Goal: Task Accomplishment & Management: Complete application form

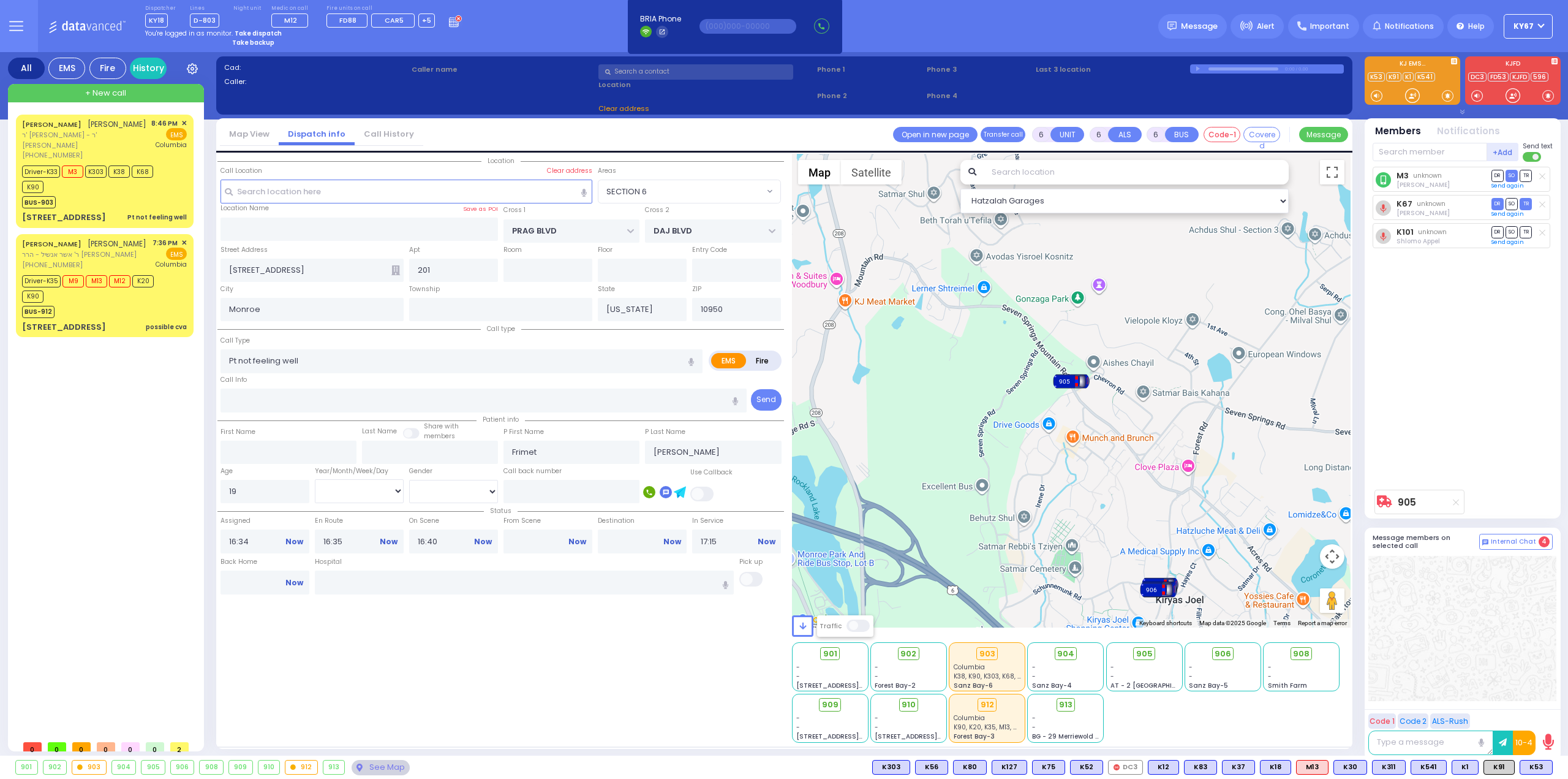
select select
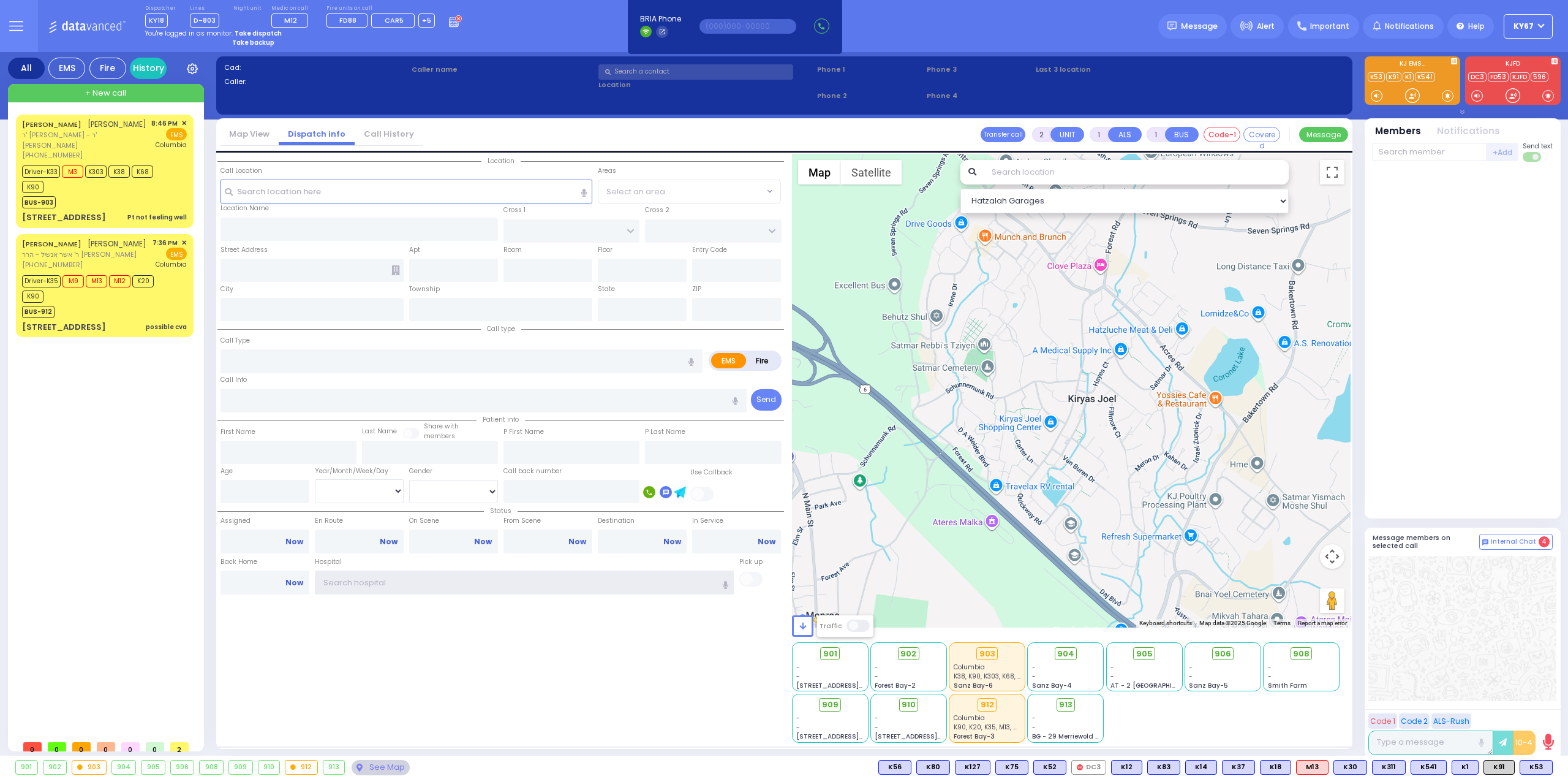
type input "Ky67"
click at [244, 32] on strong "Take dispatch" at bounding box center [258, 33] width 47 height 9
select select "9"
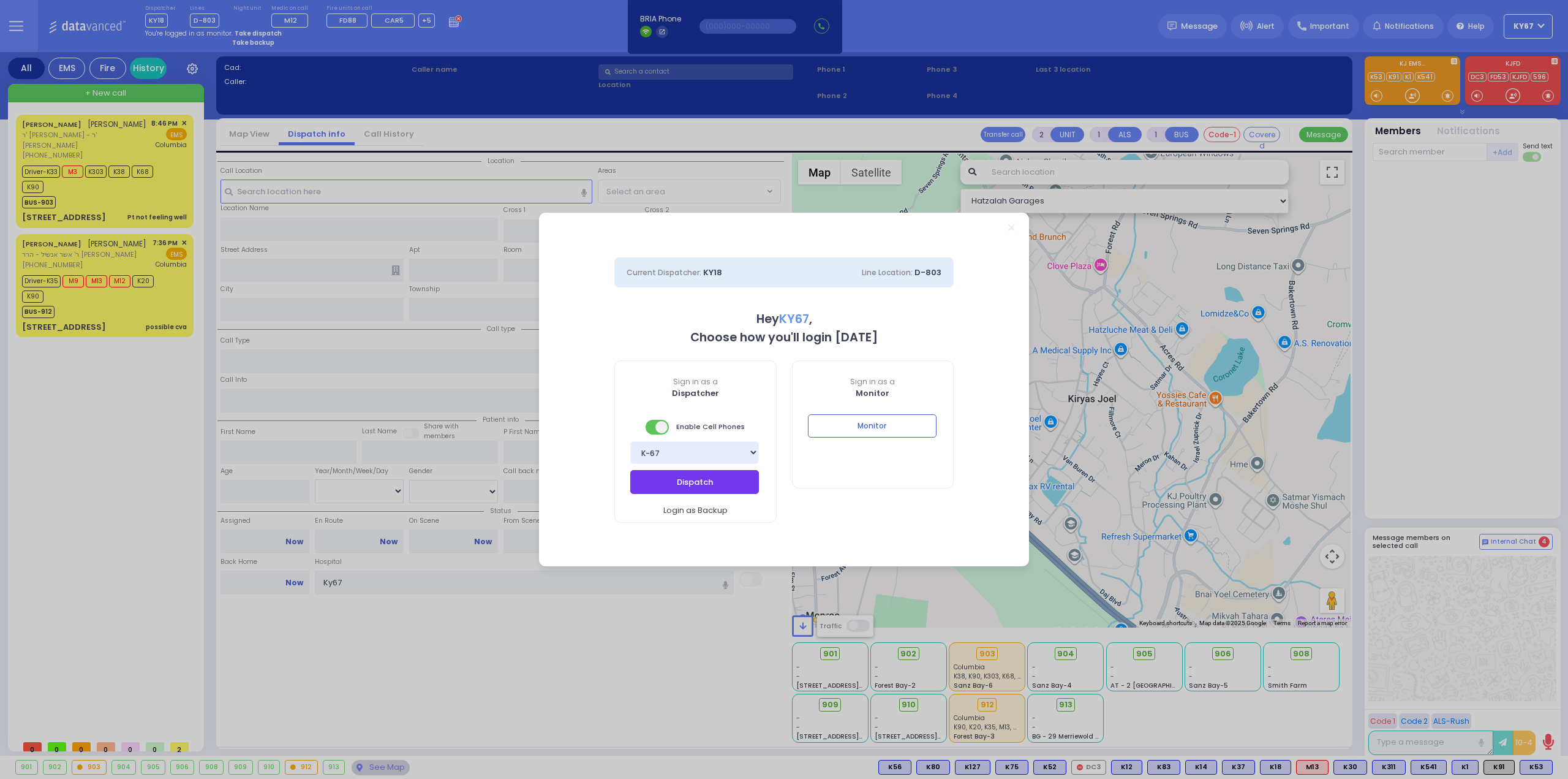
click at [722, 482] on button "Dispatch" at bounding box center [695, 481] width 129 height 24
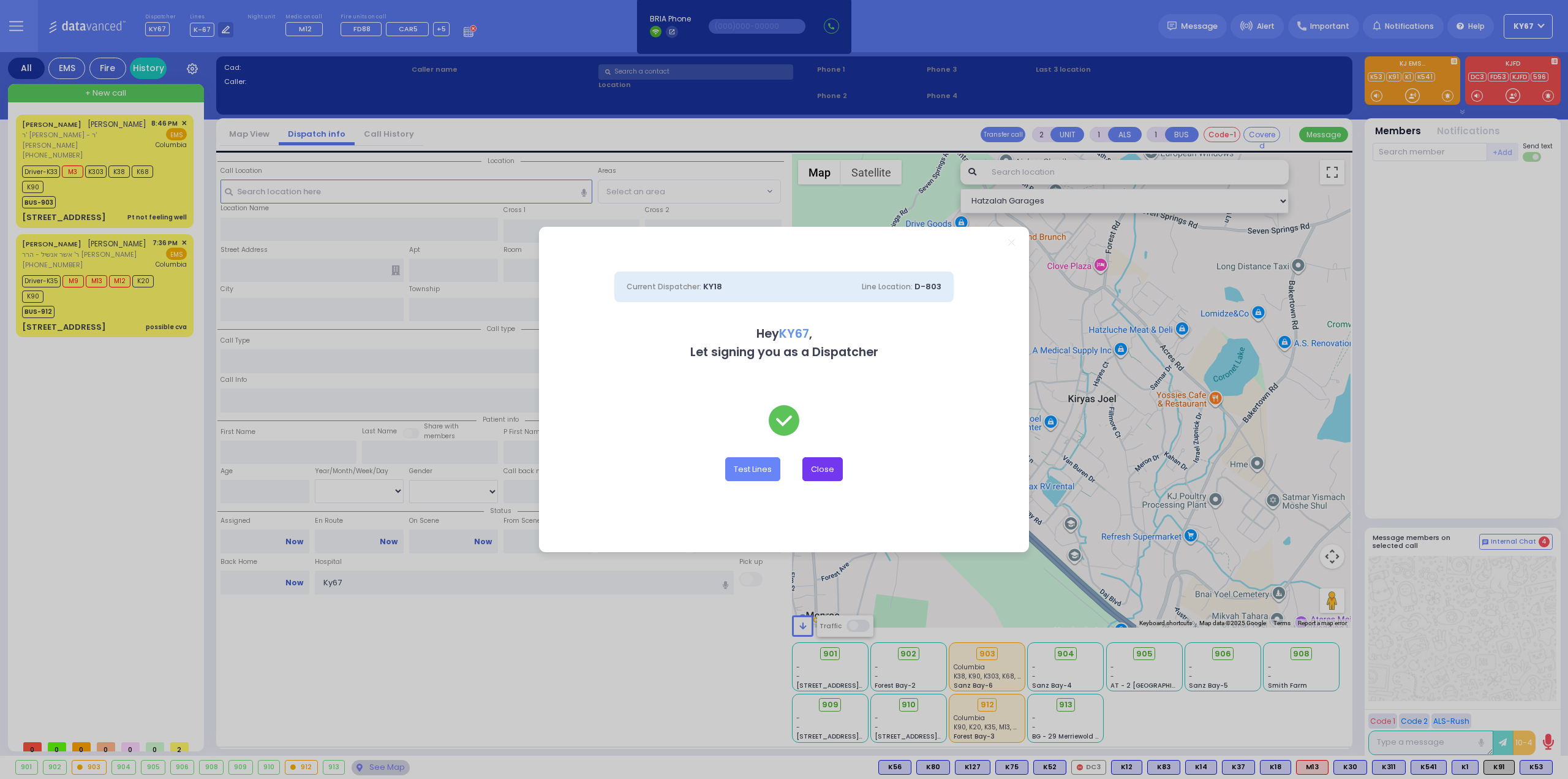
click at [837, 477] on button "Close" at bounding box center [823, 469] width 40 height 24
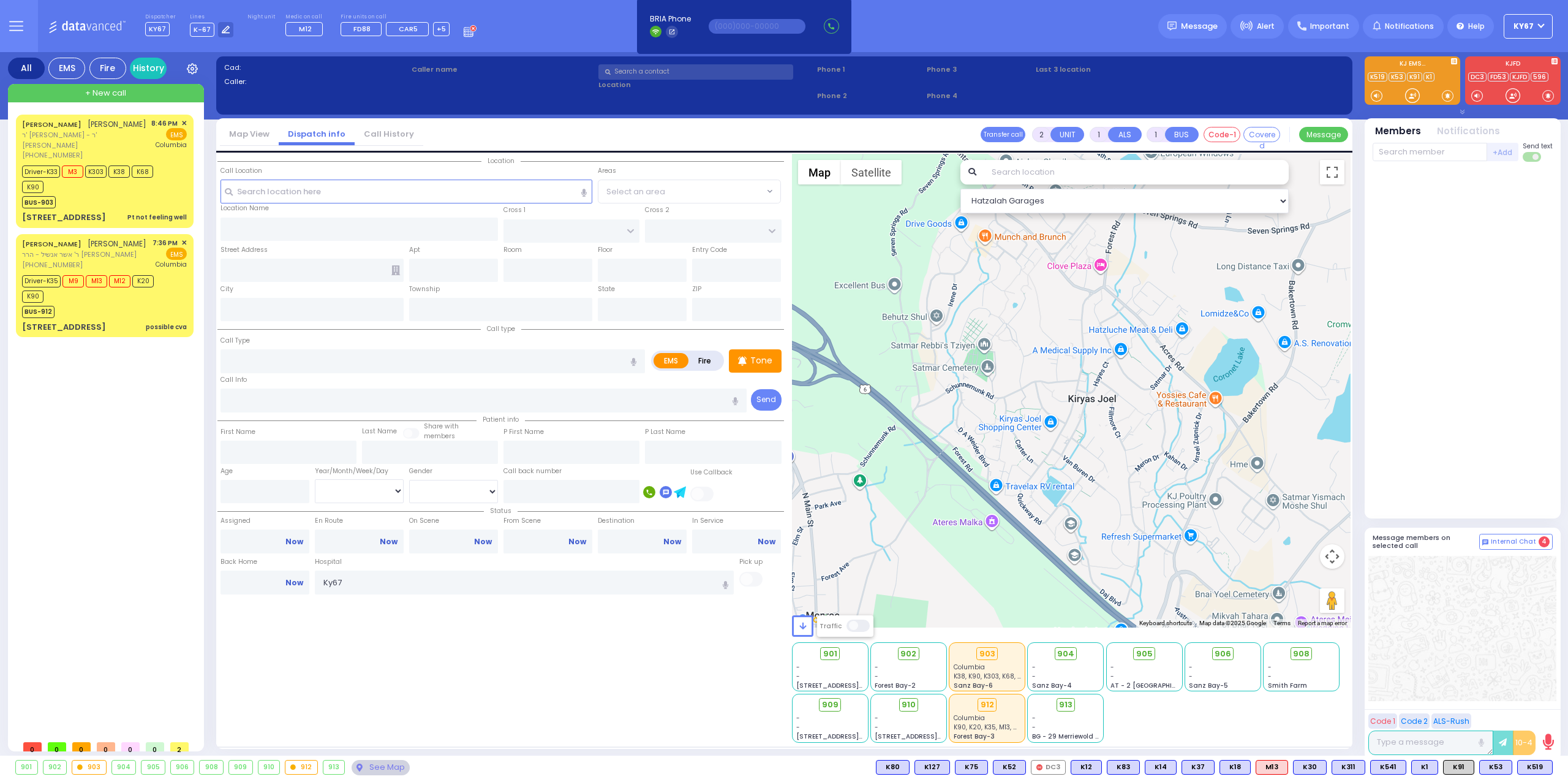
click at [1509, 374] on div at bounding box center [1463, 340] width 180 height 348
click at [97, 302] on div "BUS-912" at bounding box center [98, 309] width 153 height 15
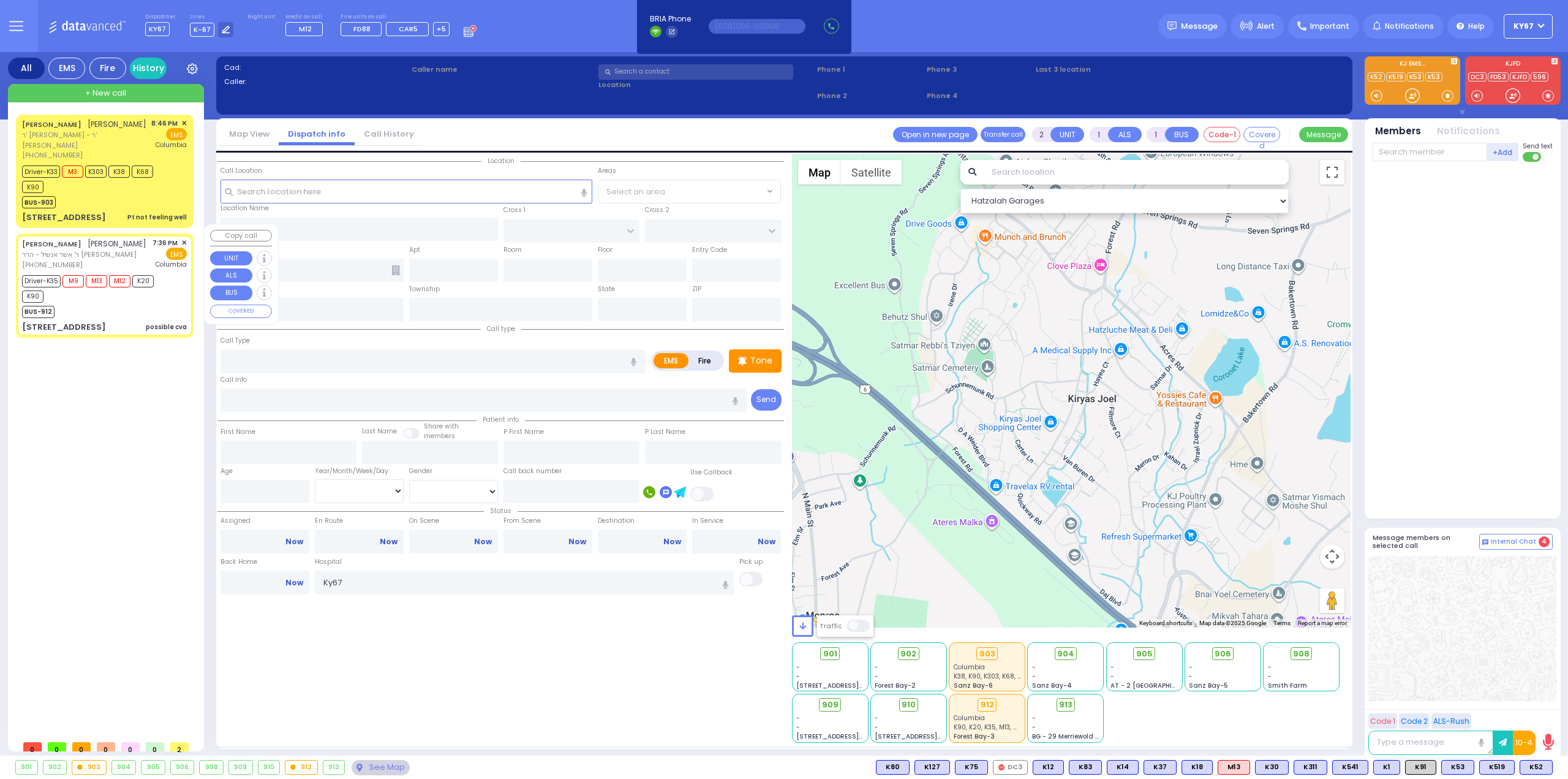
type input "6"
select select
type input "possible cva"
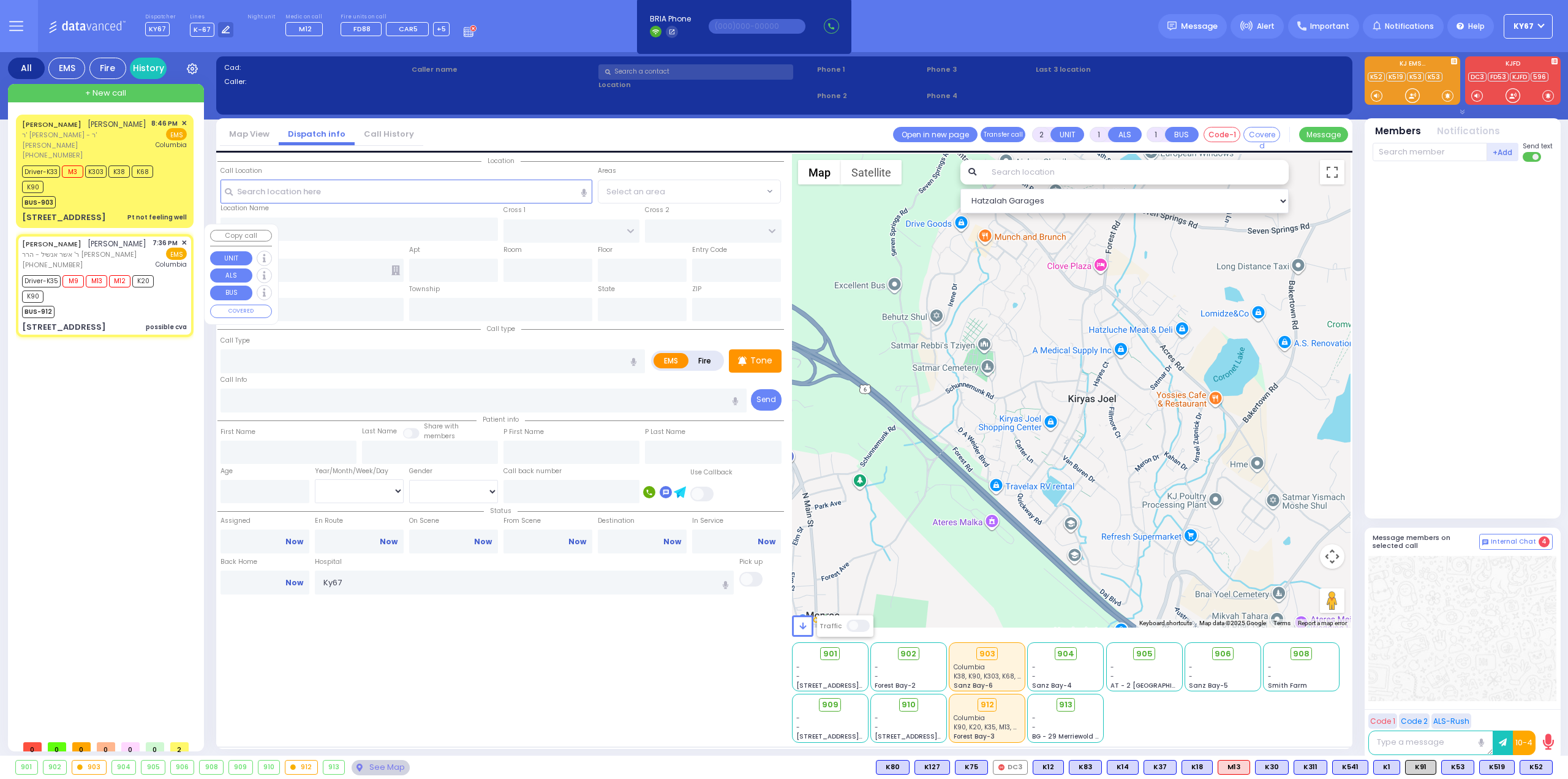
radio input "true"
type input "DUVID"
type input "LICHTENSTEIN"
type input "Yachet"
type input "Lichenstein"
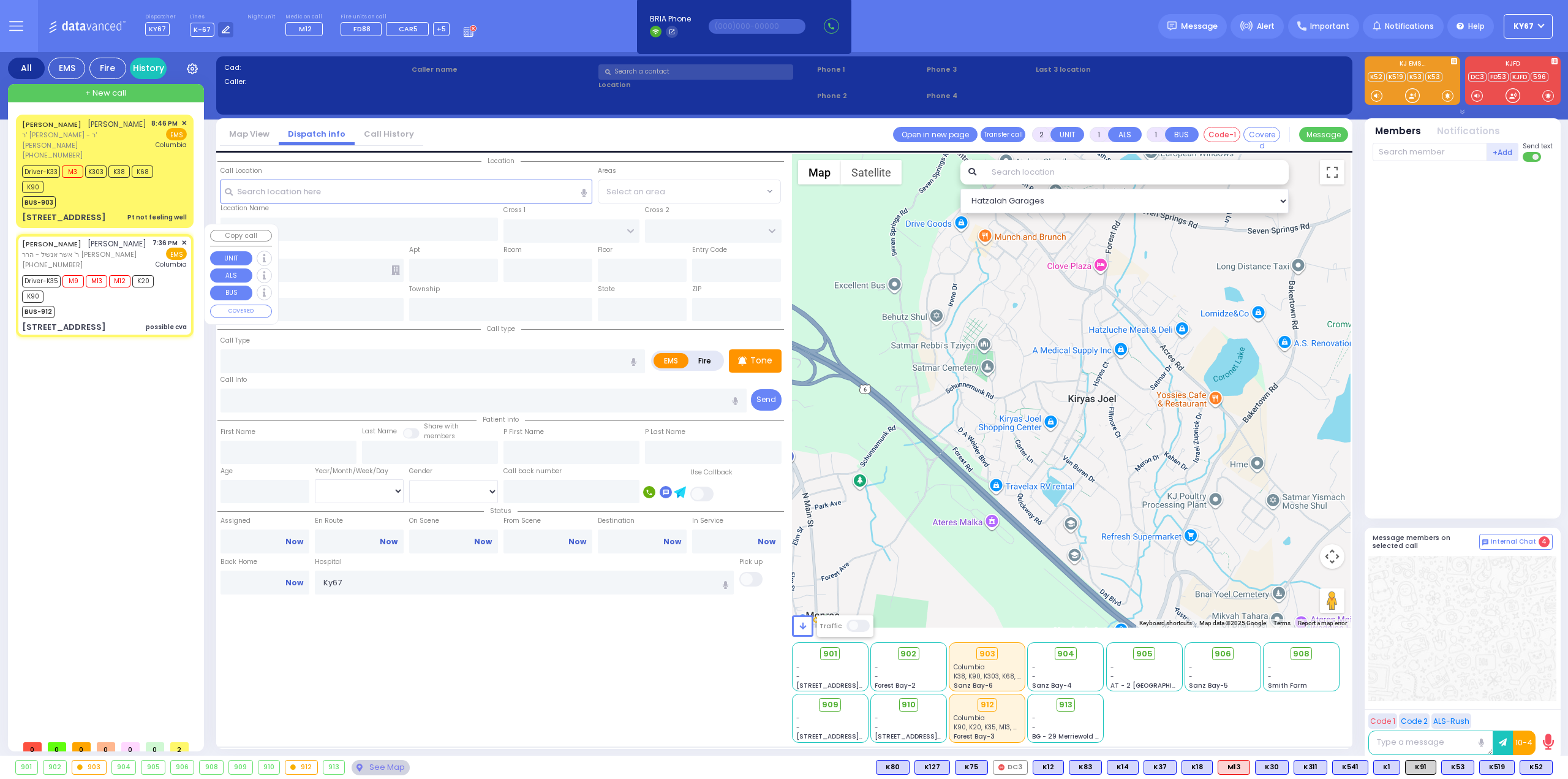
type input "76"
select select "Year"
select select "[DEMOGRAPHIC_DATA]"
type input "19:36"
type input "19:39"
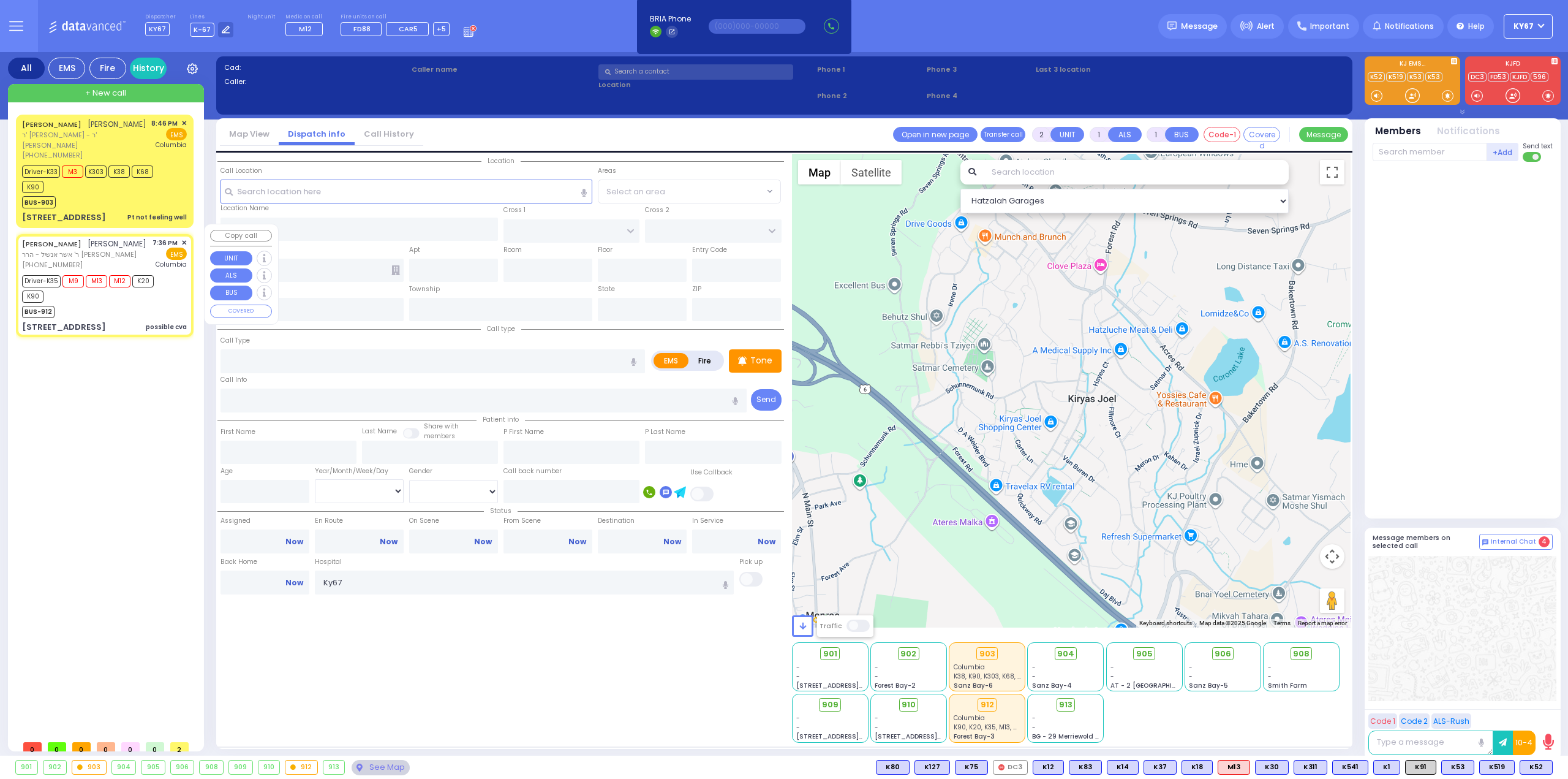
type input "19:41"
type input "20:20"
type input "New York Presbyterian Hospital- Columbia Campus"
select select "Hatzalah Garages"
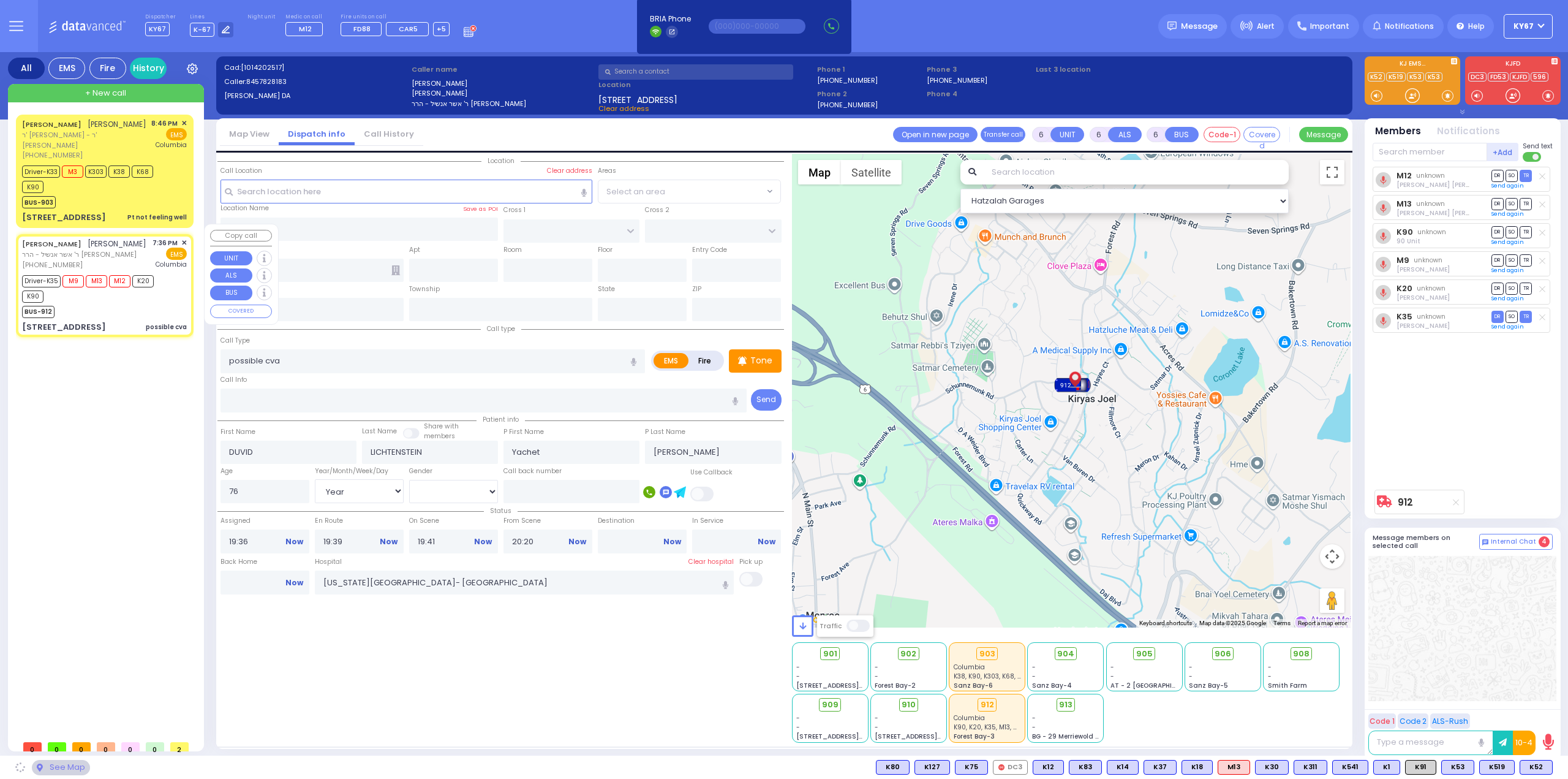
type input "SCHUNNEMUNK RD"
type input "HAYES COURT"
type input "3 SCHUNNEMUNK RD"
type input "301"
type input "Monroe"
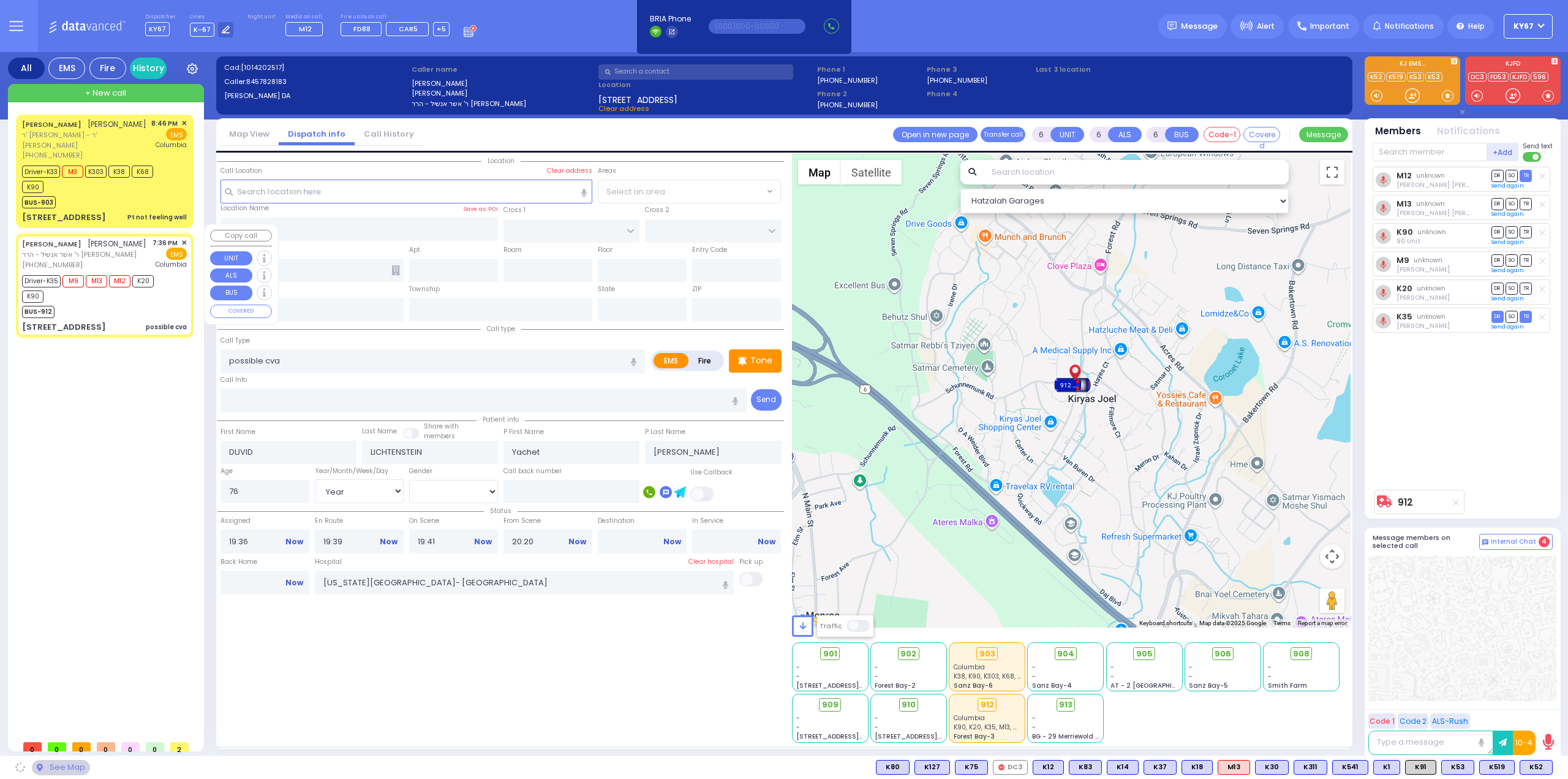
type input "[US_STATE]"
type input "10950"
select select "[GEOGRAPHIC_DATA]"
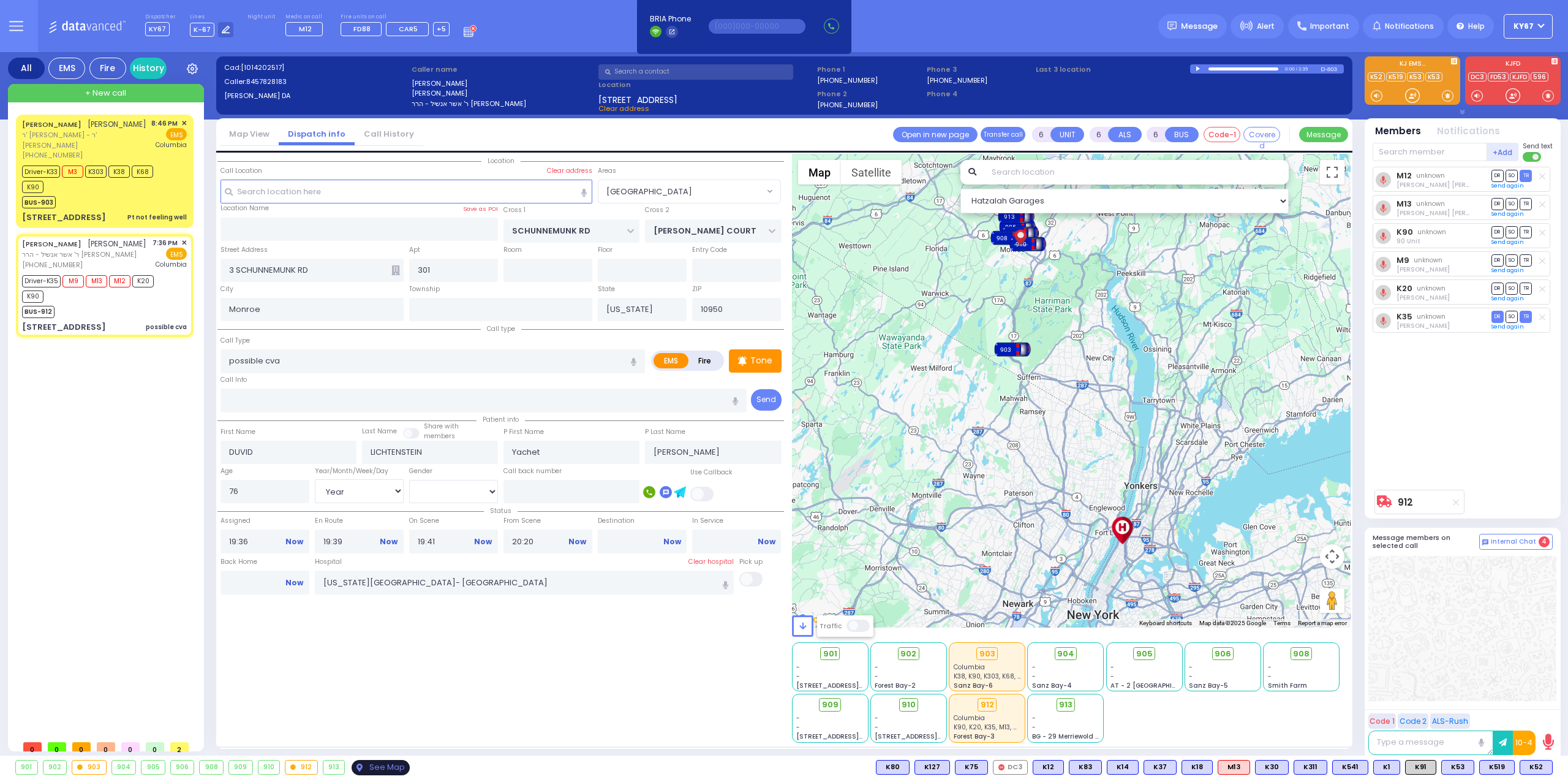
click at [372, 768] on div "See Map" at bounding box center [380, 767] width 58 height 15
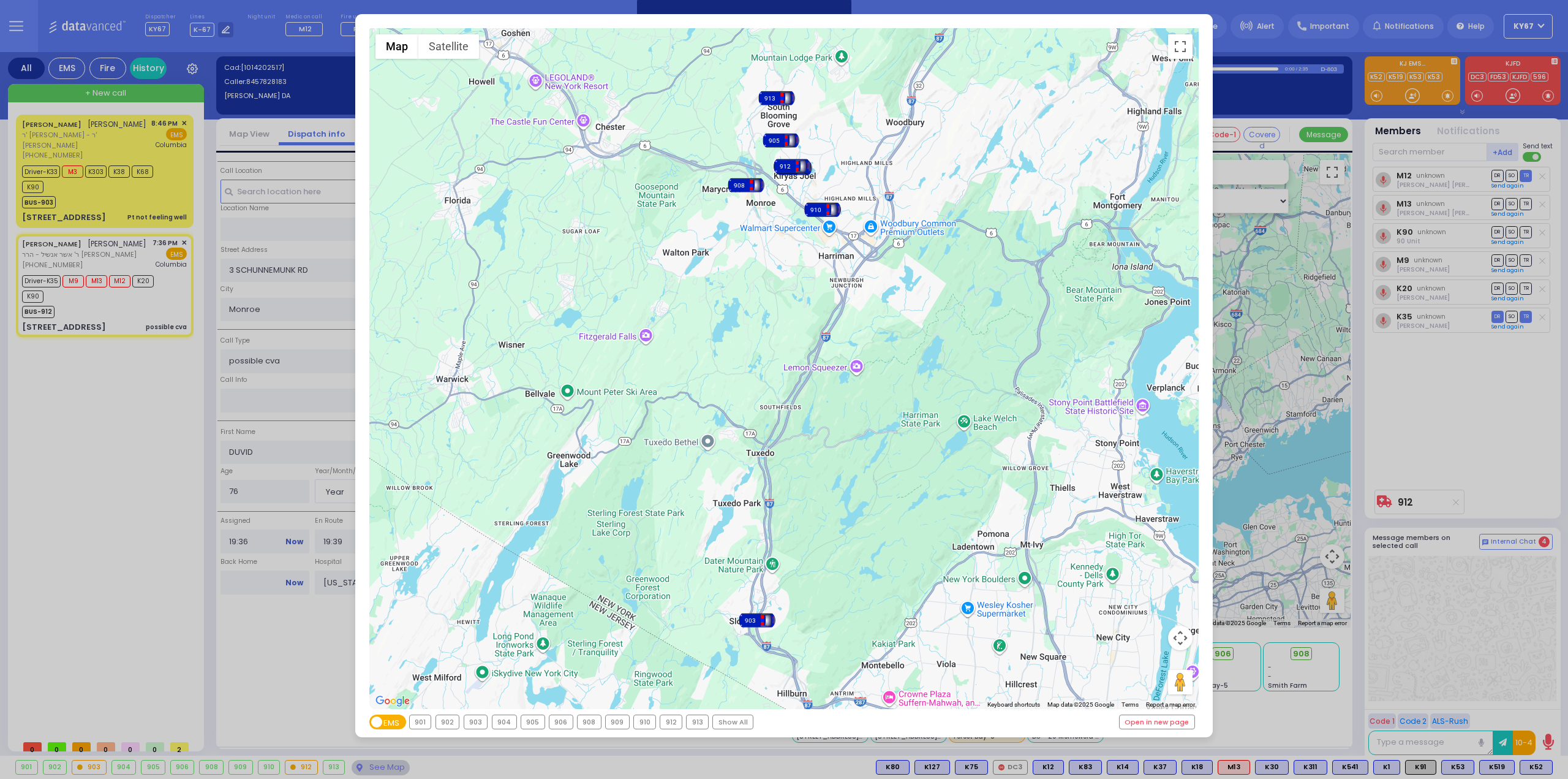
click at [669, 724] on div "912" at bounding box center [671, 721] width 21 height 13
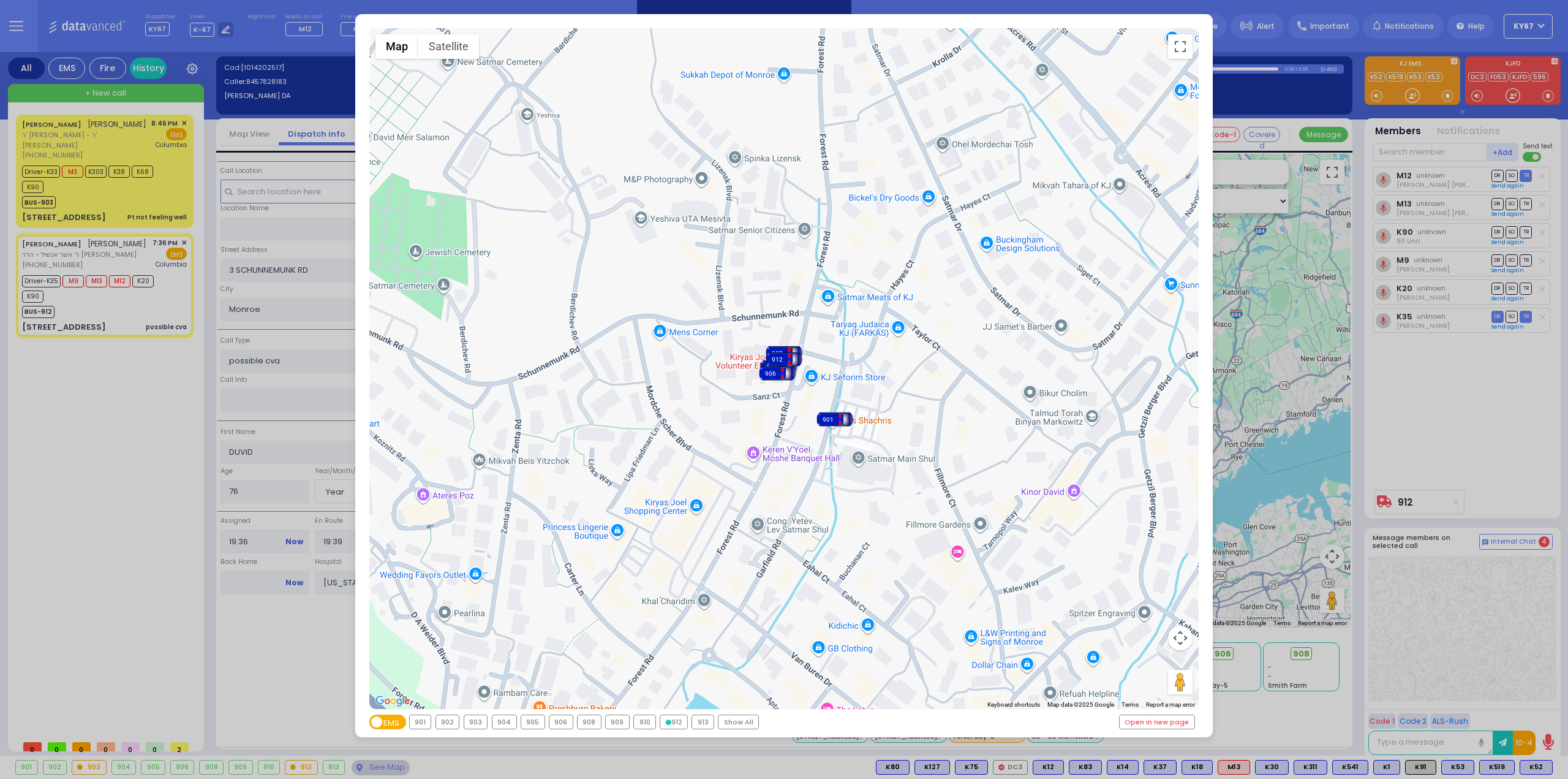
click at [473, 726] on div "903" at bounding box center [476, 721] width 24 height 13
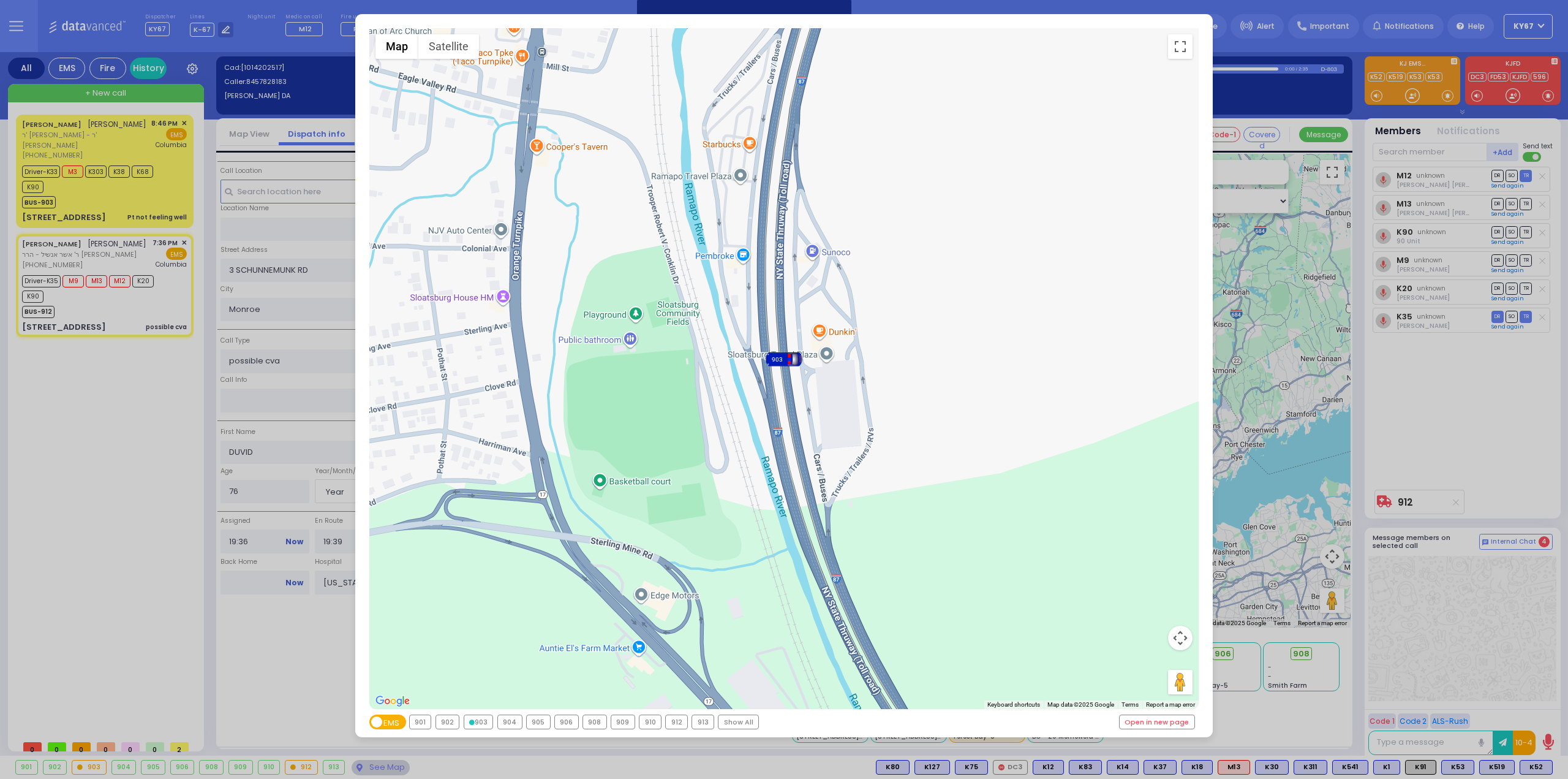
click at [36, 658] on div "← Move left → Move right ↑ Move up ↓ Move down + Zoom in - Zoom out Home Jump l…" at bounding box center [784, 389] width 1568 height 779
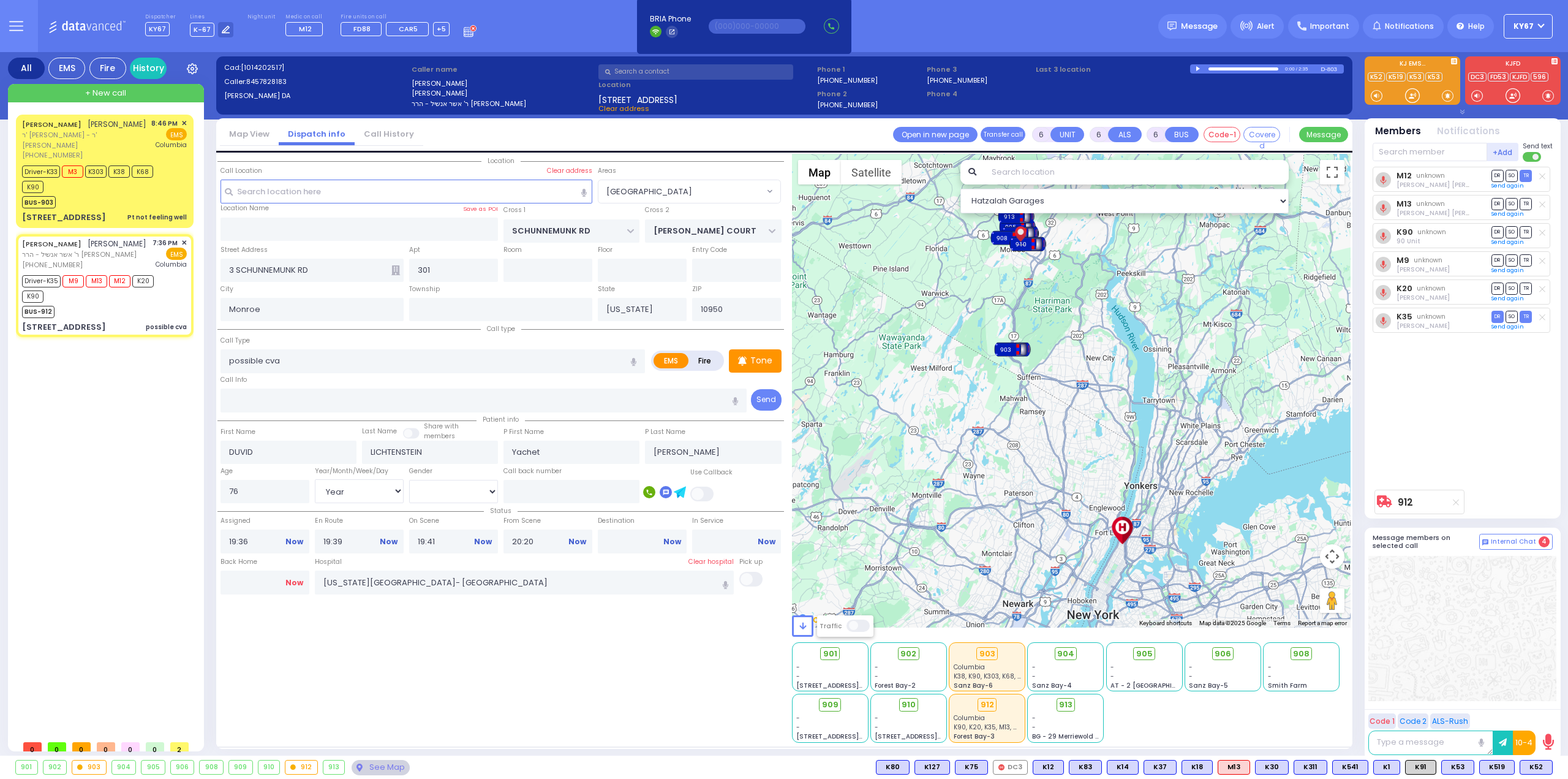
click at [297, 578] on link "Now" at bounding box center [294, 583] width 18 height 11
type input "23:11"
select select
radio input "true"
select select
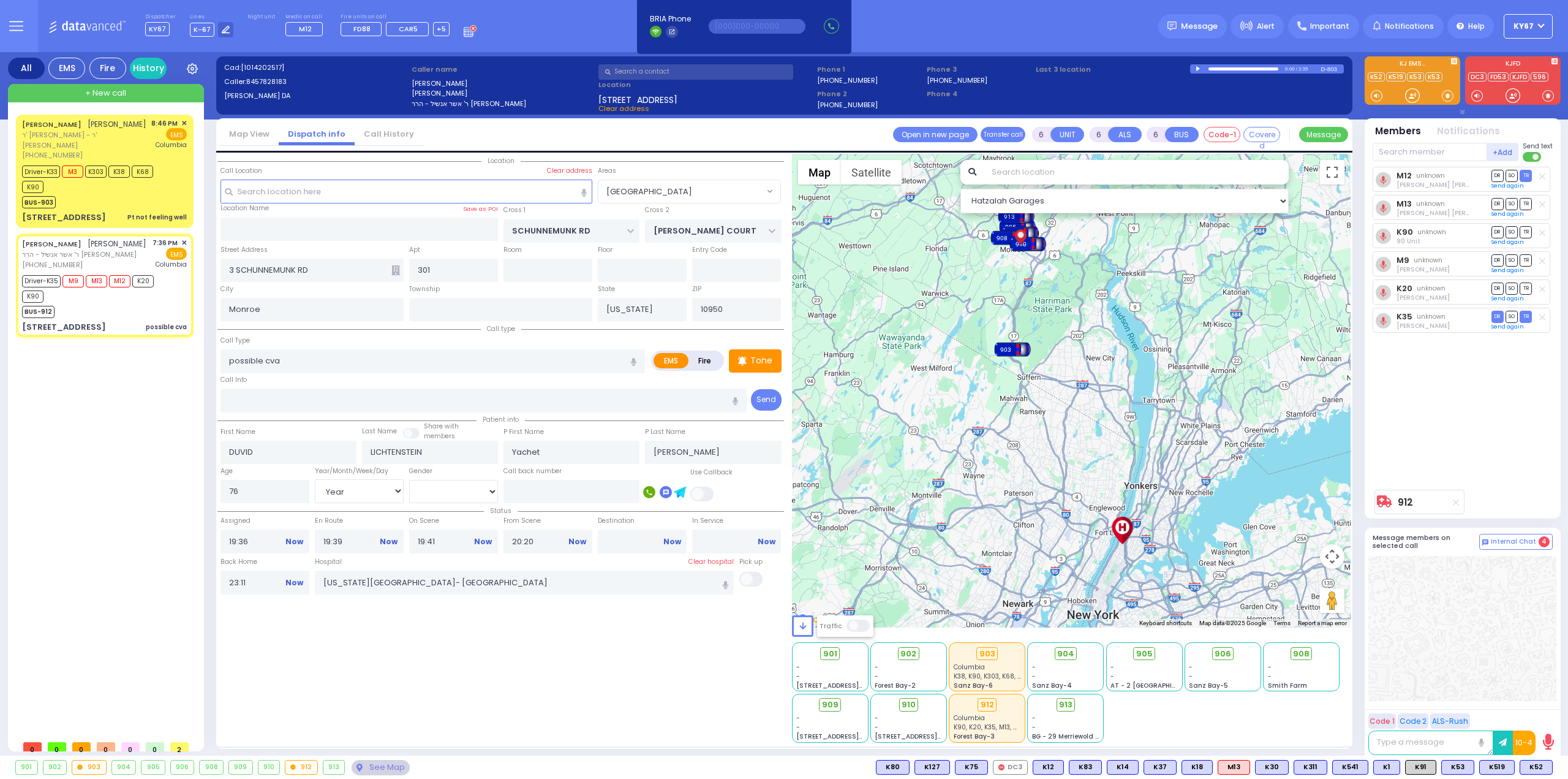
select select
select select "Hatzalah Garages"
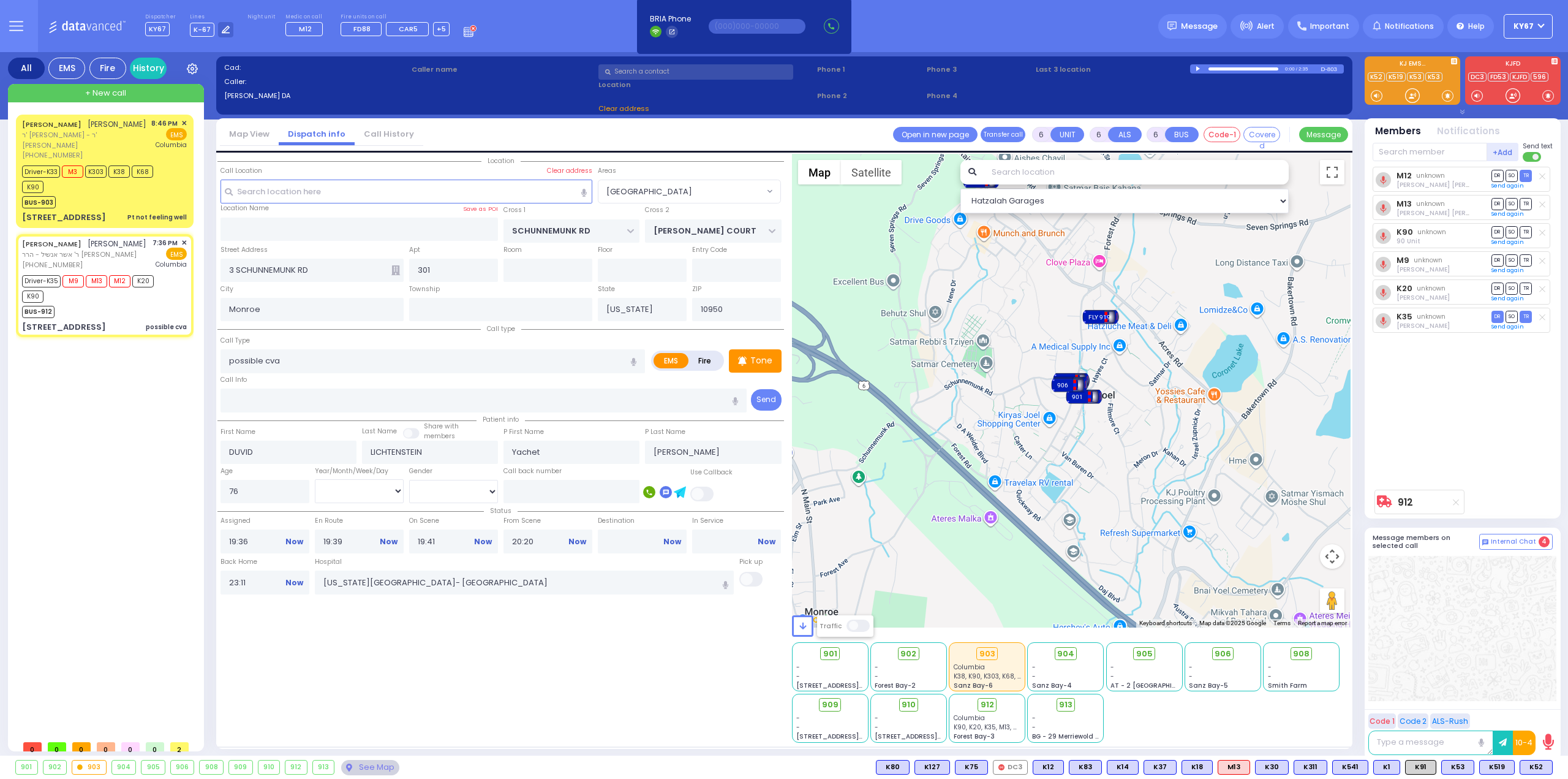
select select
radio input "true"
select select
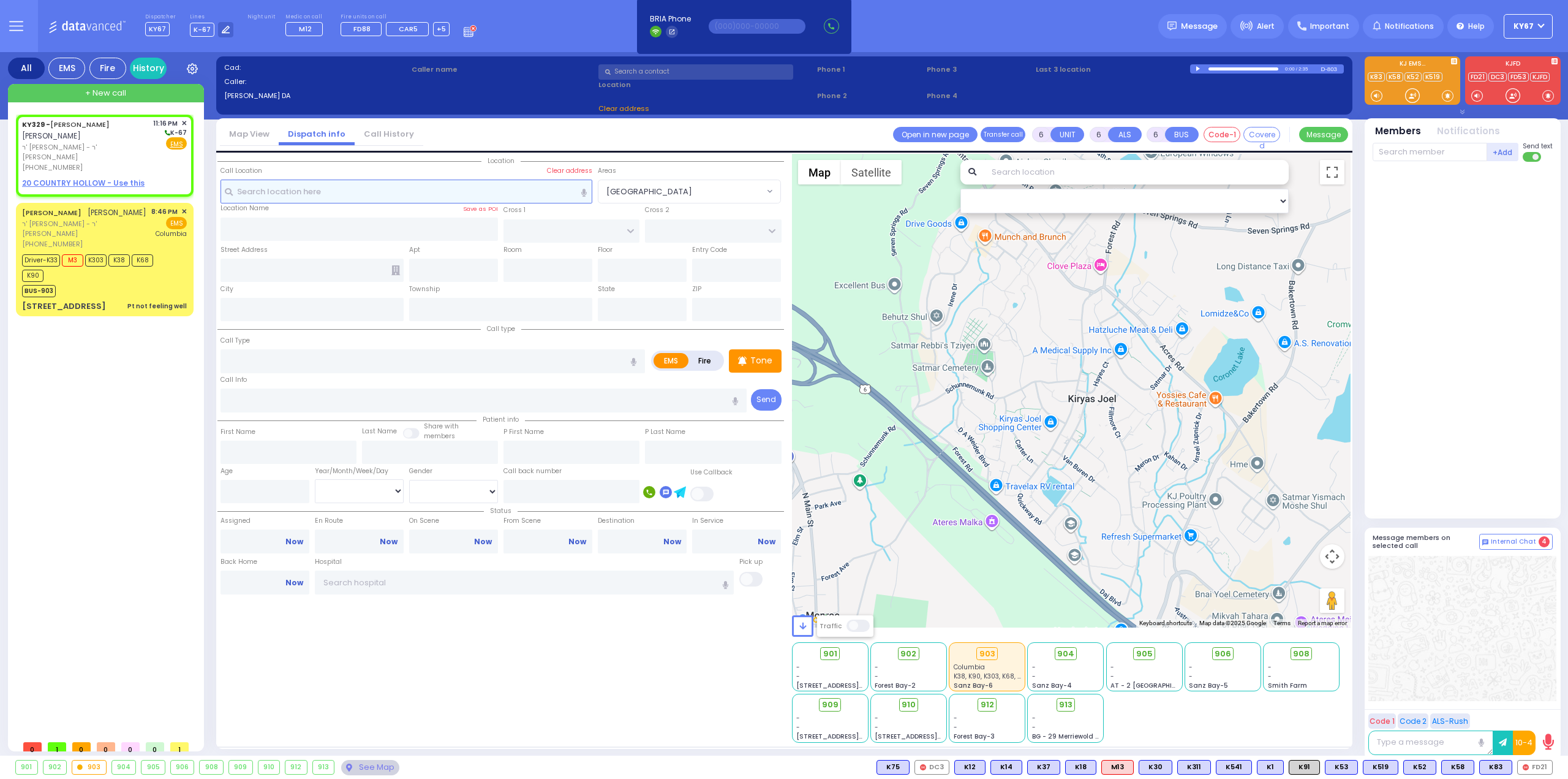
type input "2"
type input "1"
select select
radio input "true"
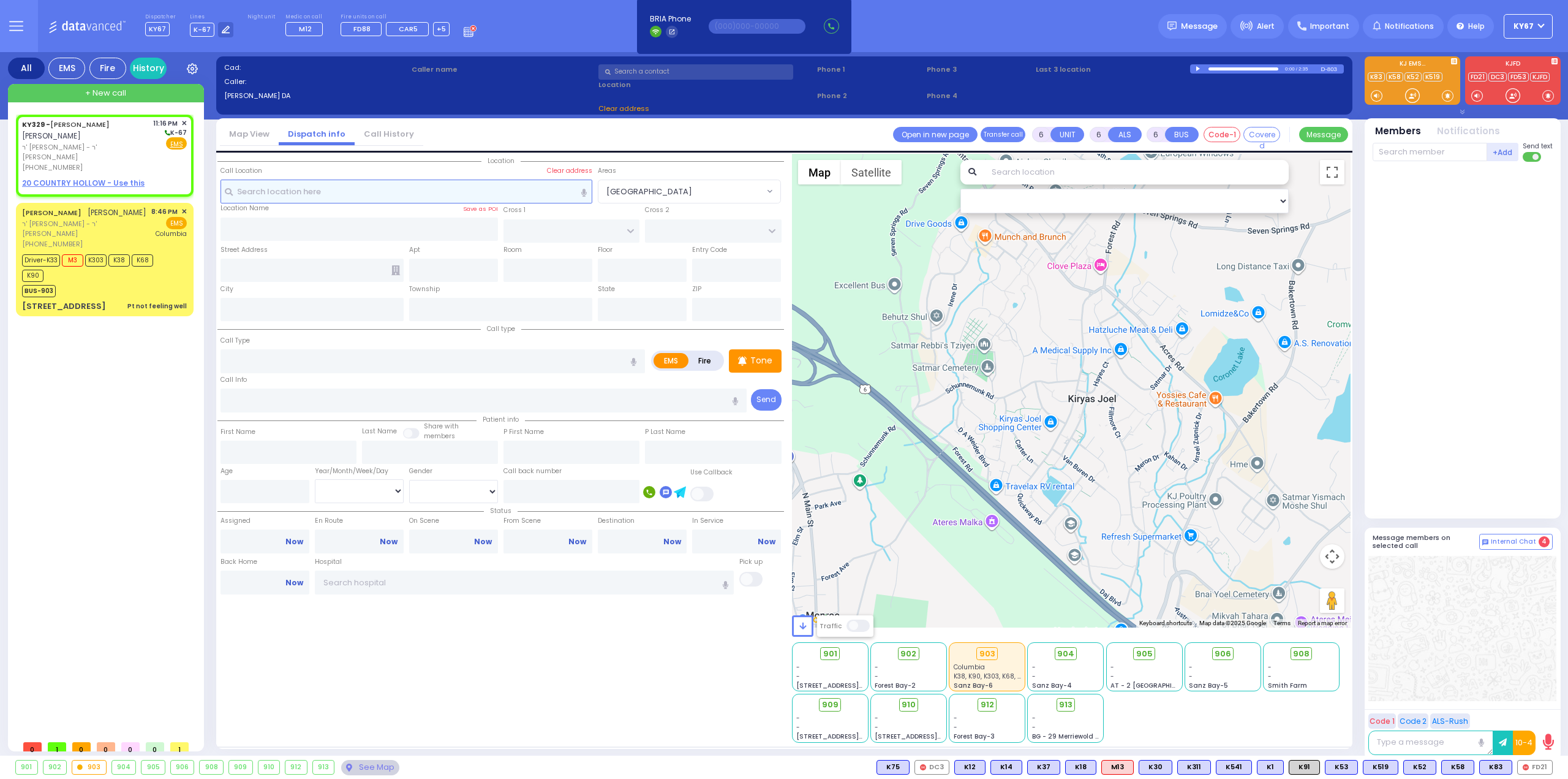
type input "JOSHUA DUVID"
type input "WALDMAN"
select select
type input "23:16"
select select "Hatzalah Garages"
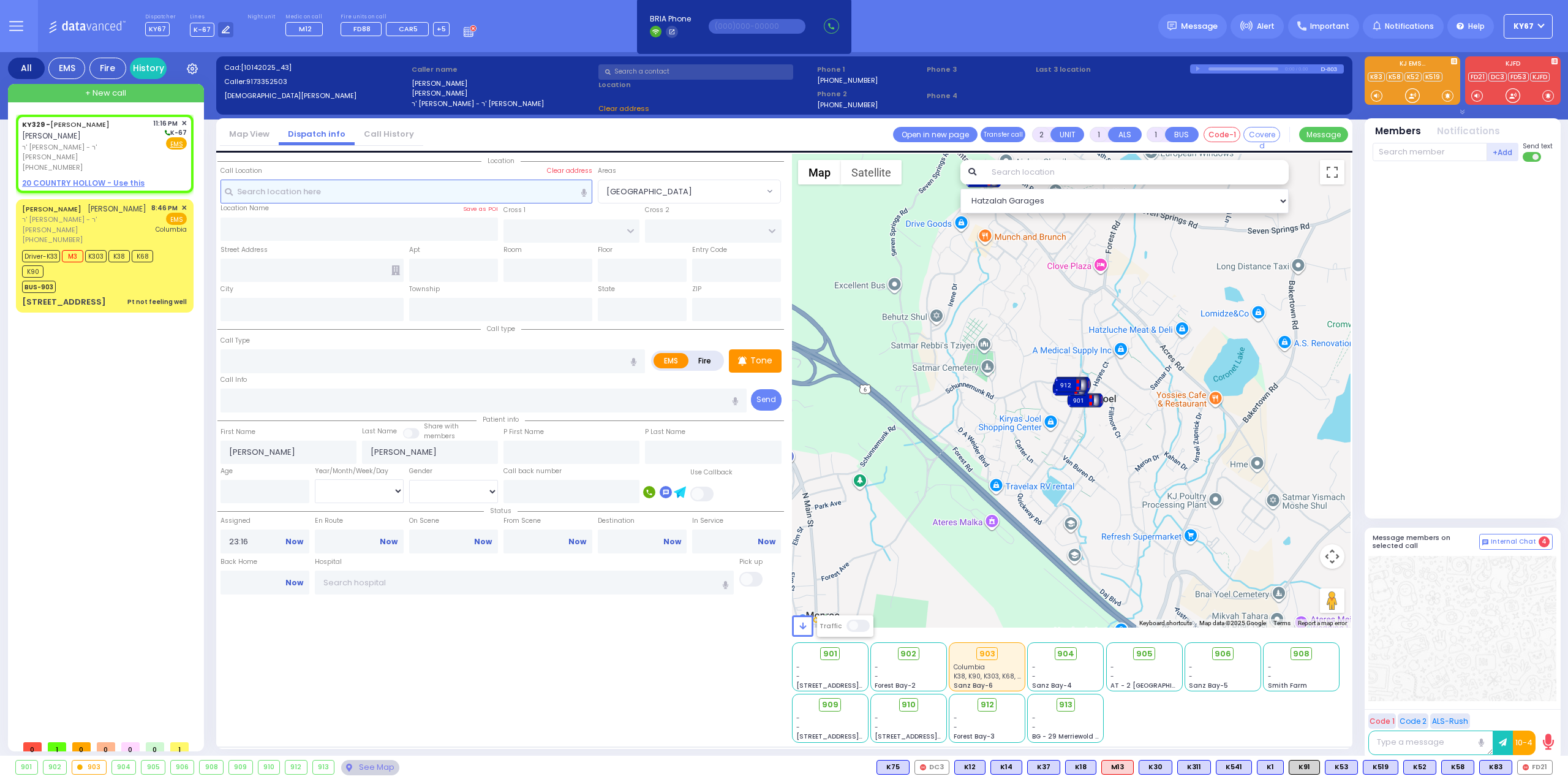
select select
radio input "true"
select select
select select "Hatzalah Garages"
select select
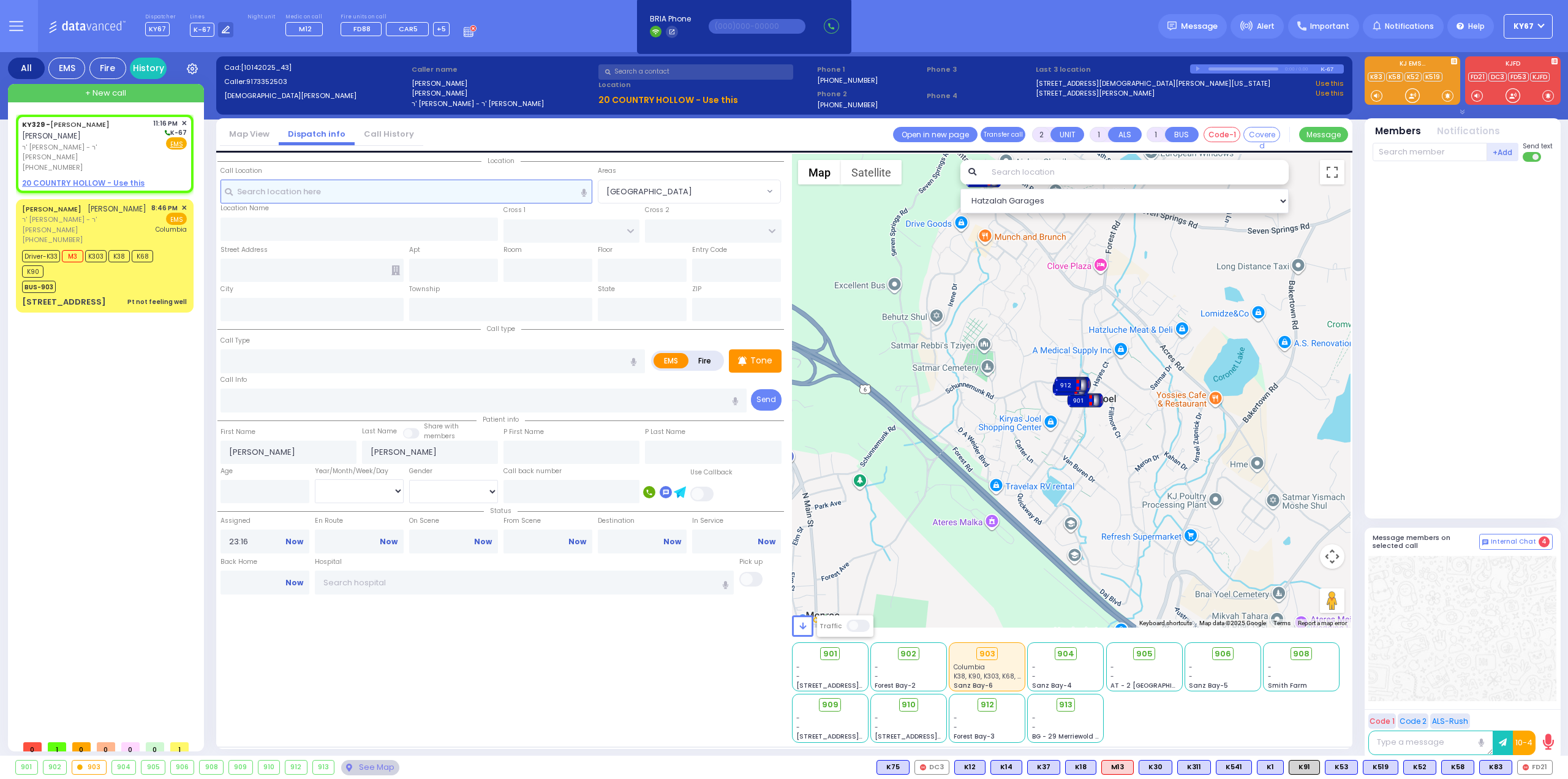
radio input "true"
select select
select select "Hatzalah Garages"
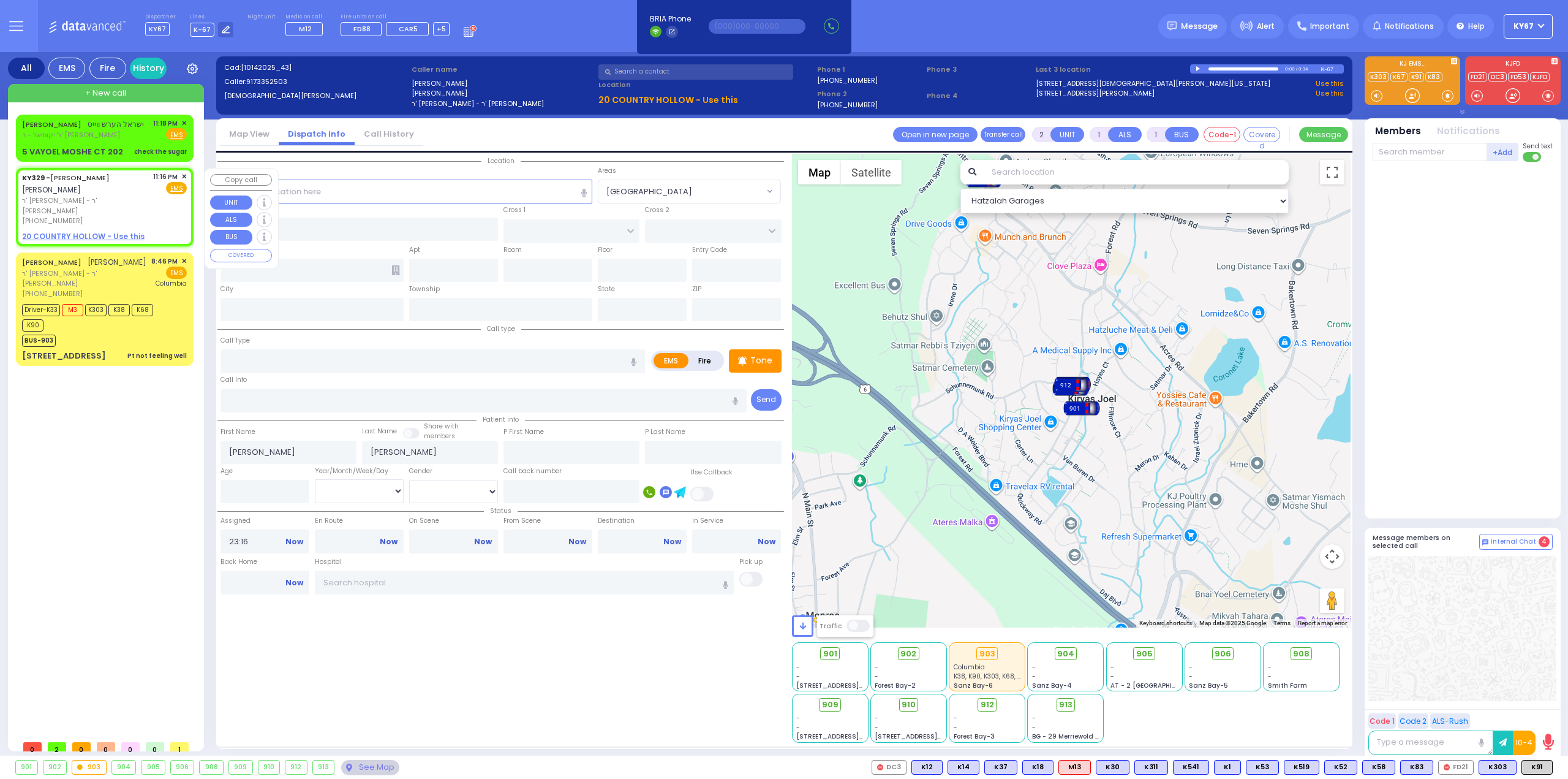
click at [131, 195] on span "ר' יעקב לייב - ר' מרדכי דוד כהן" at bounding box center [85, 205] width 127 height 20
select select
radio input "true"
select select
select select "Hatzalah Garages"
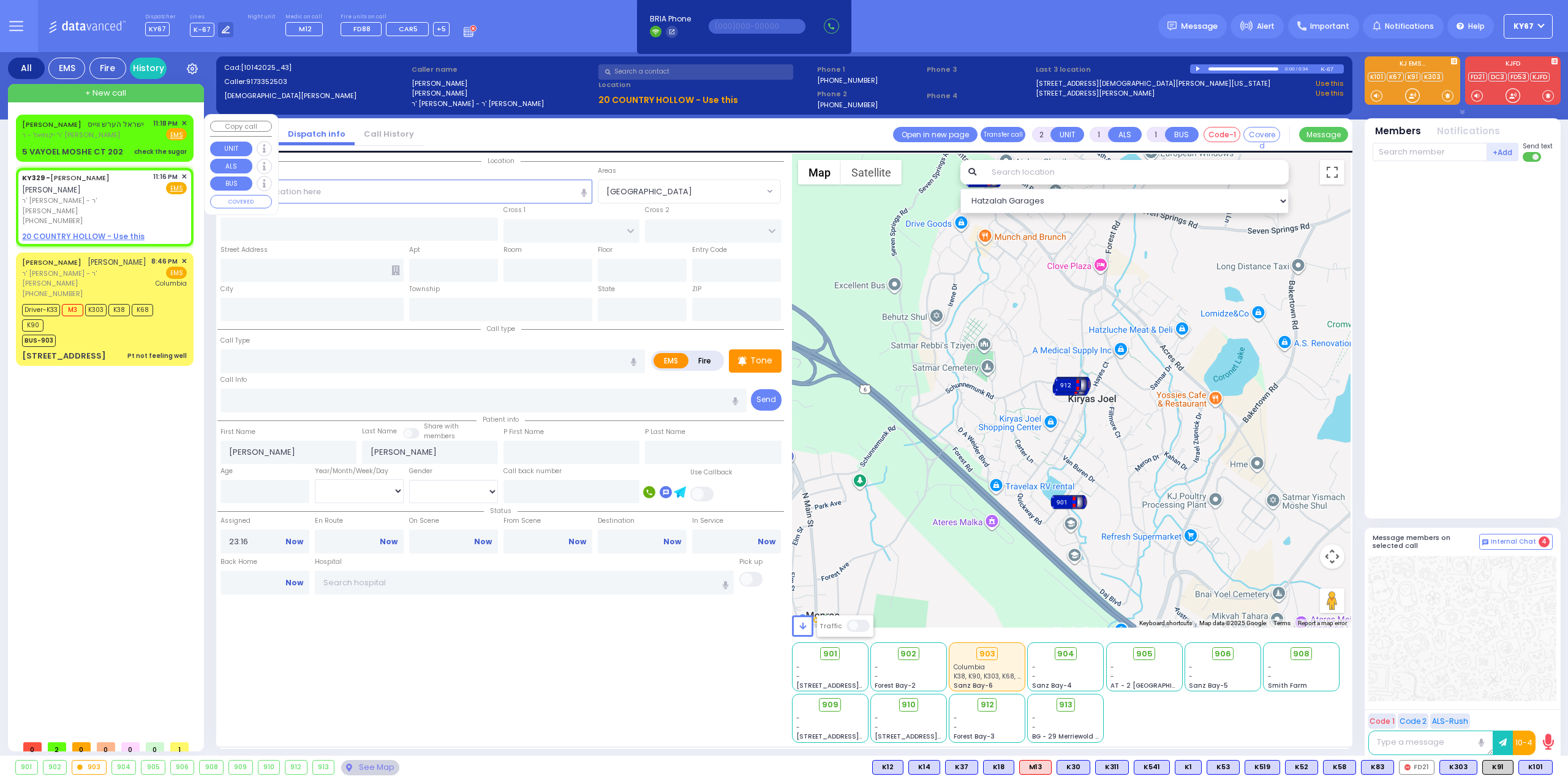
click at [114, 131] on span "ר' יקותיאל - ר' יוסף פלאהר" at bounding box center [82, 135] width 122 height 11
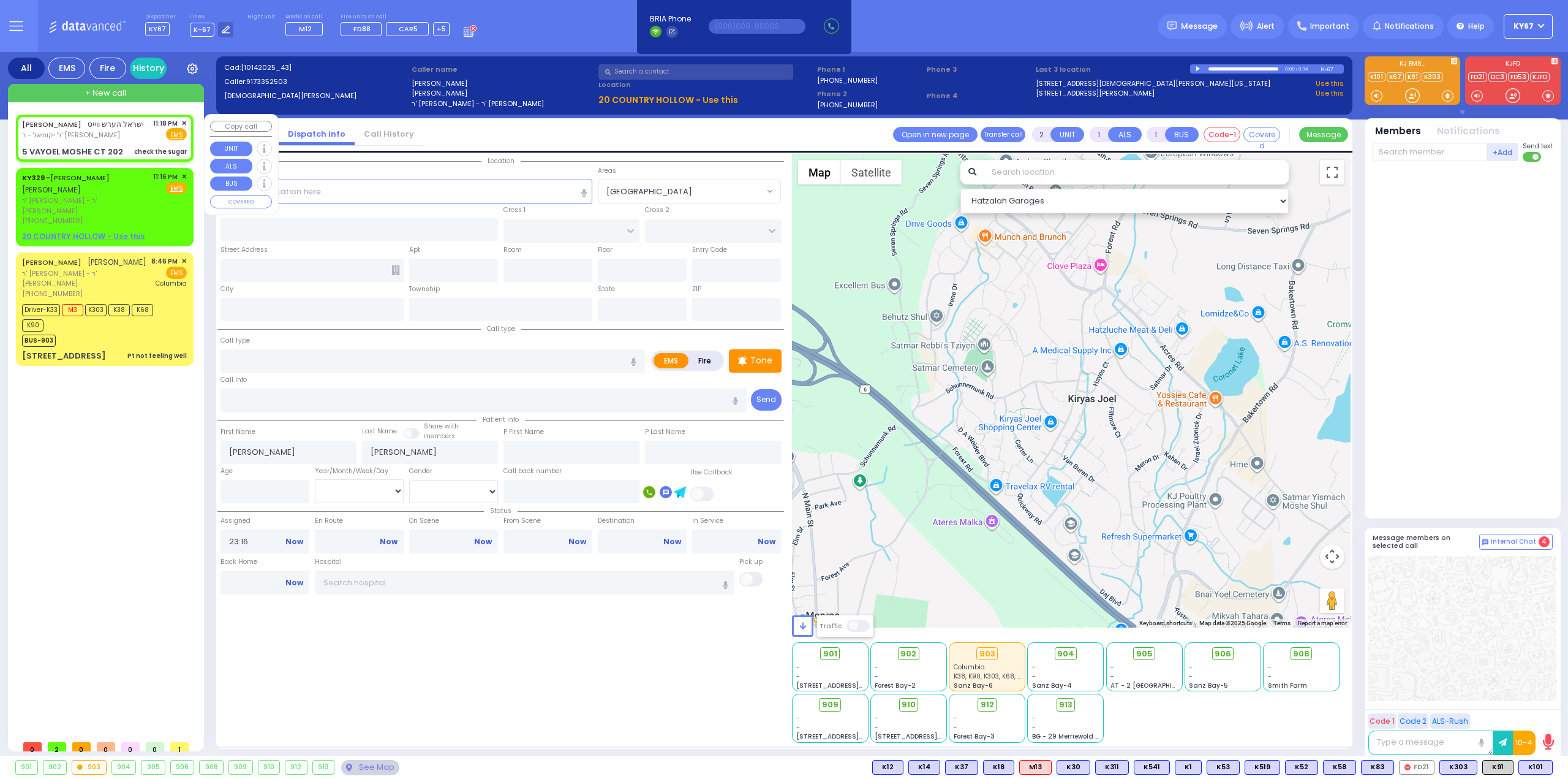
select select
type input "check the sugar"
radio input "true"
type input "ISRAEL HERSH"
type input "WEISS"
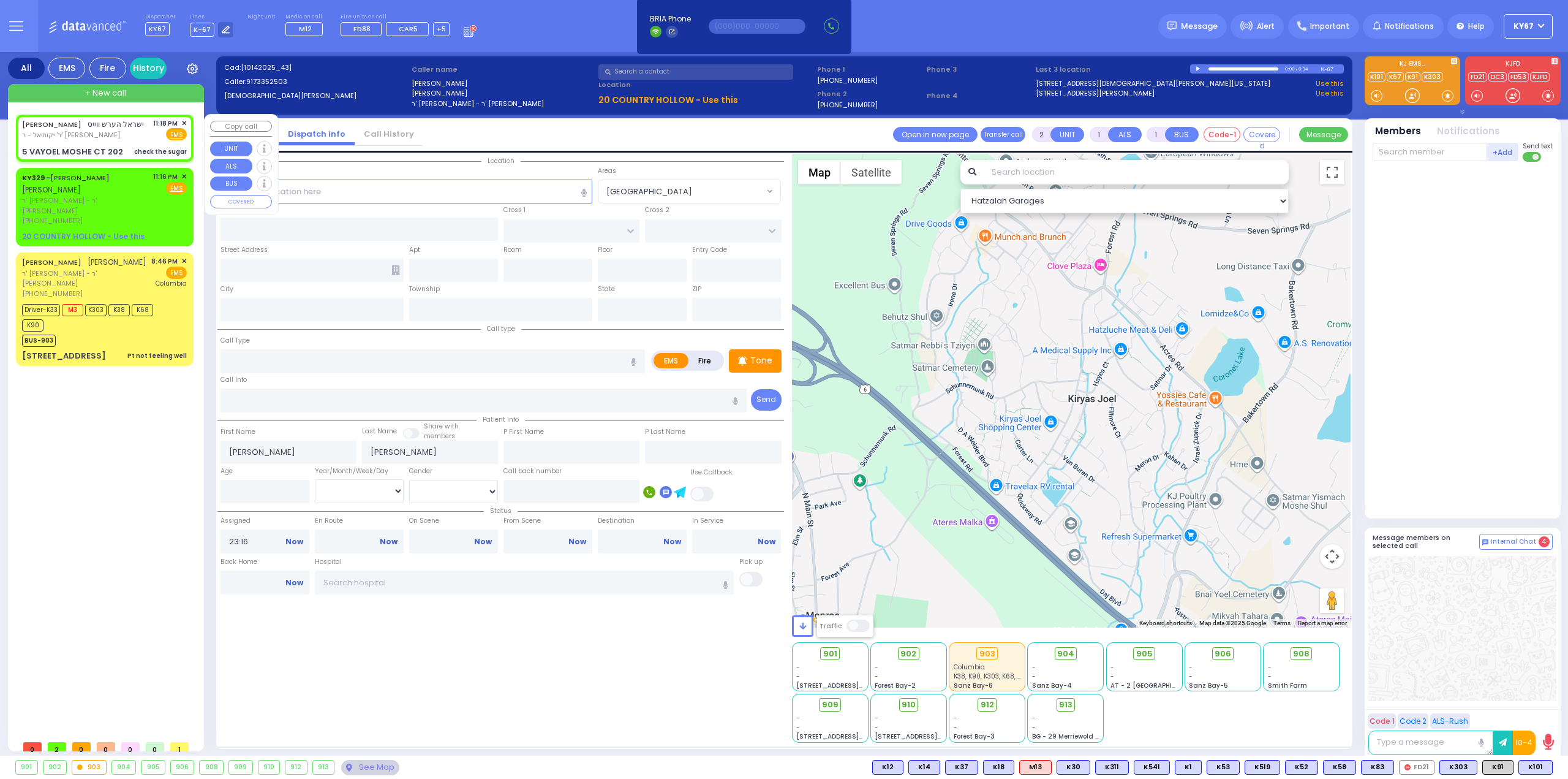
select select
type input "23:18"
select select "Hatzalah Garages"
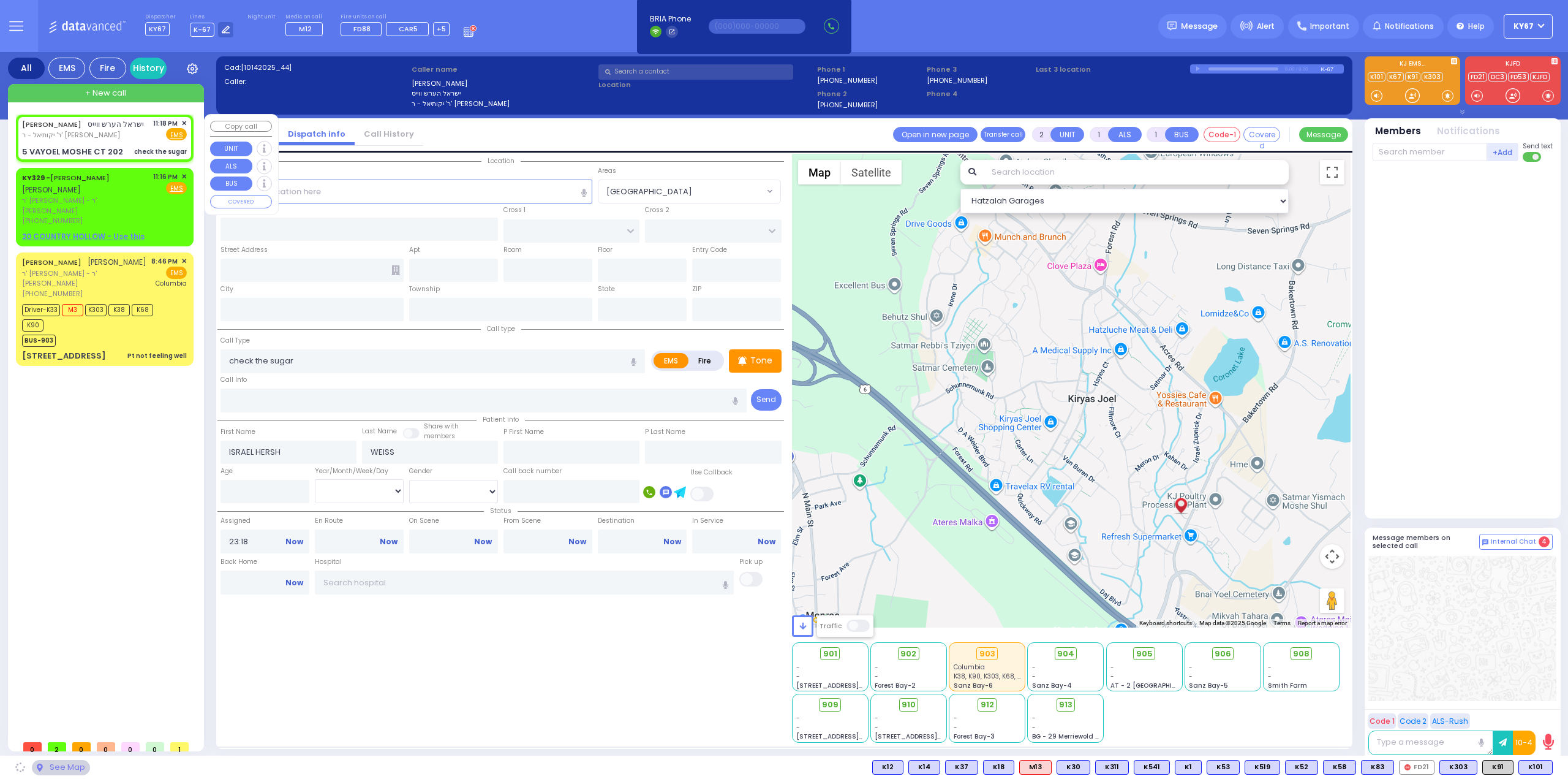
type input "ISRAEL ZUPNICK DR"
type input "5 VAYOEL MOSHE CT"
type input "202"
type input "Monroe"
type input "[US_STATE]"
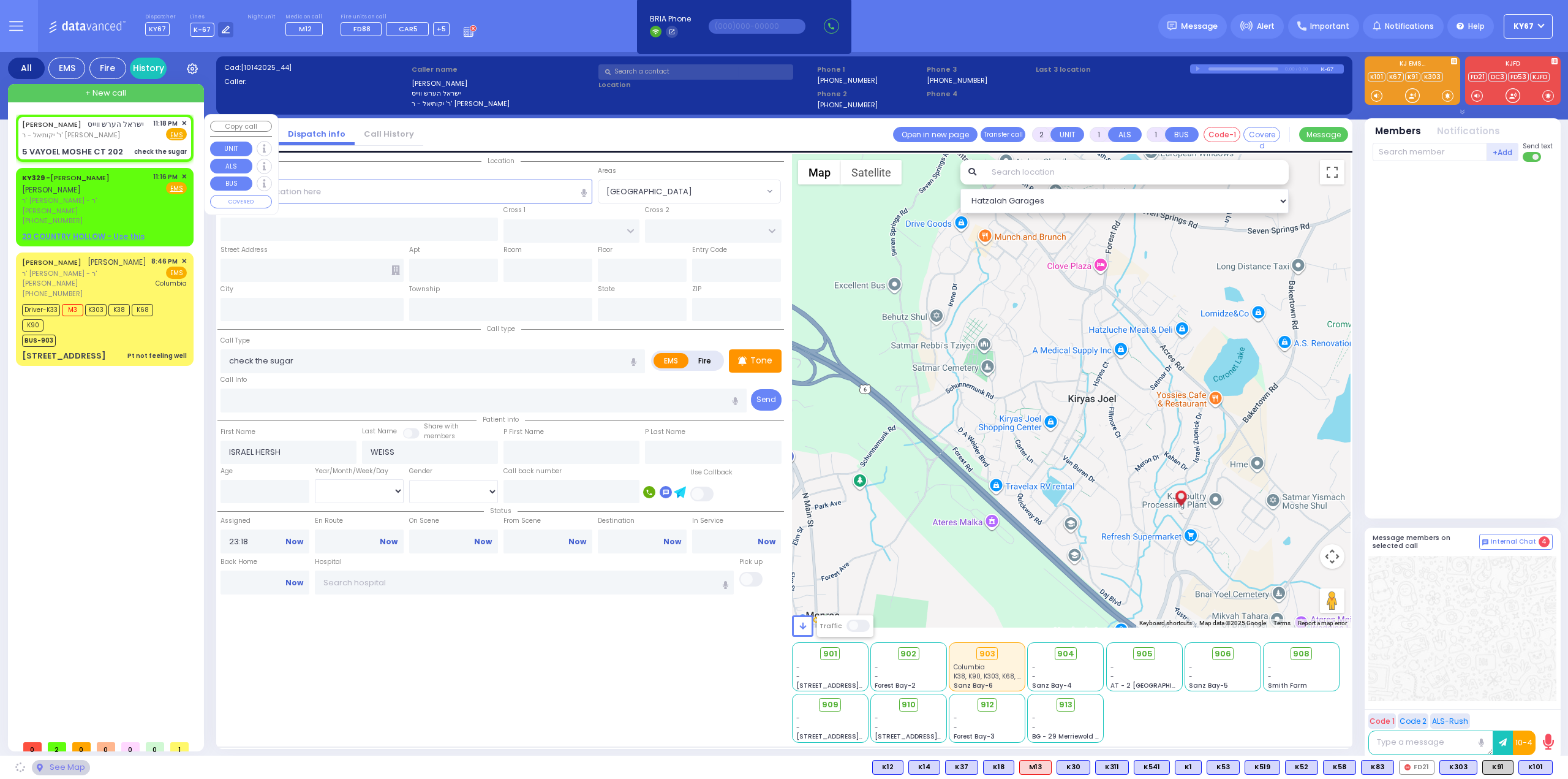
type input "10950"
select select "SECTION 4"
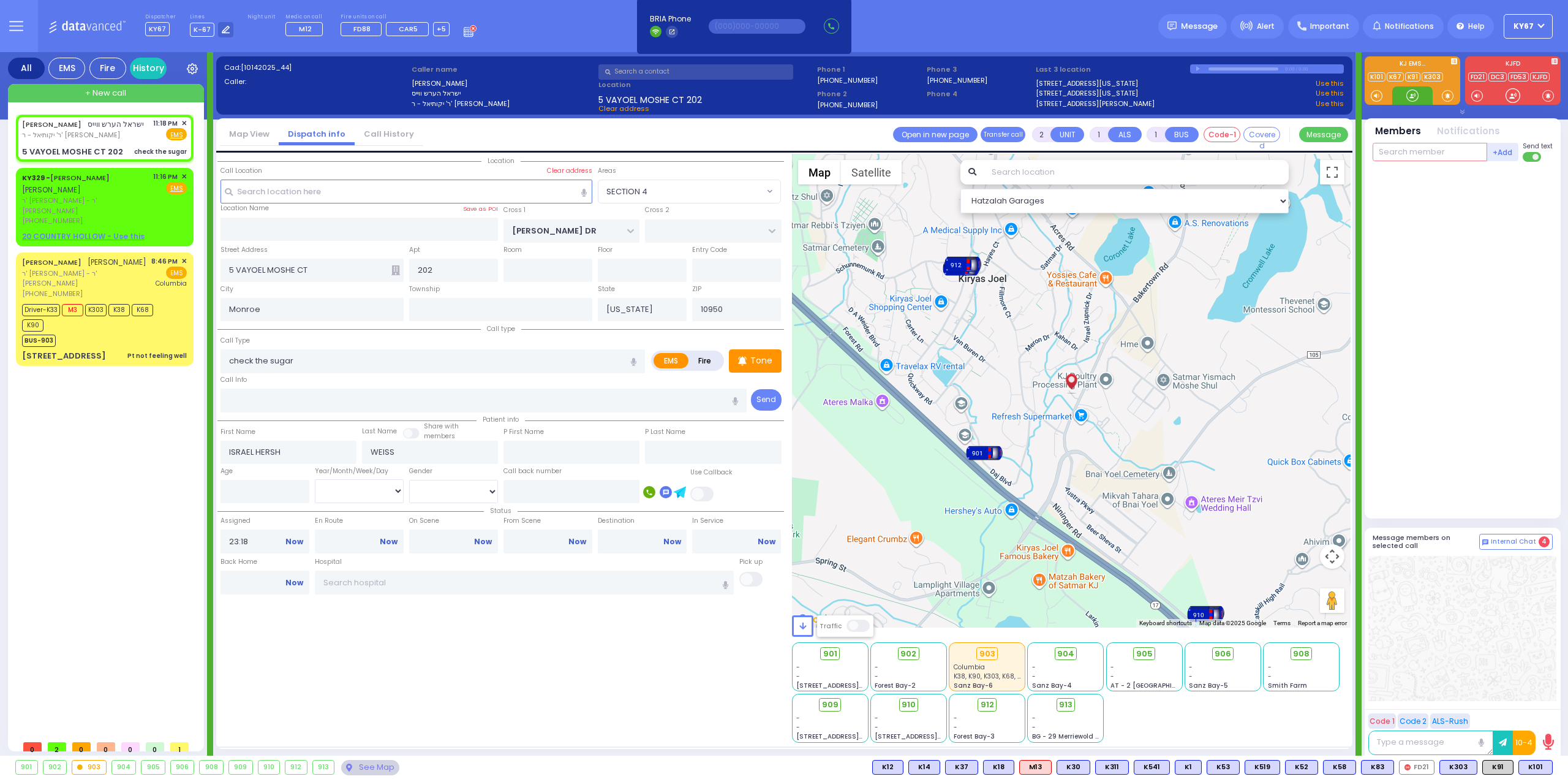
click at [1432, 158] on input "text" at bounding box center [1430, 152] width 115 height 18
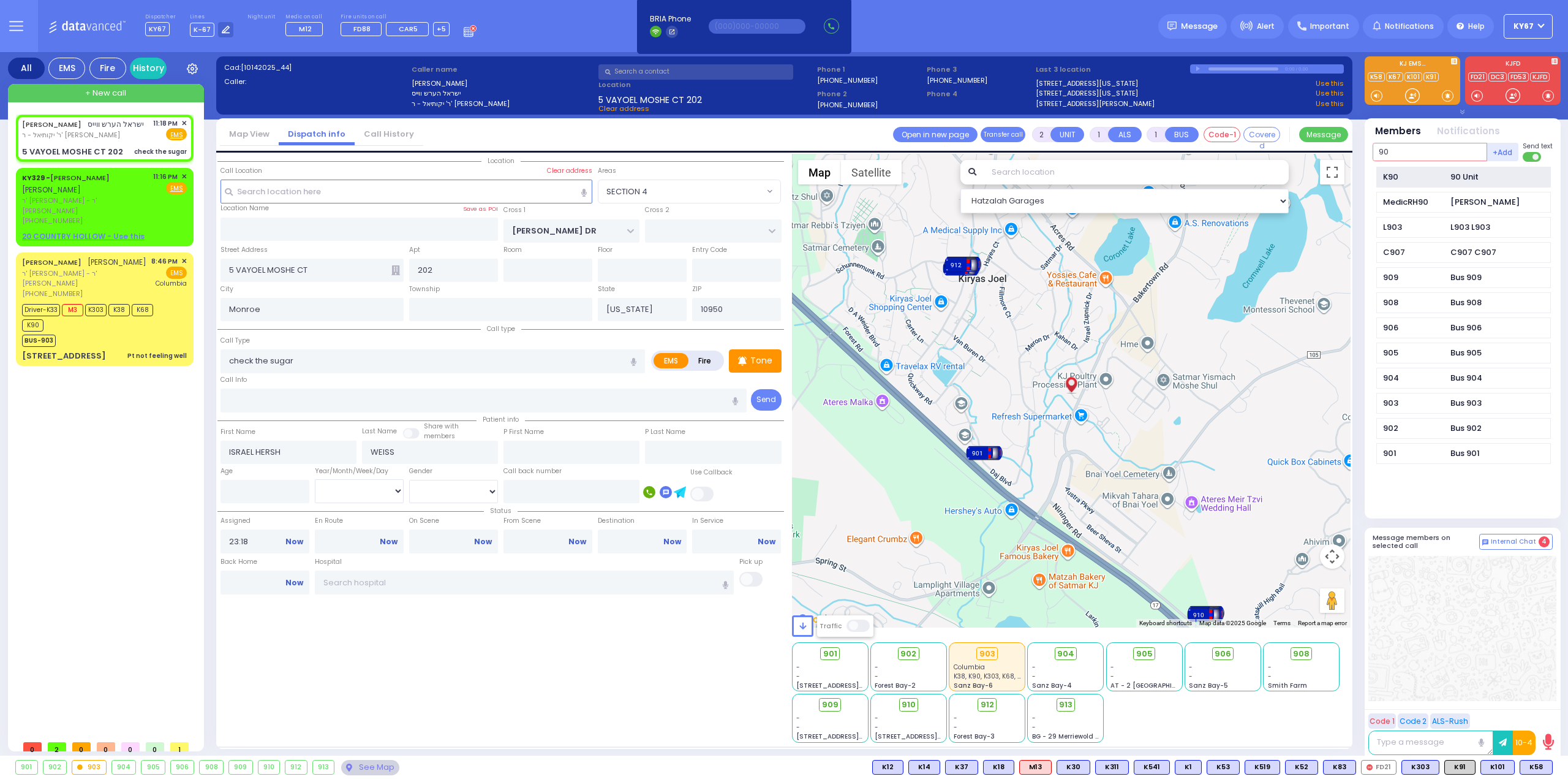
type input "90"
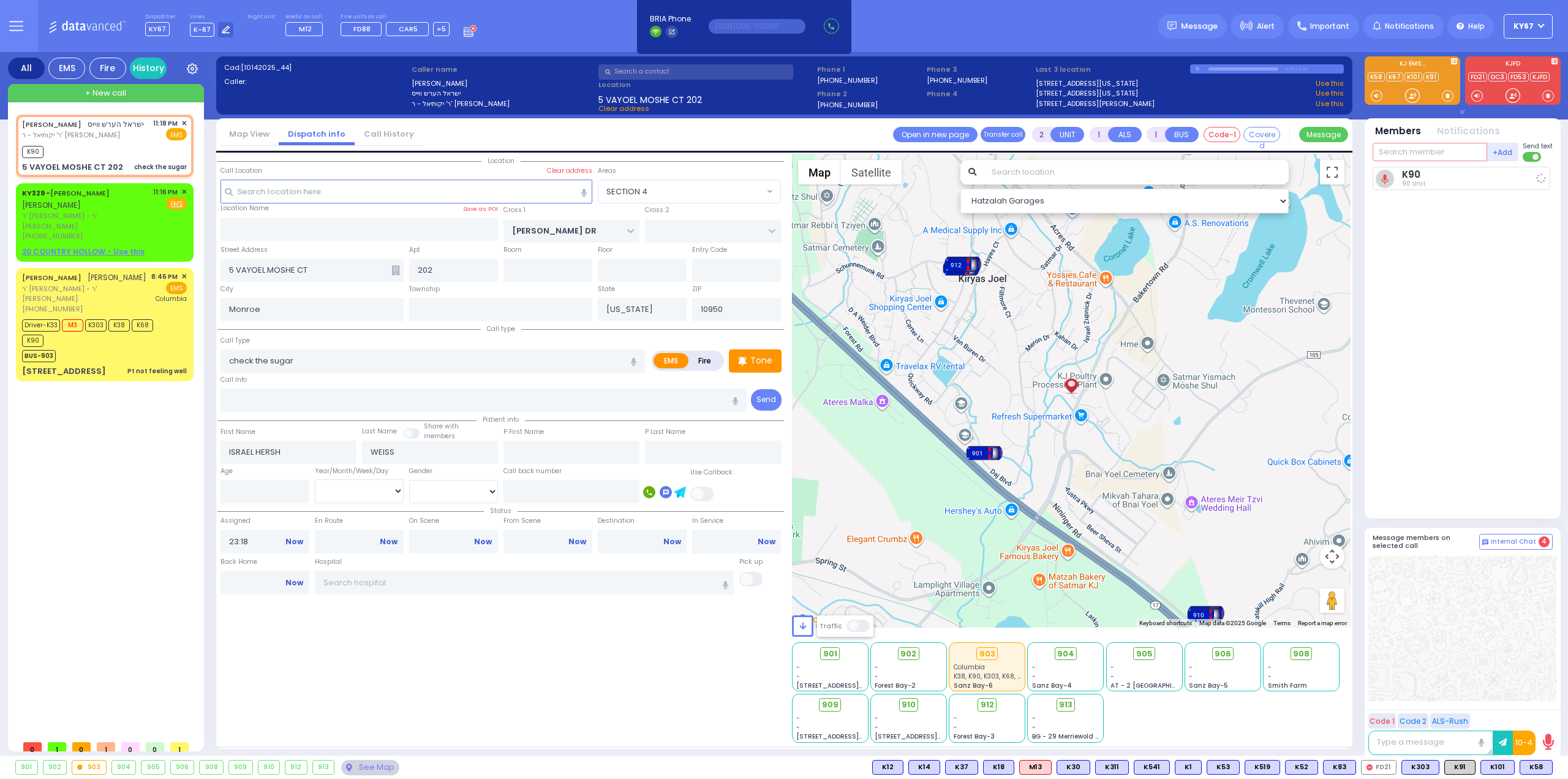
select select
radio input "true"
select select
type input "23:19"
select select "Hatzalah Garages"
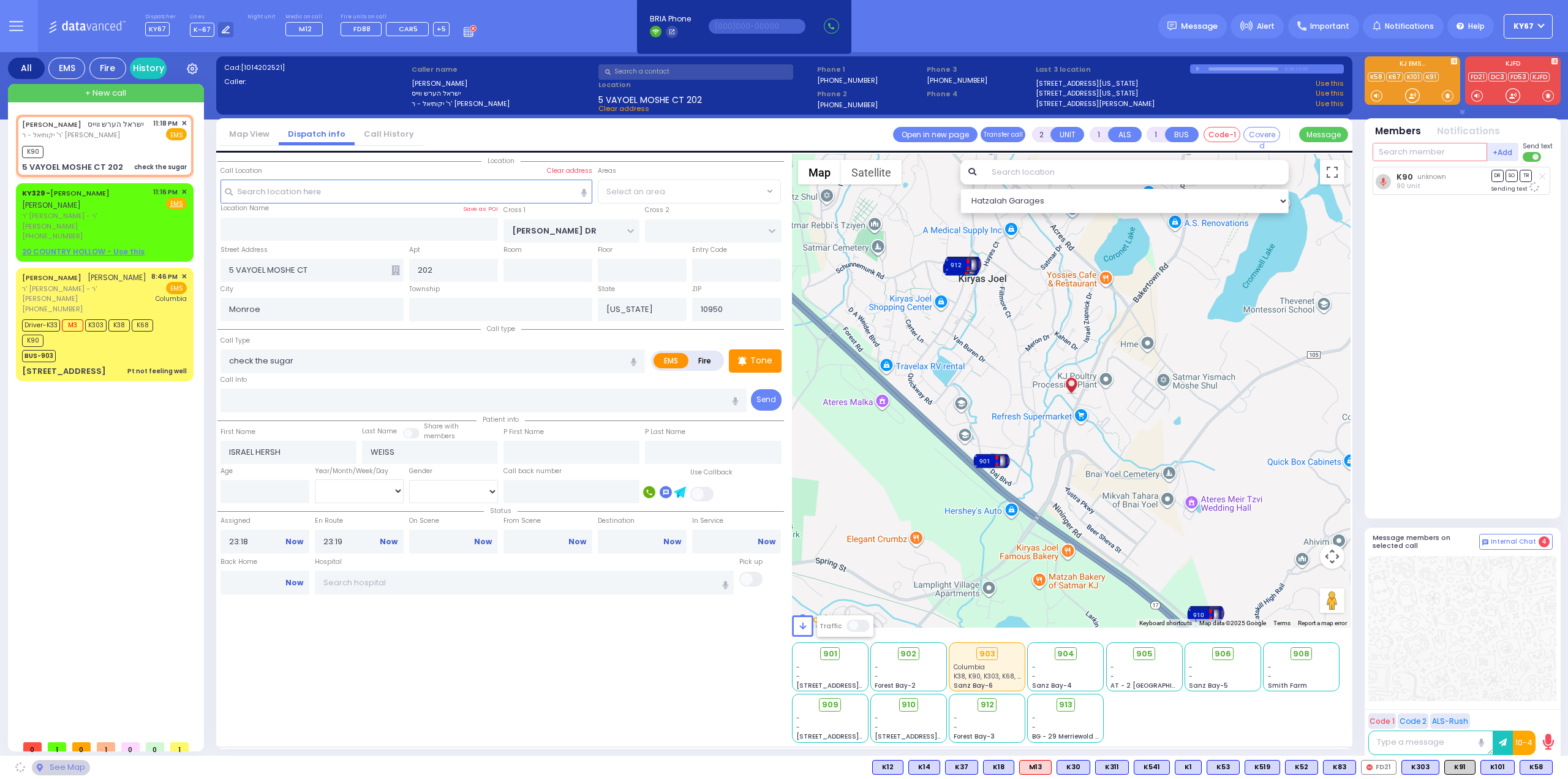
select select "SECTION 4"
type input "101"
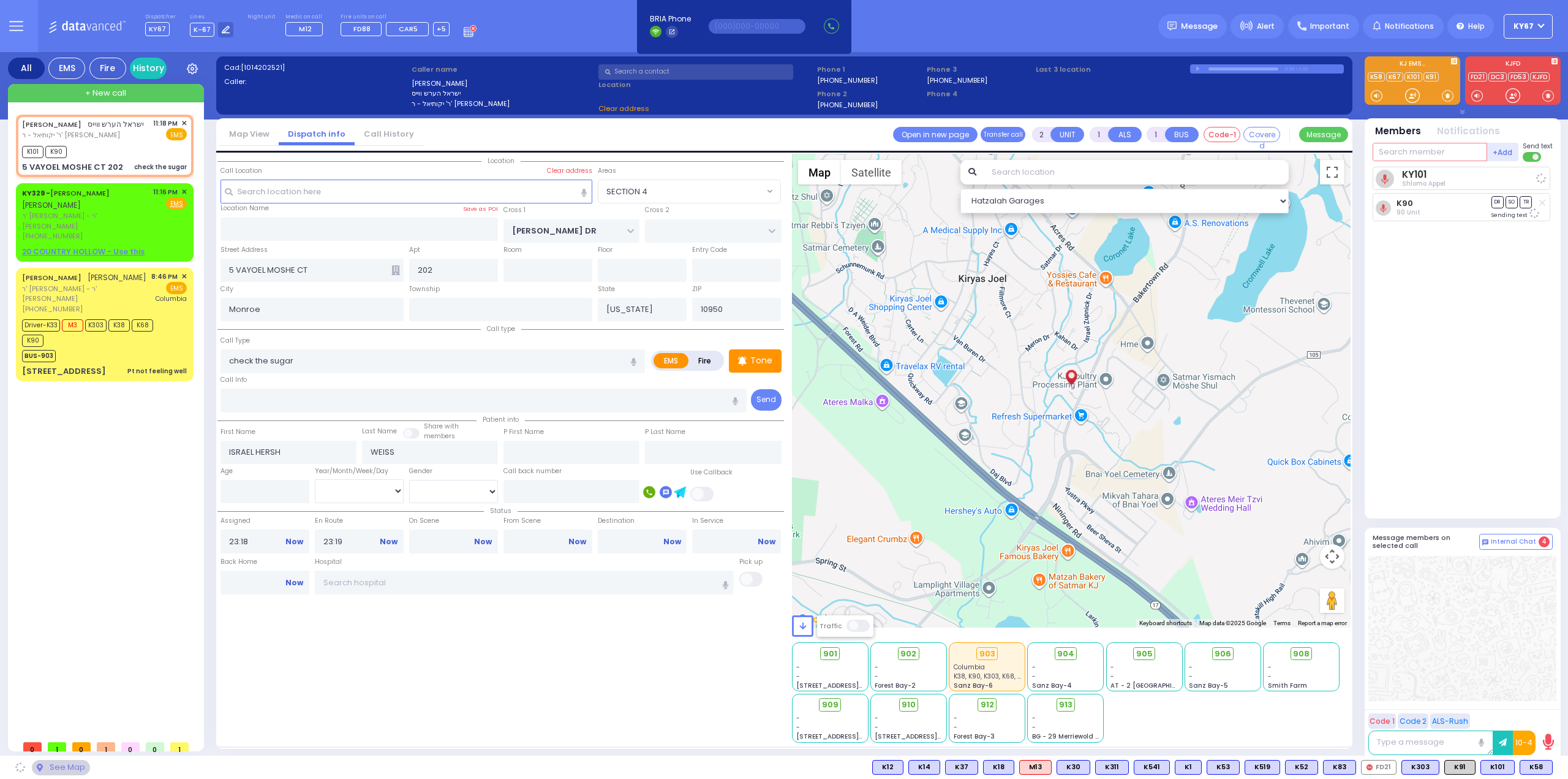
select select
radio input "true"
select select
select select "Hatzalah Garages"
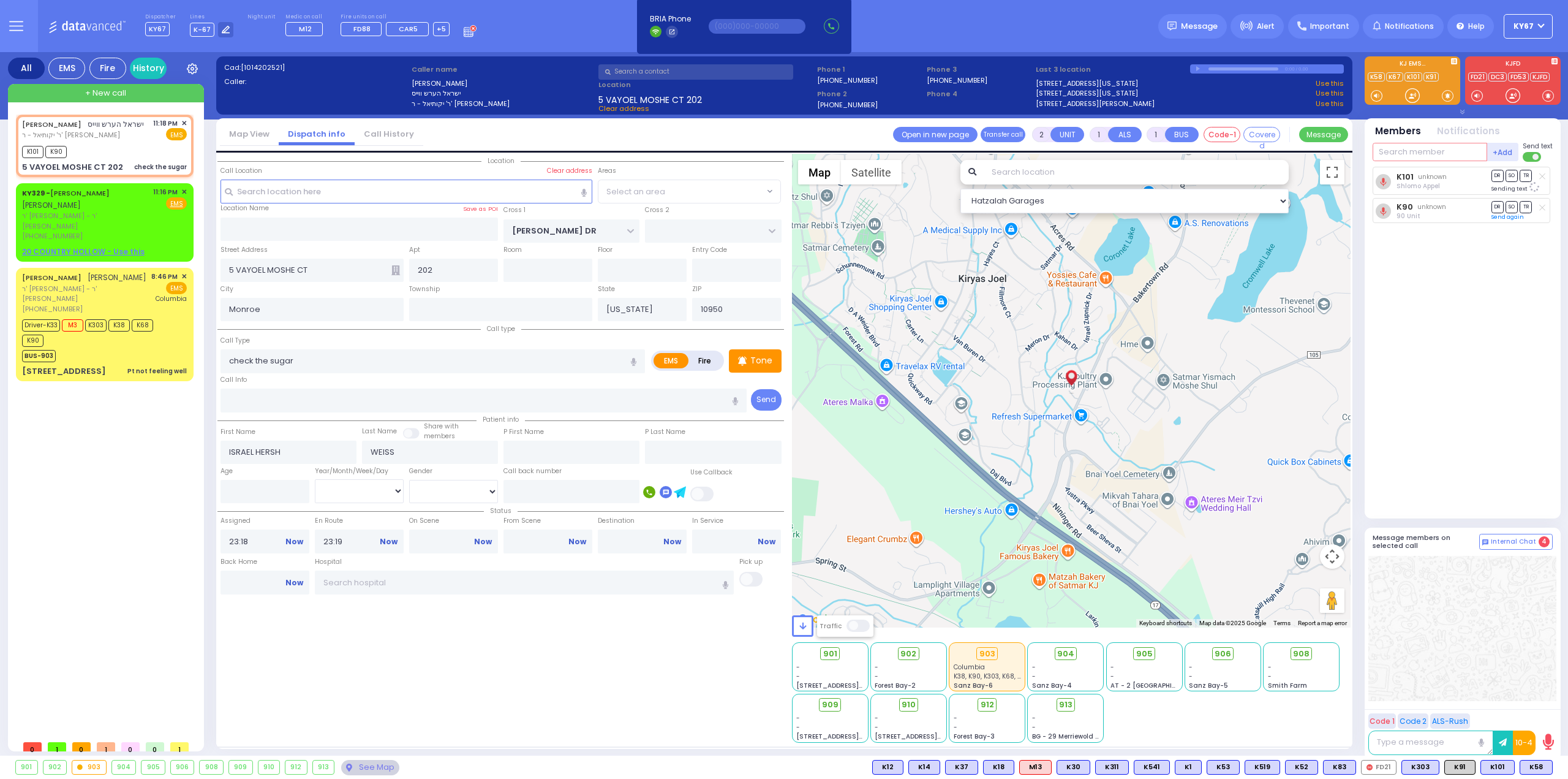
select select "SECTION 4"
click at [1395, 148] on input "text" at bounding box center [1430, 152] width 115 height 18
type input "58"
select select
radio input "true"
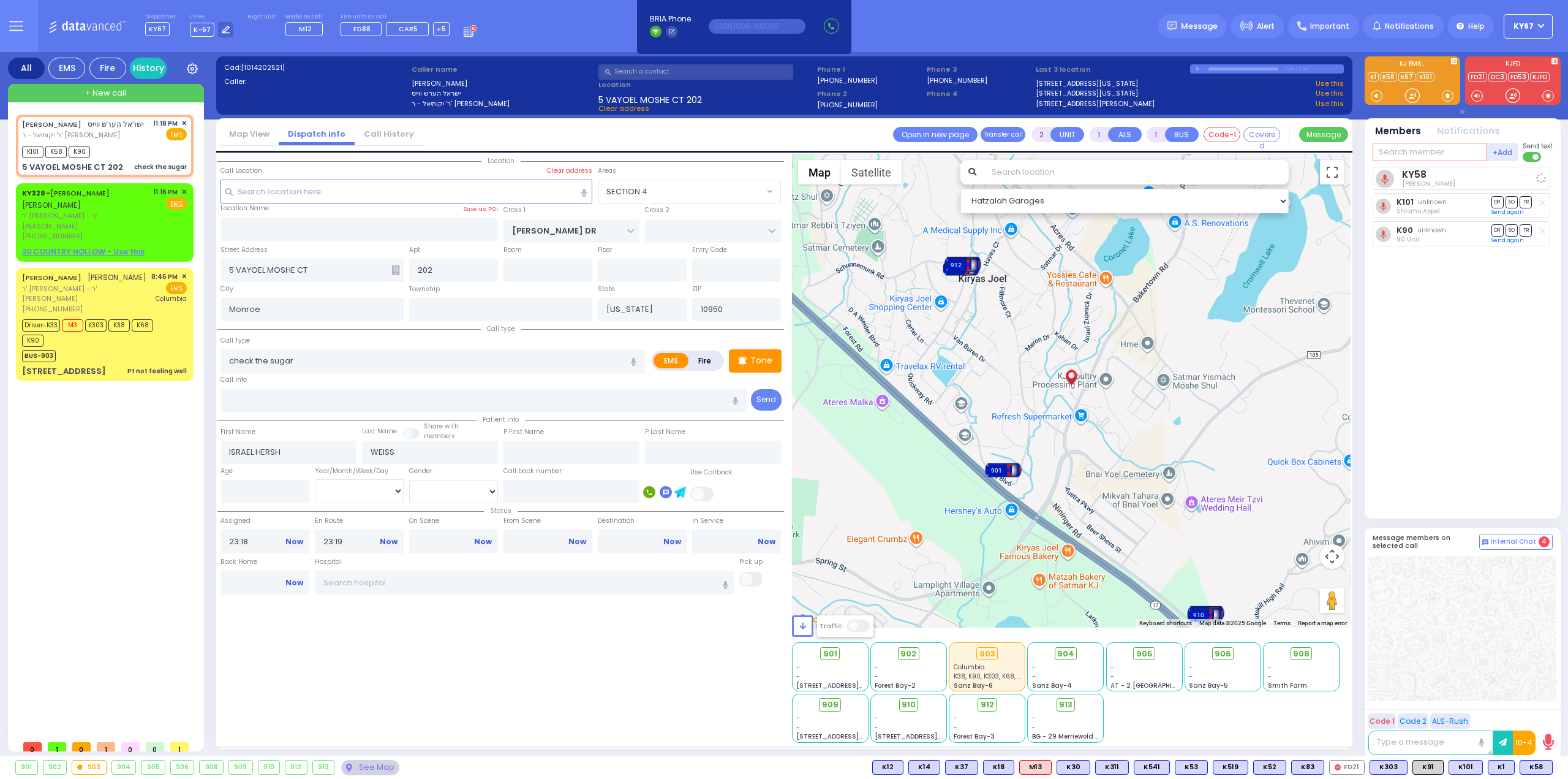
select select
select select "Hatzalah Garages"
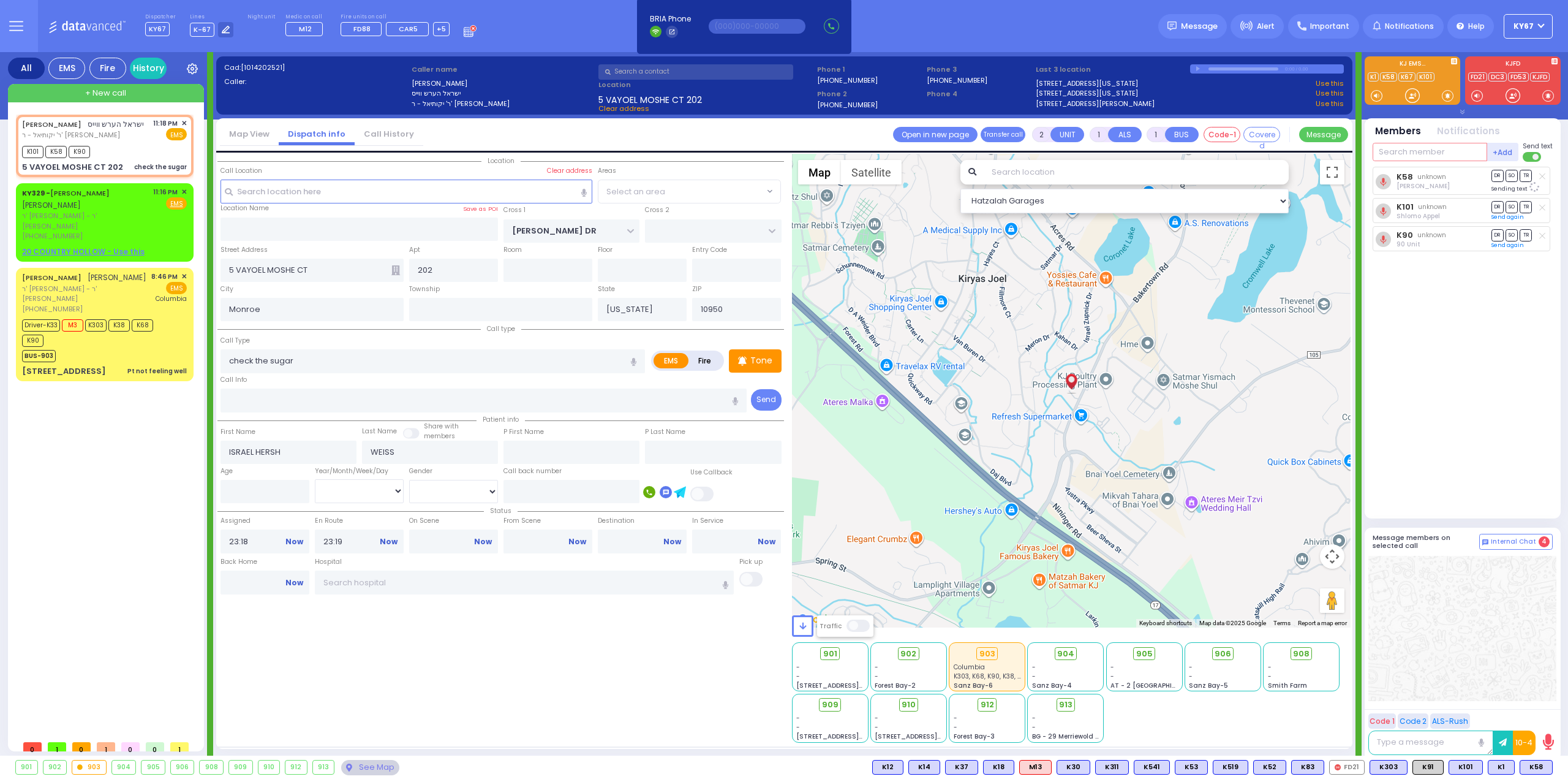
select select "SECTION 4"
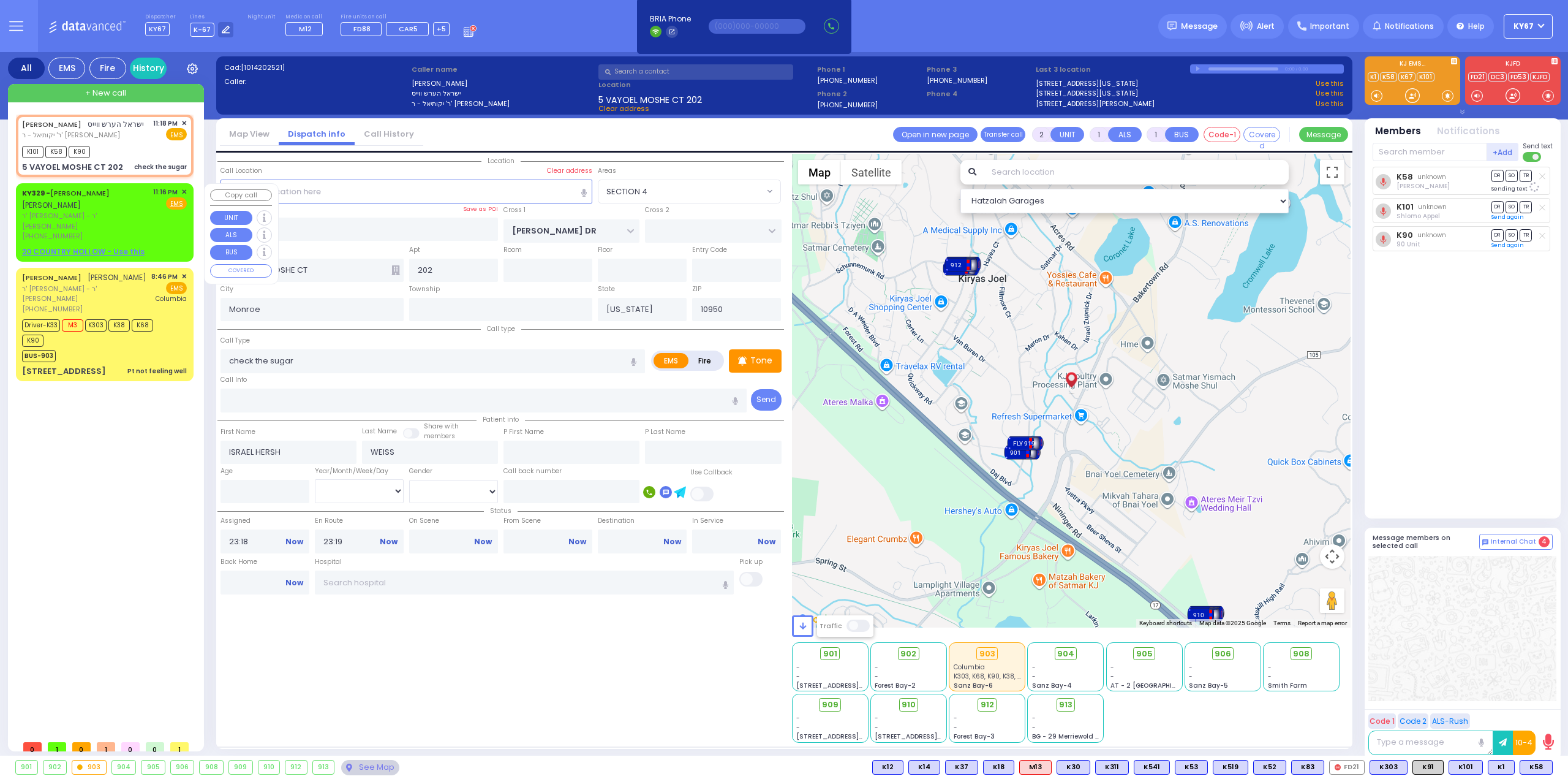
click at [182, 192] on span "✕" at bounding box center [184, 192] width 5 height 11
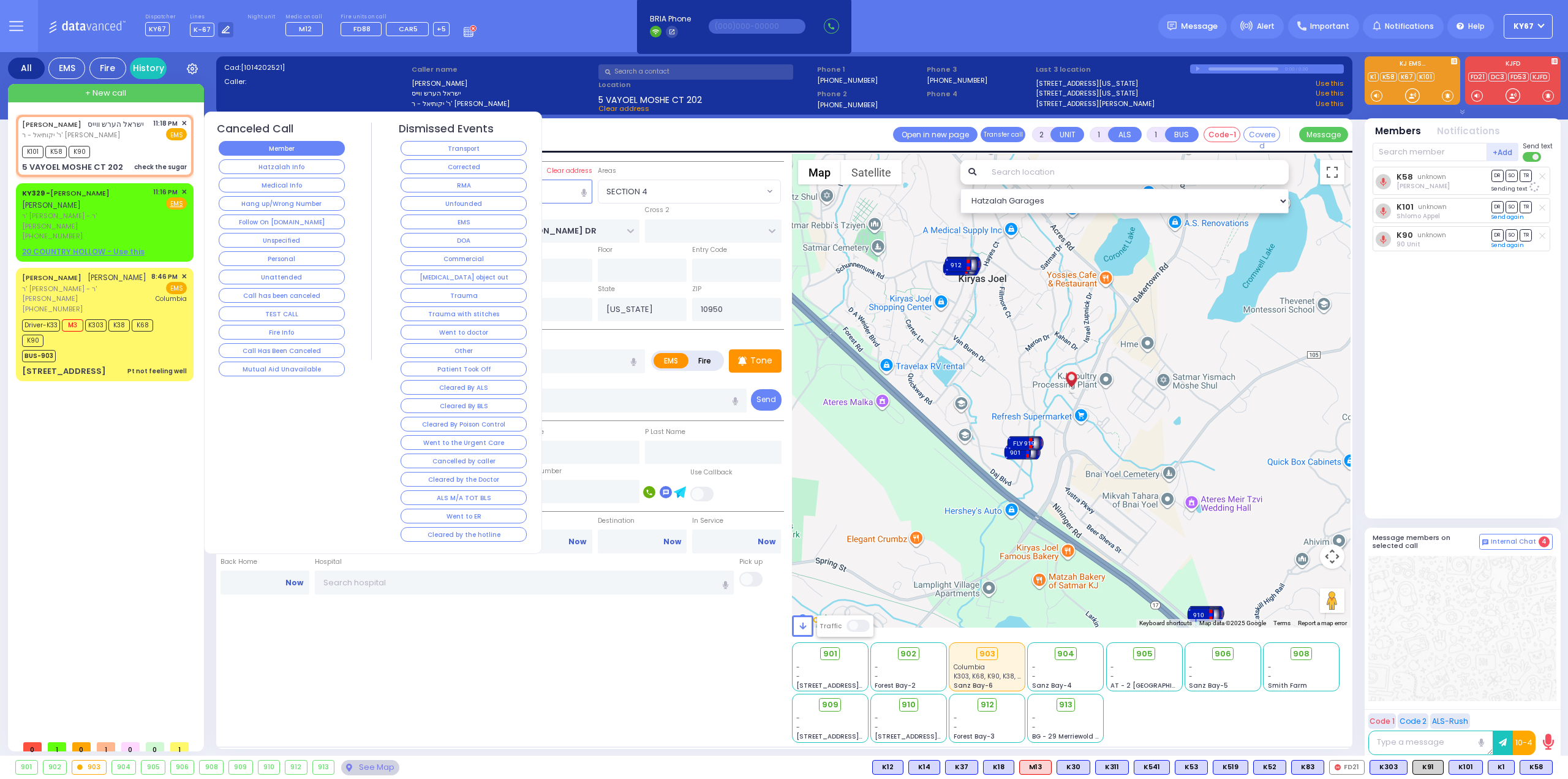
click at [275, 142] on button "Member" at bounding box center [282, 148] width 126 height 15
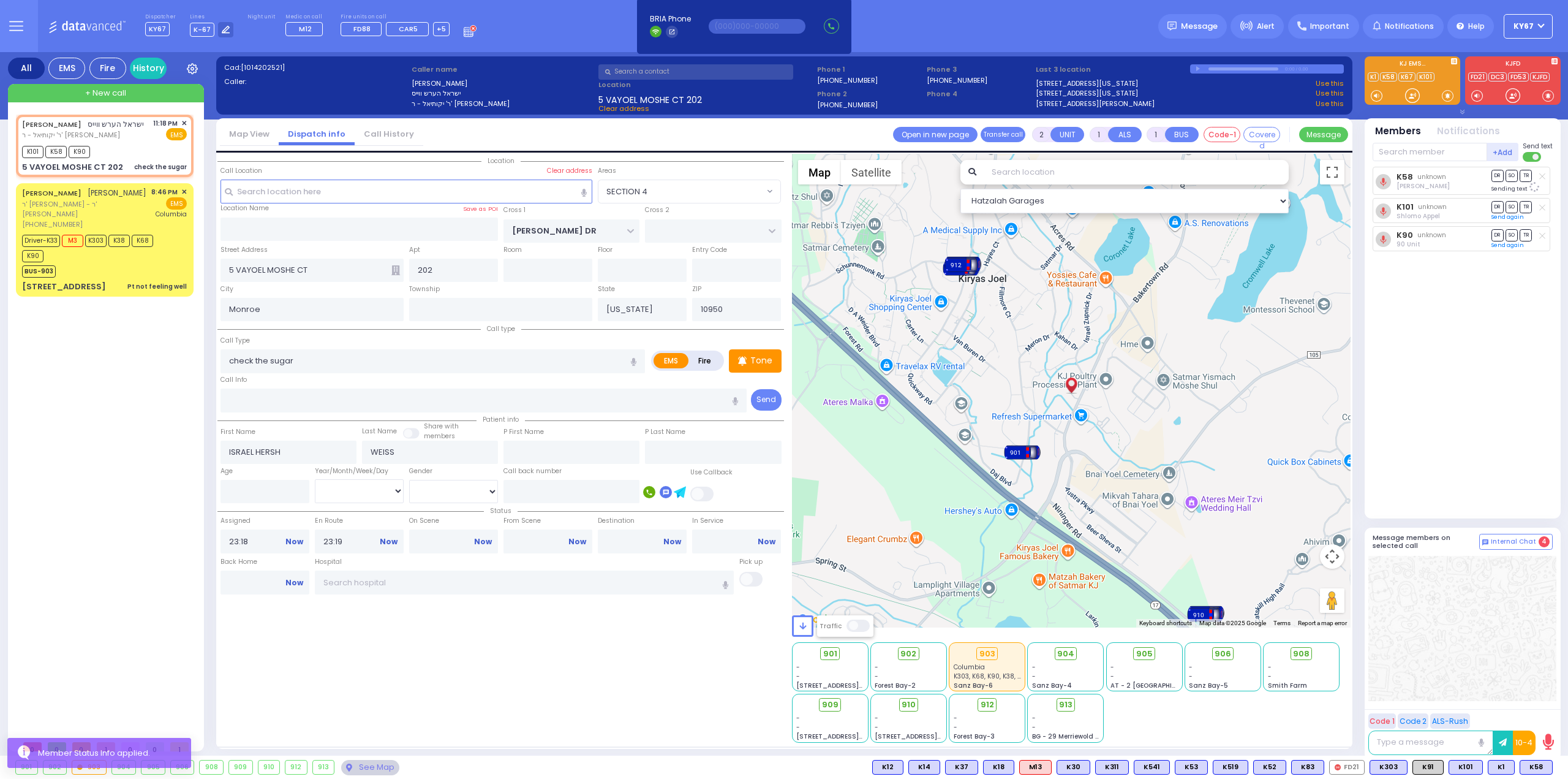
click at [76, 368] on div "ISRAEL HERSH WEISS ישראל הערש ווייס ר' יקותיאל - ר' יוסף פלאהר 11:18 PM ✕ K101" at bounding box center [107, 424] width 182 height 620
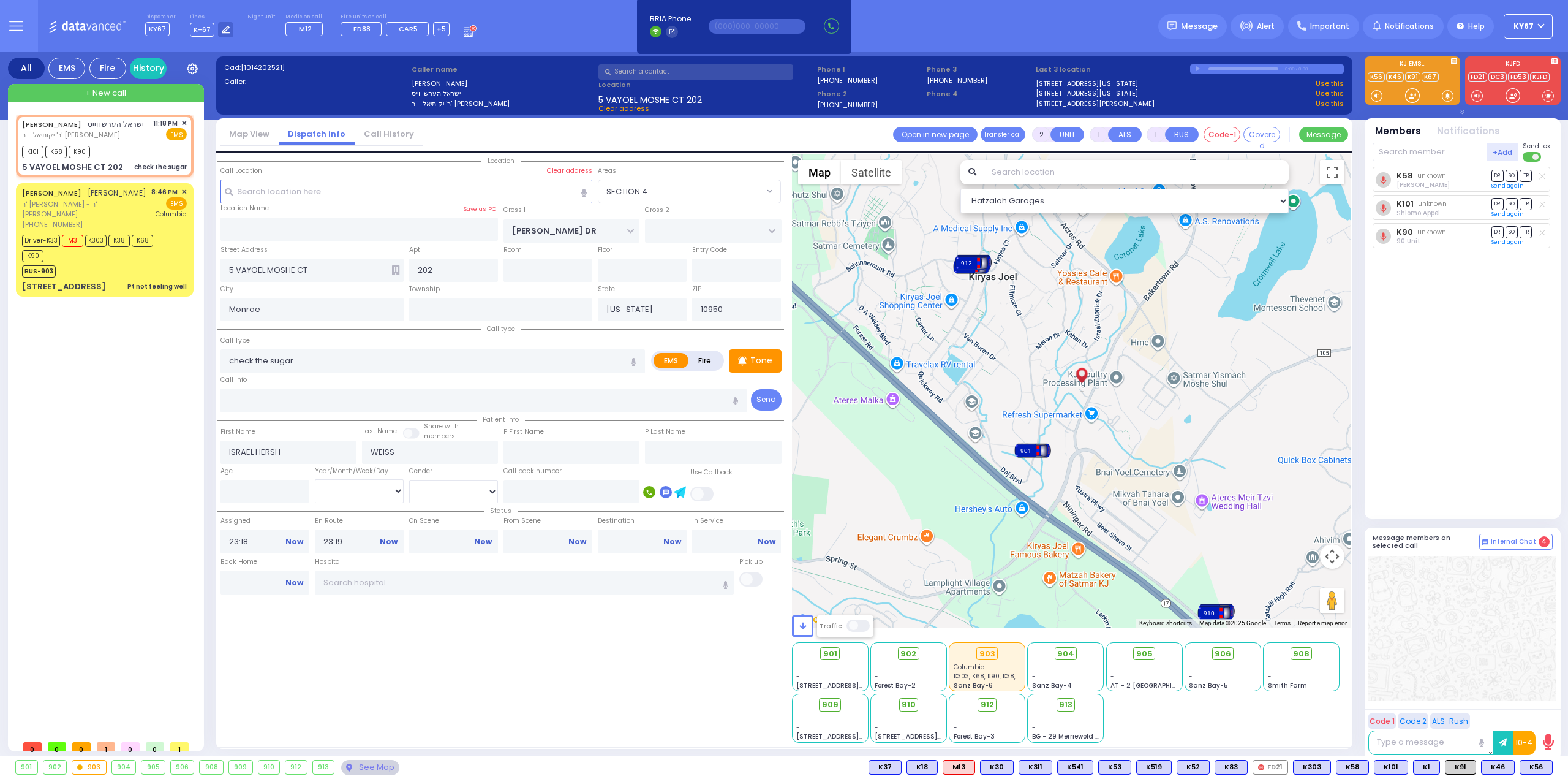
click at [152, 487] on div "ISRAEL HERSH WEISS ישראל הערש ווייס ר' יקותיאל - ר' יוסף פלאהר 11:18 PM ✕ K101" at bounding box center [107, 424] width 182 height 620
click at [81, 93] on div "+ New call" at bounding box center [106, 93] width 196 height 18
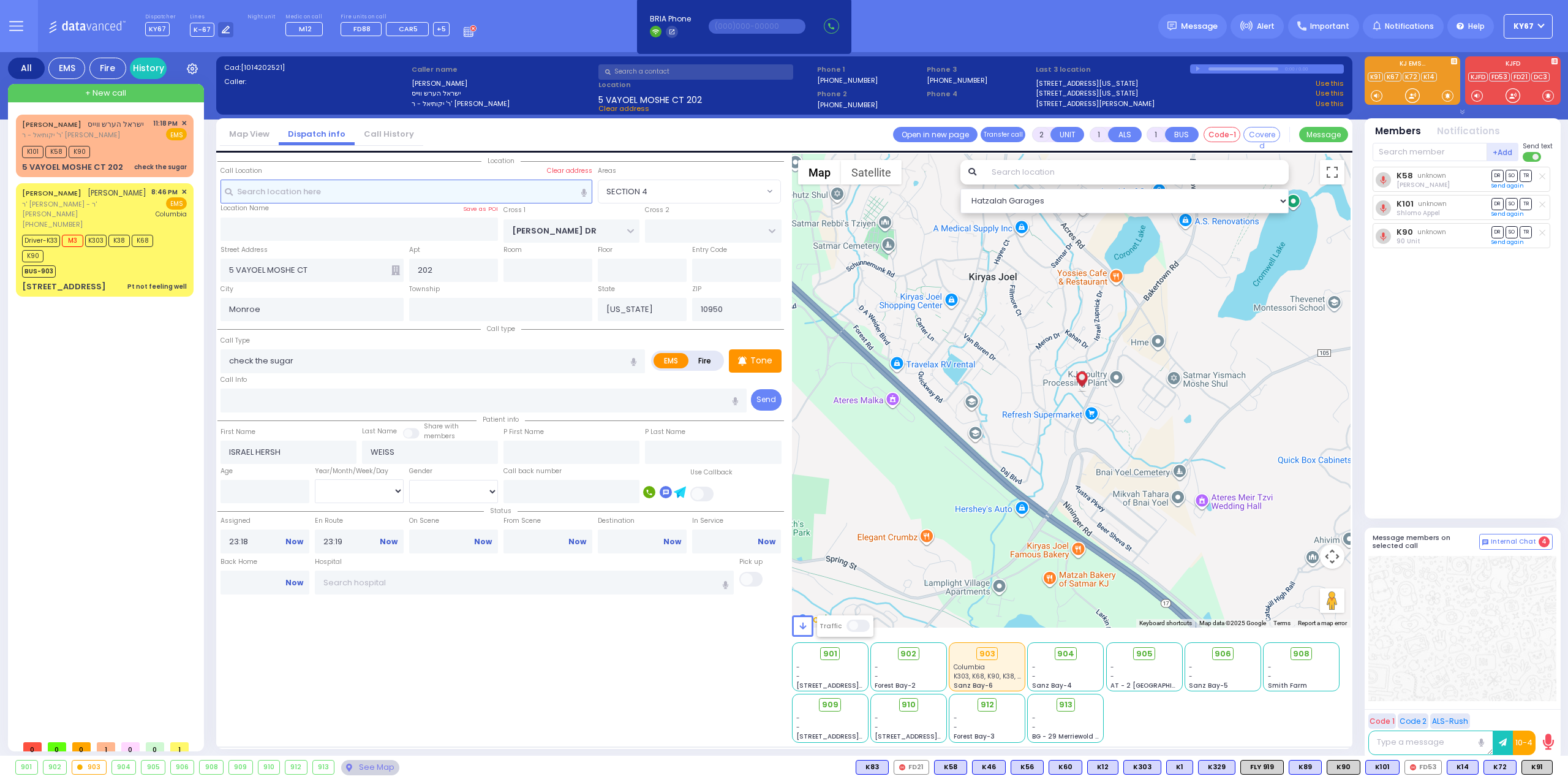
select select
radio input "true"
select select
type input "23:51"
select select "Hatzalah Garages"
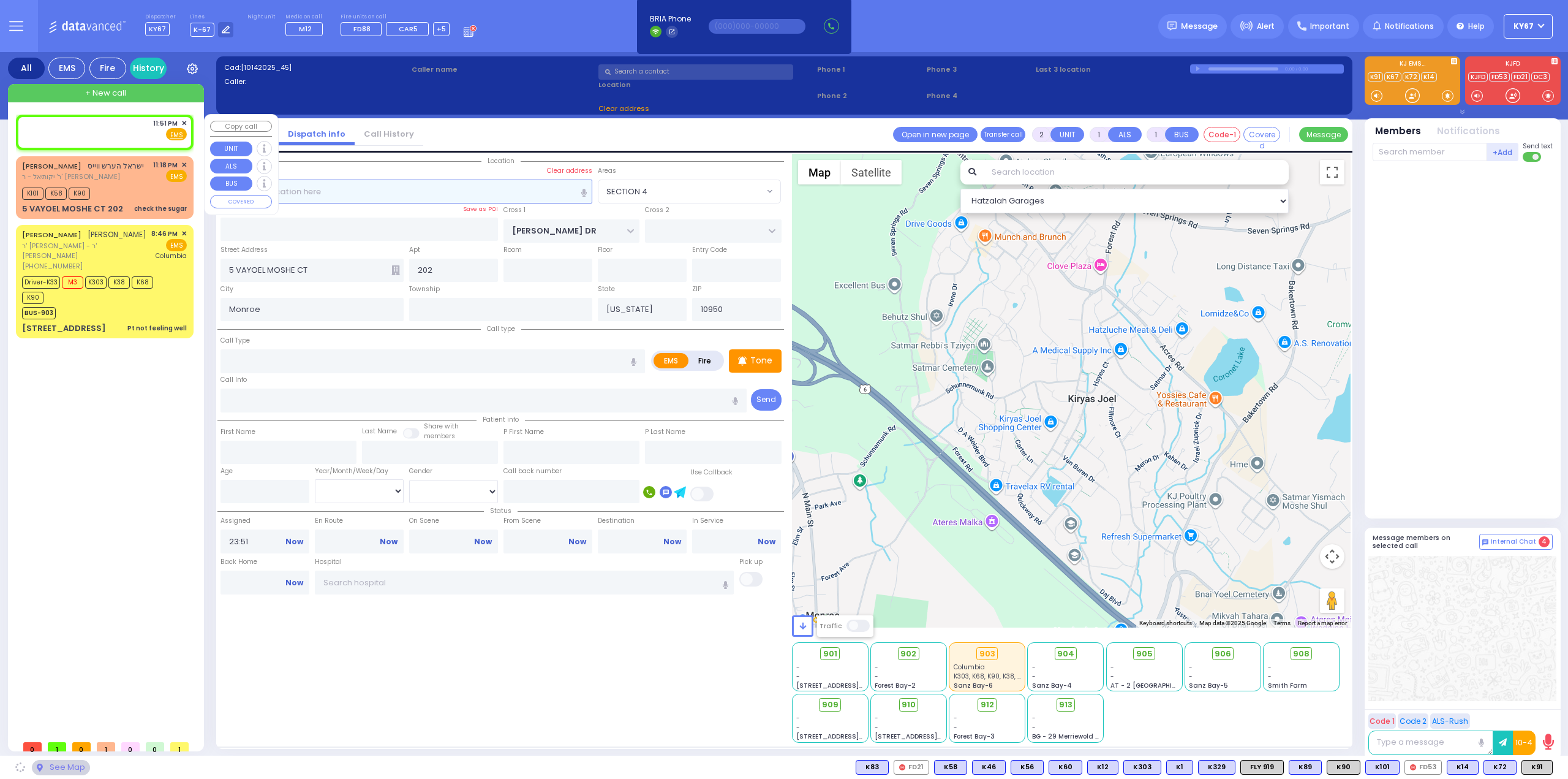
select select
radio input "true"
select select
select select "Hatzalah Garages"
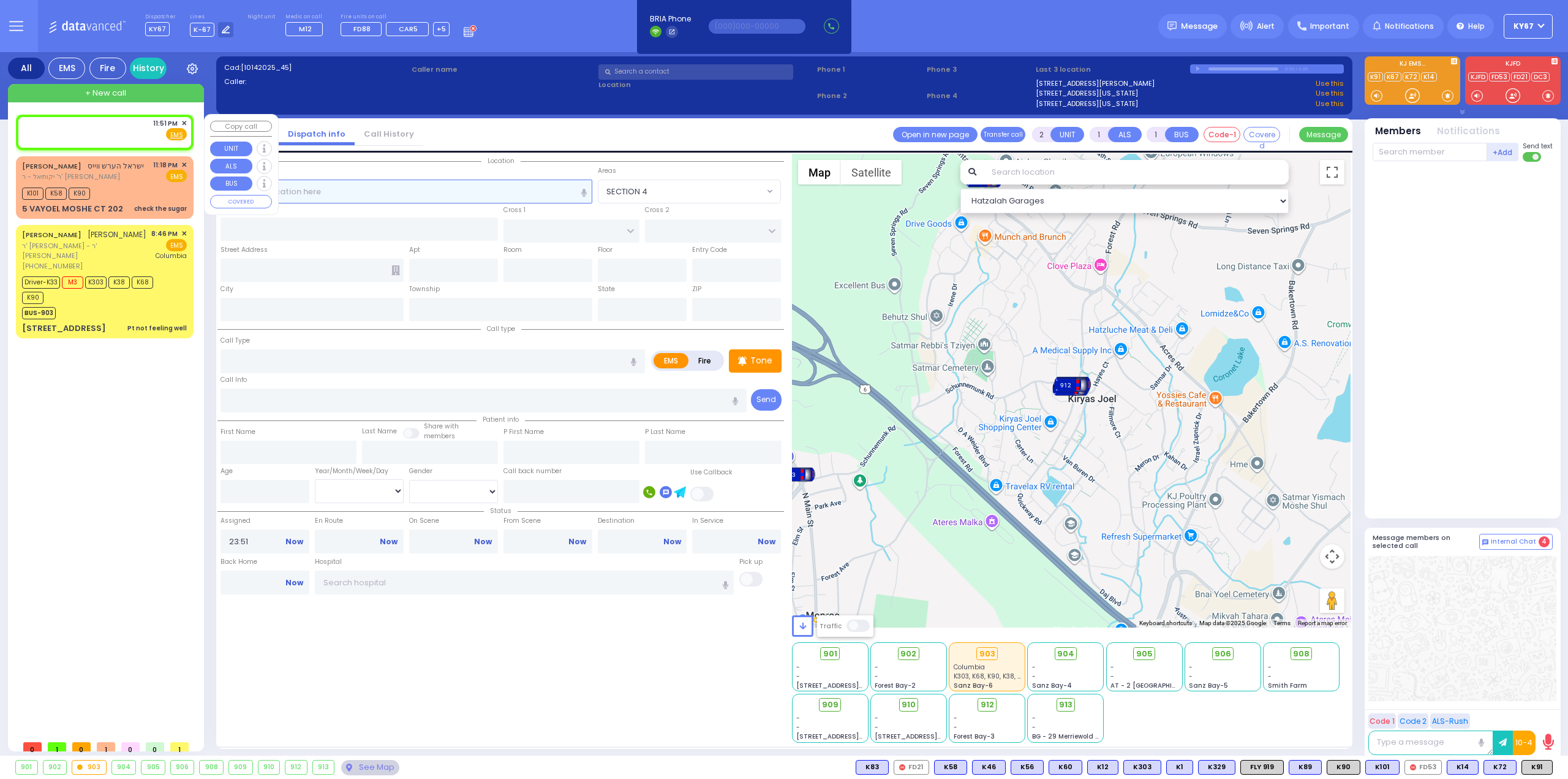
click at [387, 190] on input "text" at bounding box center [406, 191] width 372 height 24
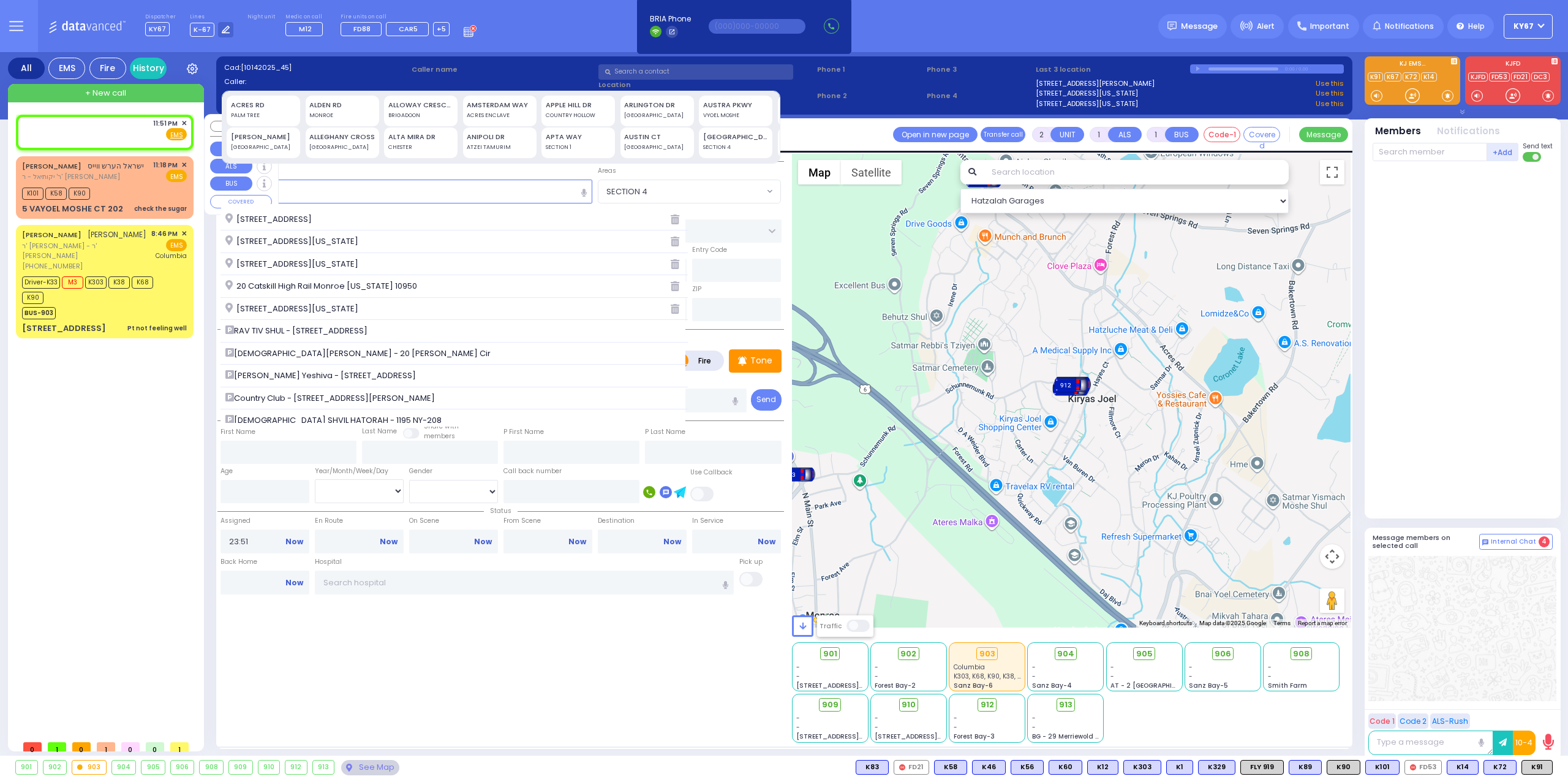
click at [586, 188] on icon "button" at bounding box center [584, 193] width 5 height 10
click at [292, 185] on input "20" at bounding box center [406, 191] width 372 height 24
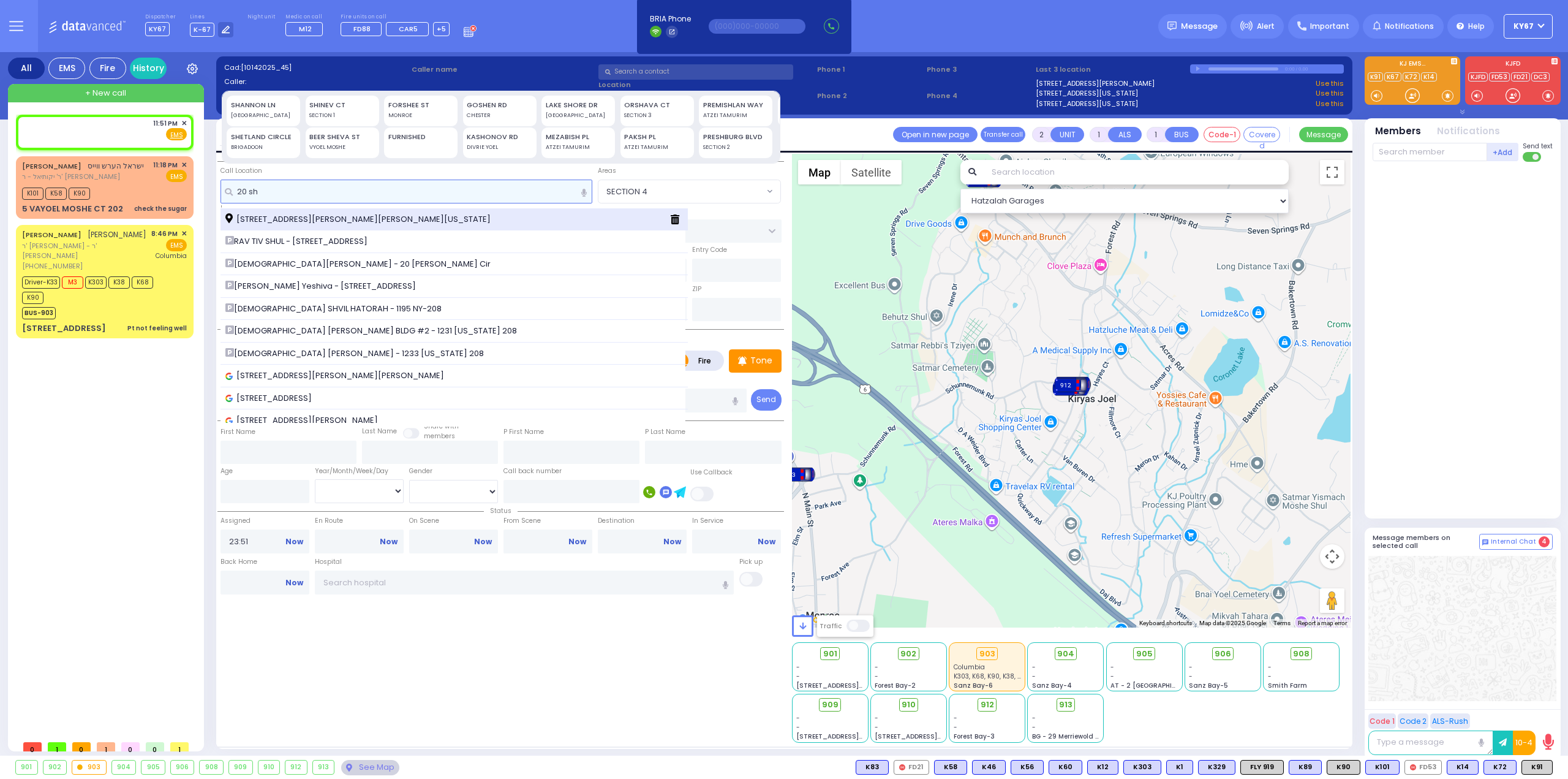
type input "20 sh"
click at [286, 219] on span "20 Shannon Lane Monroe New York 10950" at bounding box center [360, 219] width 270 height 12
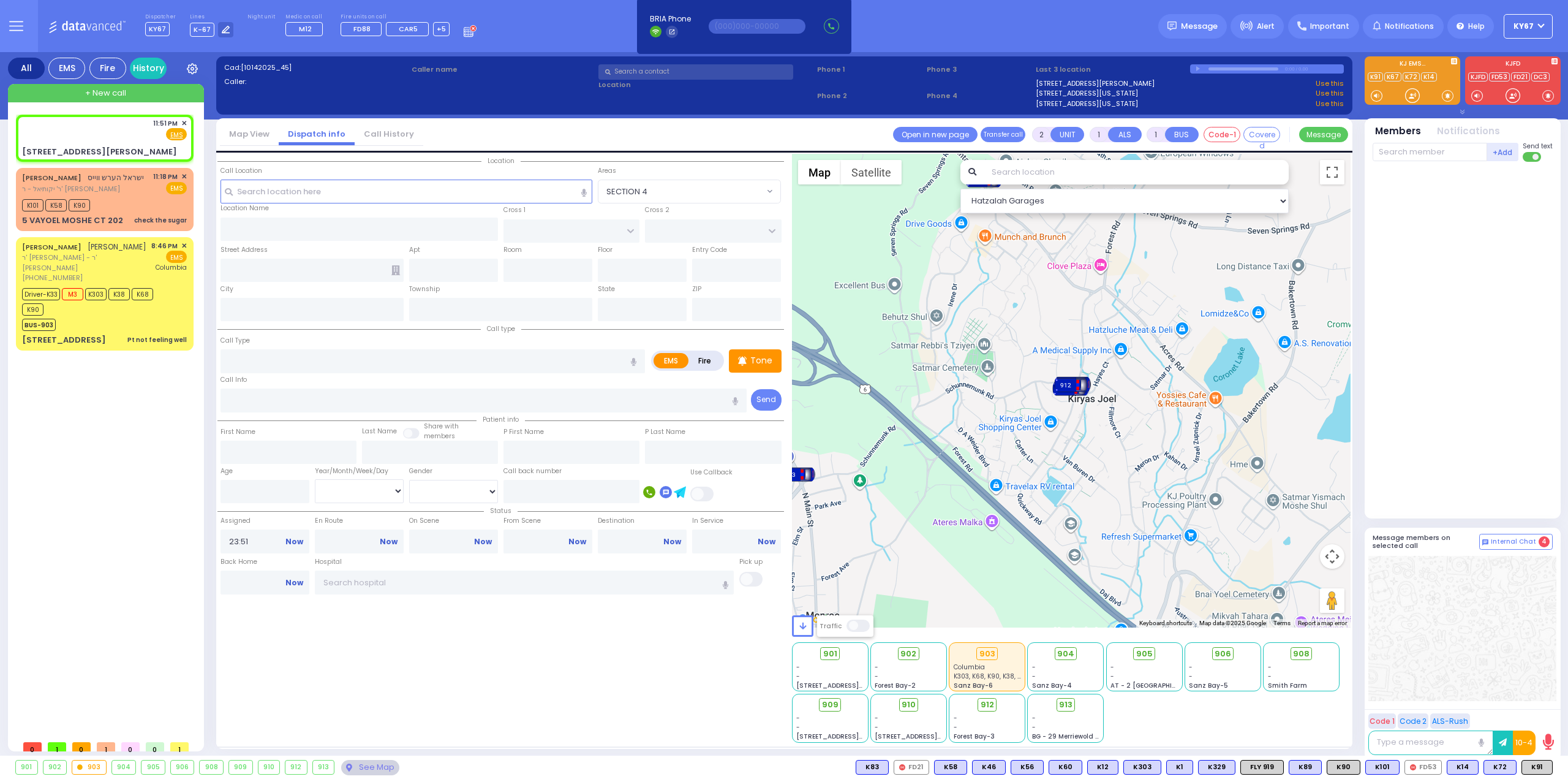
select select
radio input "true"
select select
select select "Hatzalah Garages"
type input "STATE ROUTE 208"
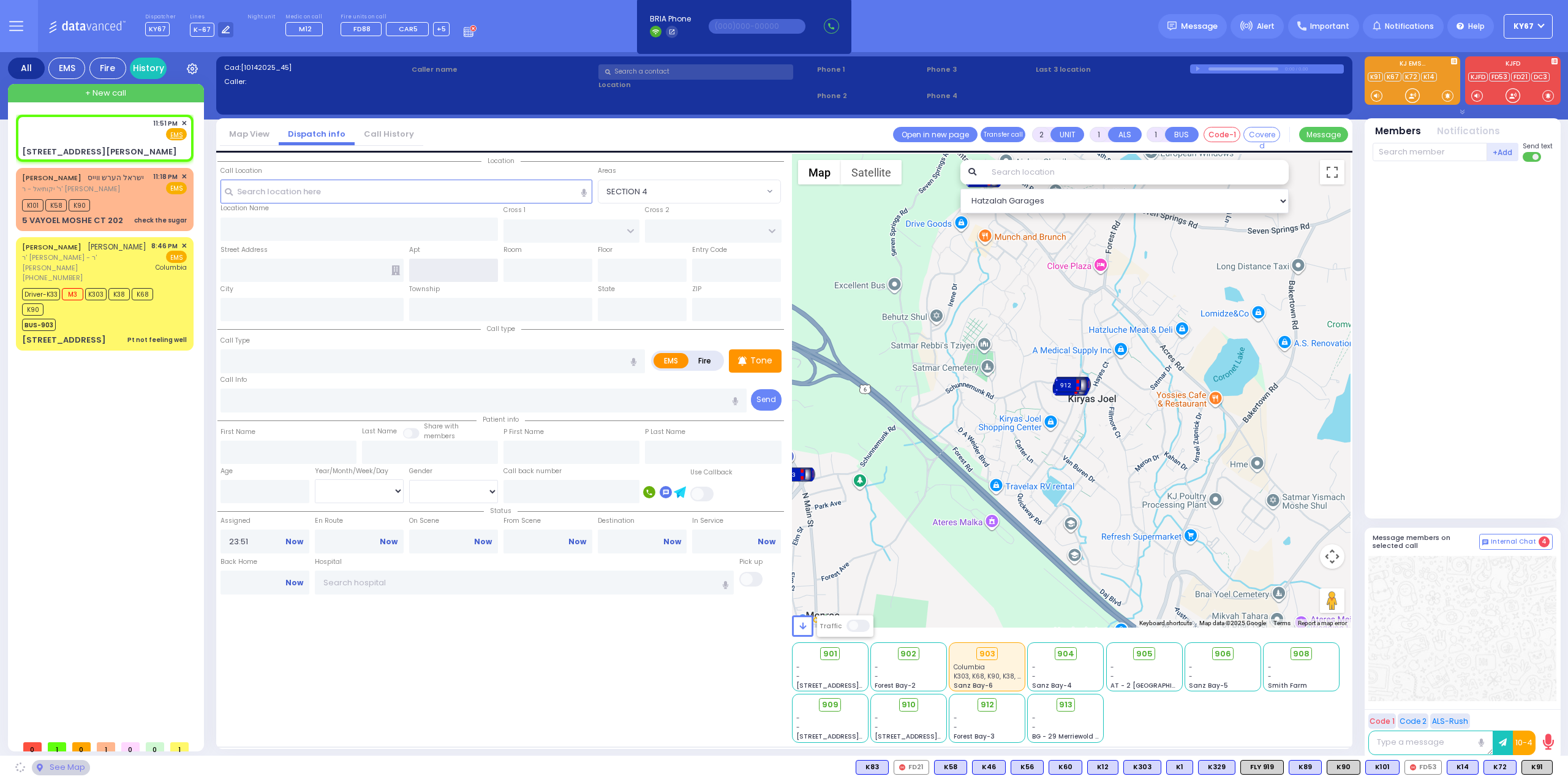
type input "20 Shannon Lane"
type input "Monroe"
type input "[US_STATE]"
type input "10950"
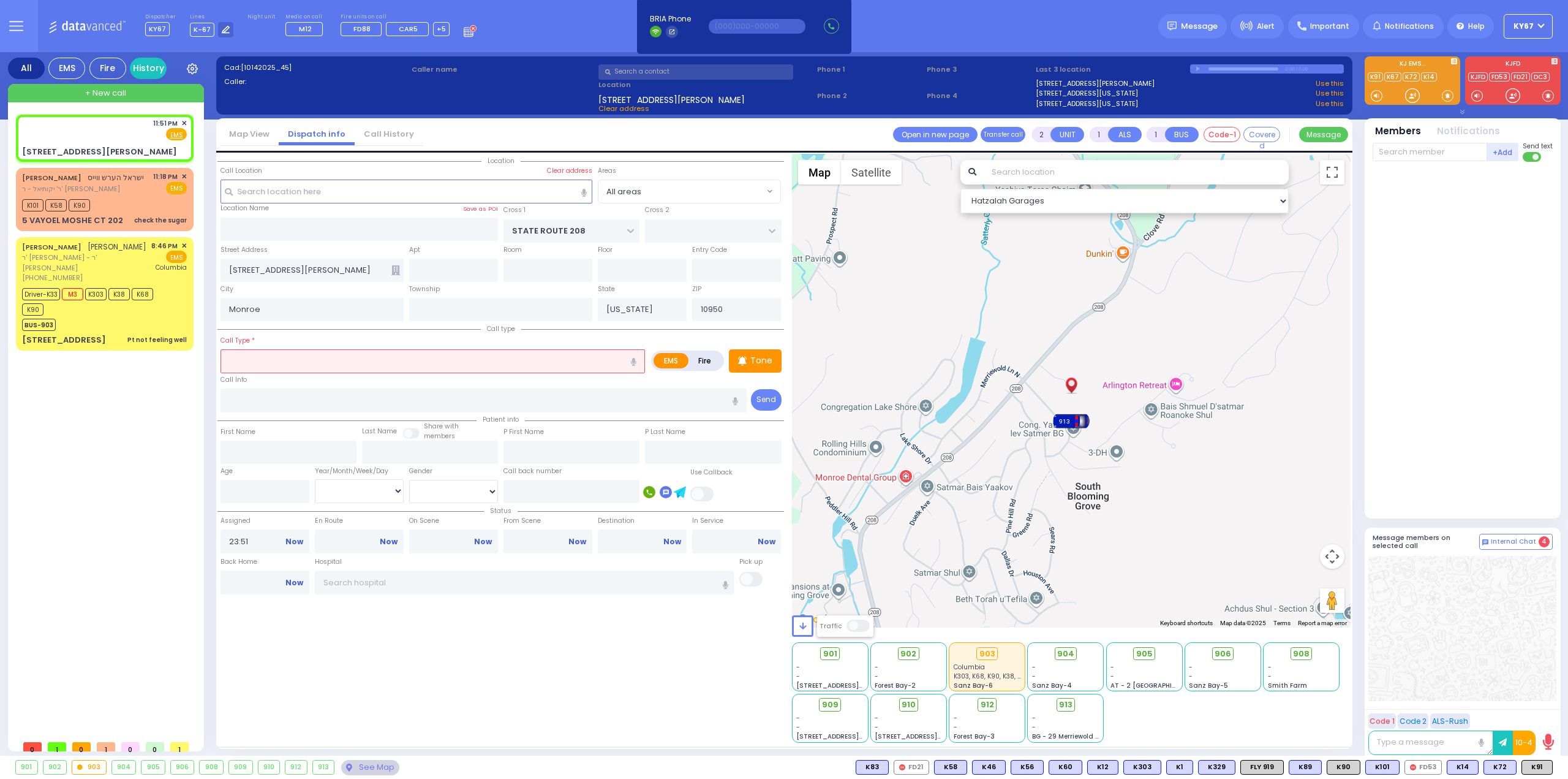
click at [362, 360] on input "text" at bounding box center [433, 361] width 425 height 24
select select
radio input "true"
select select
select select "Hatzalah Garages"
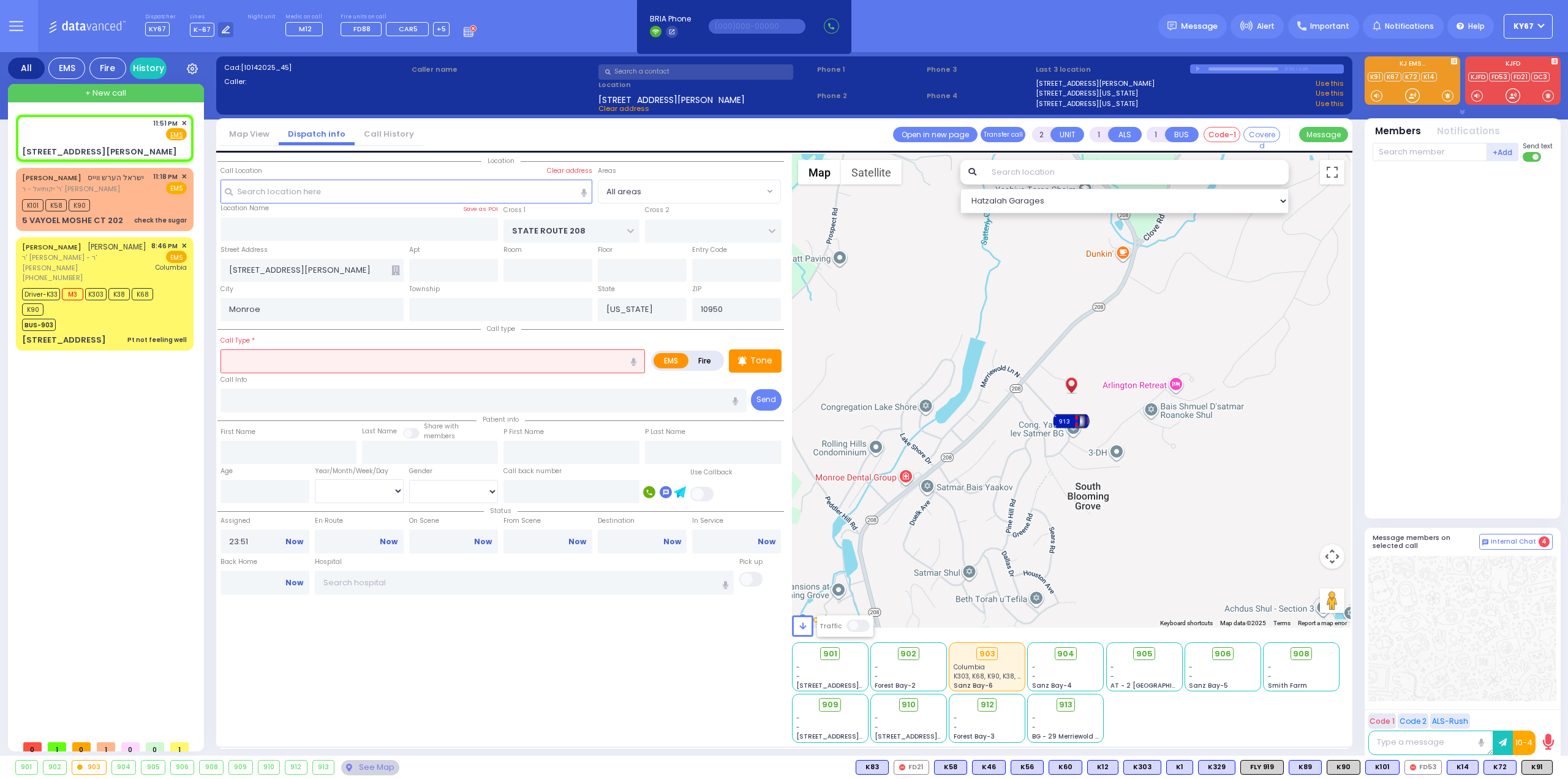
click at [635, 359] on icon "button" at bounding box center [633, 361] width 5 height 8
type input "shoulder dislocation"
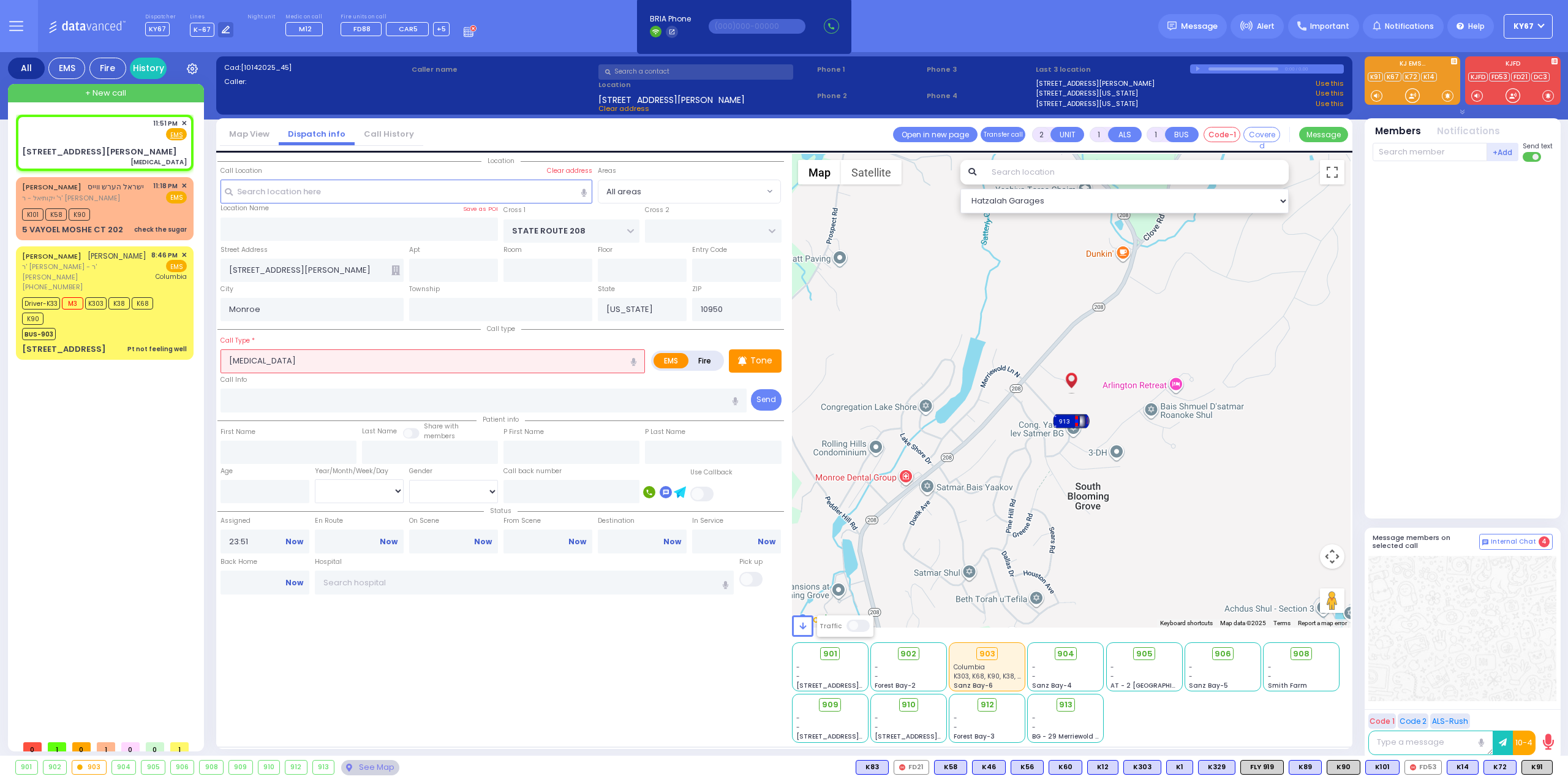
select select
radio input "true"
select select
select select "Hatzalah Garages"
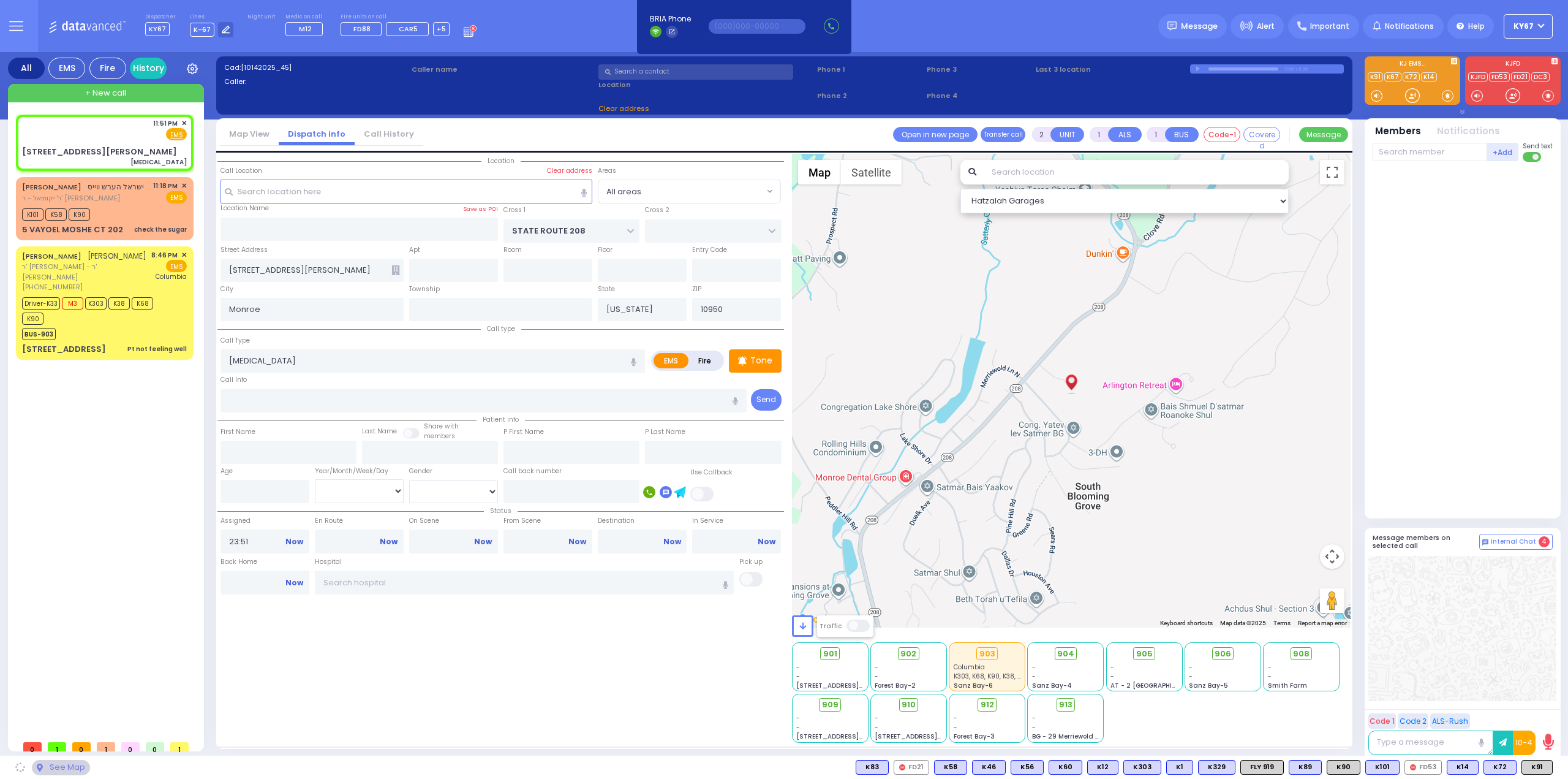
drag, startPoint x: 463, startPoint y: 734, endPoint x: 674, endPoint y: 726, distance: 211.2
click at [463, 733] on div "Location ZIP" at bounding box center [500, 449] width 567 height 589
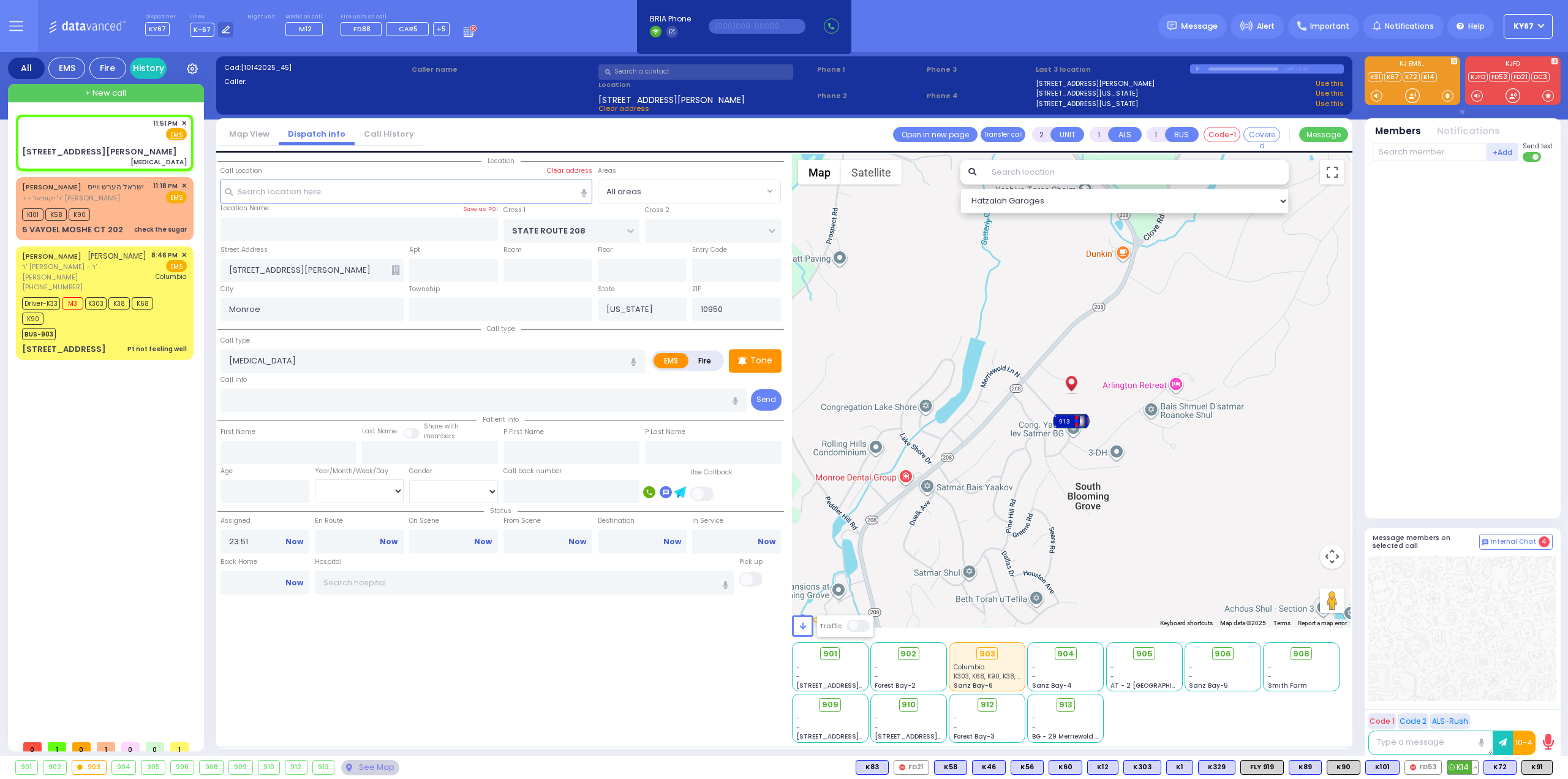
click at [1469, 768] on span "K14" at bounding box center [1463, 767] width 31 height 13
click at [1540, 768] on span "K91" at bounding box center [1537, 767] width 30 height 13
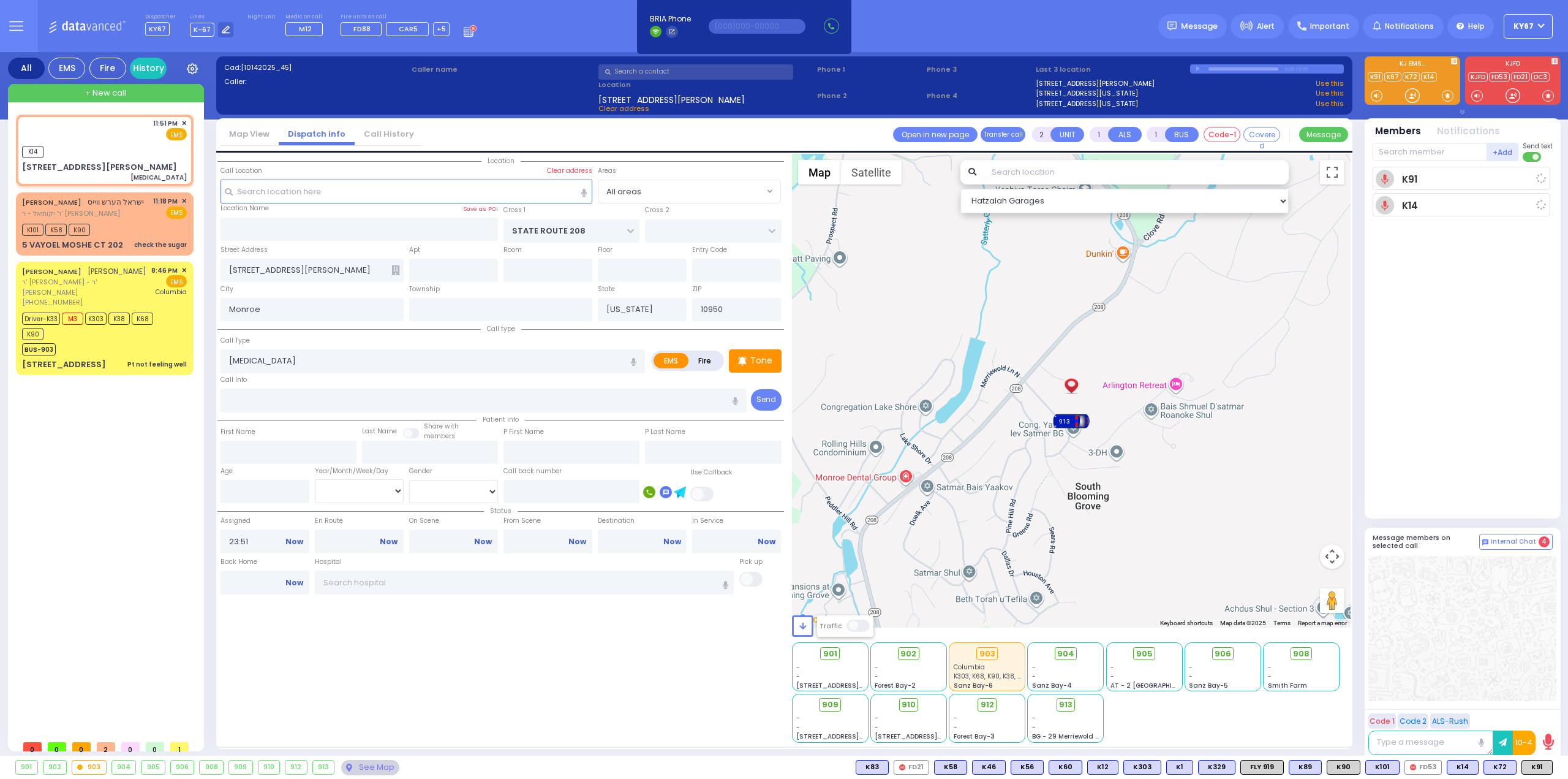
select select
radio input "true"
select select
type input "23:52"
select select "Hatzalah Garages"
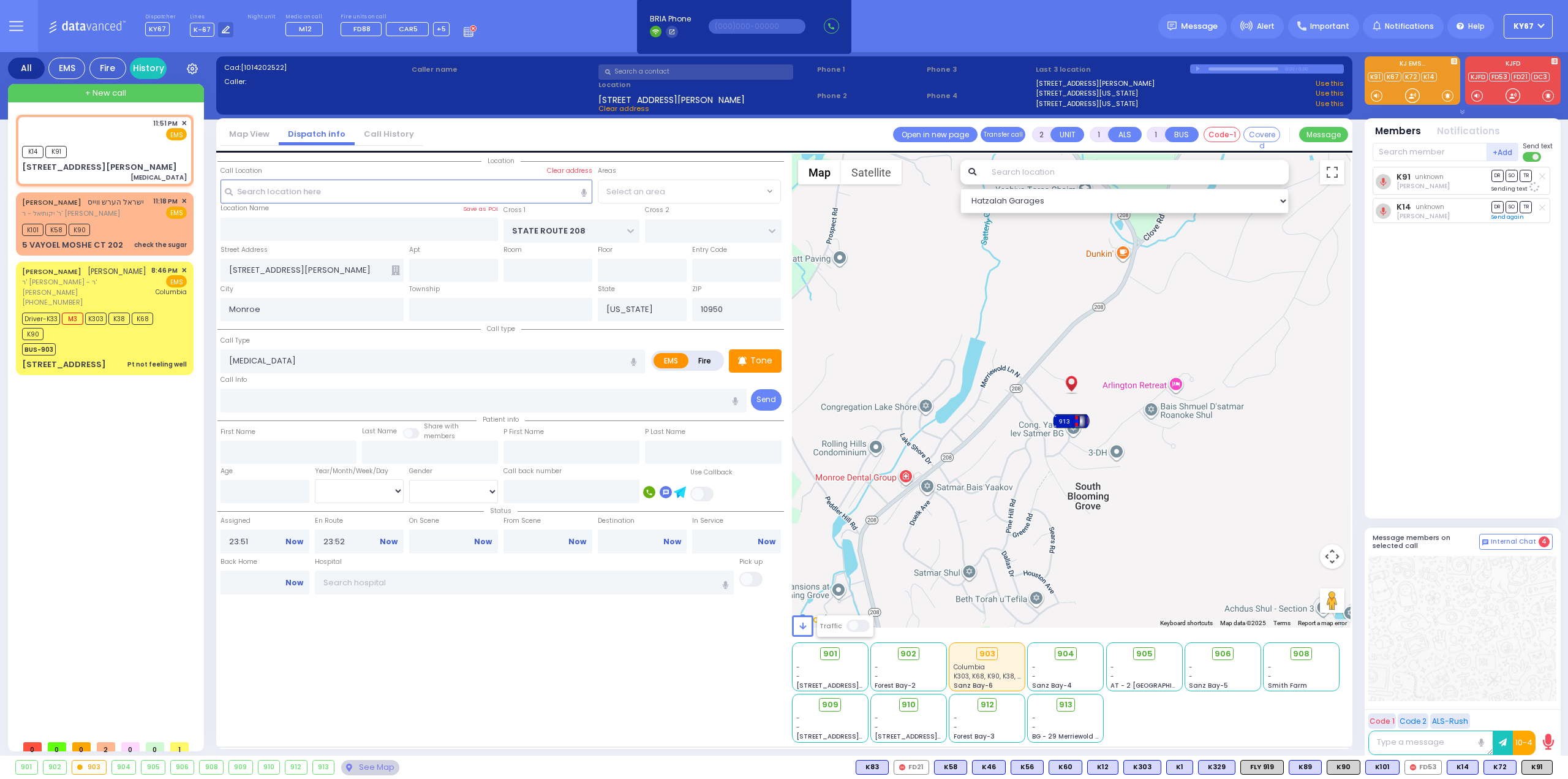
click at [1457, 694] on div at bounding box center [1462, 628] width 188 height 145
select select
radio input "true"
select select
select select "Hatzalah Garages"
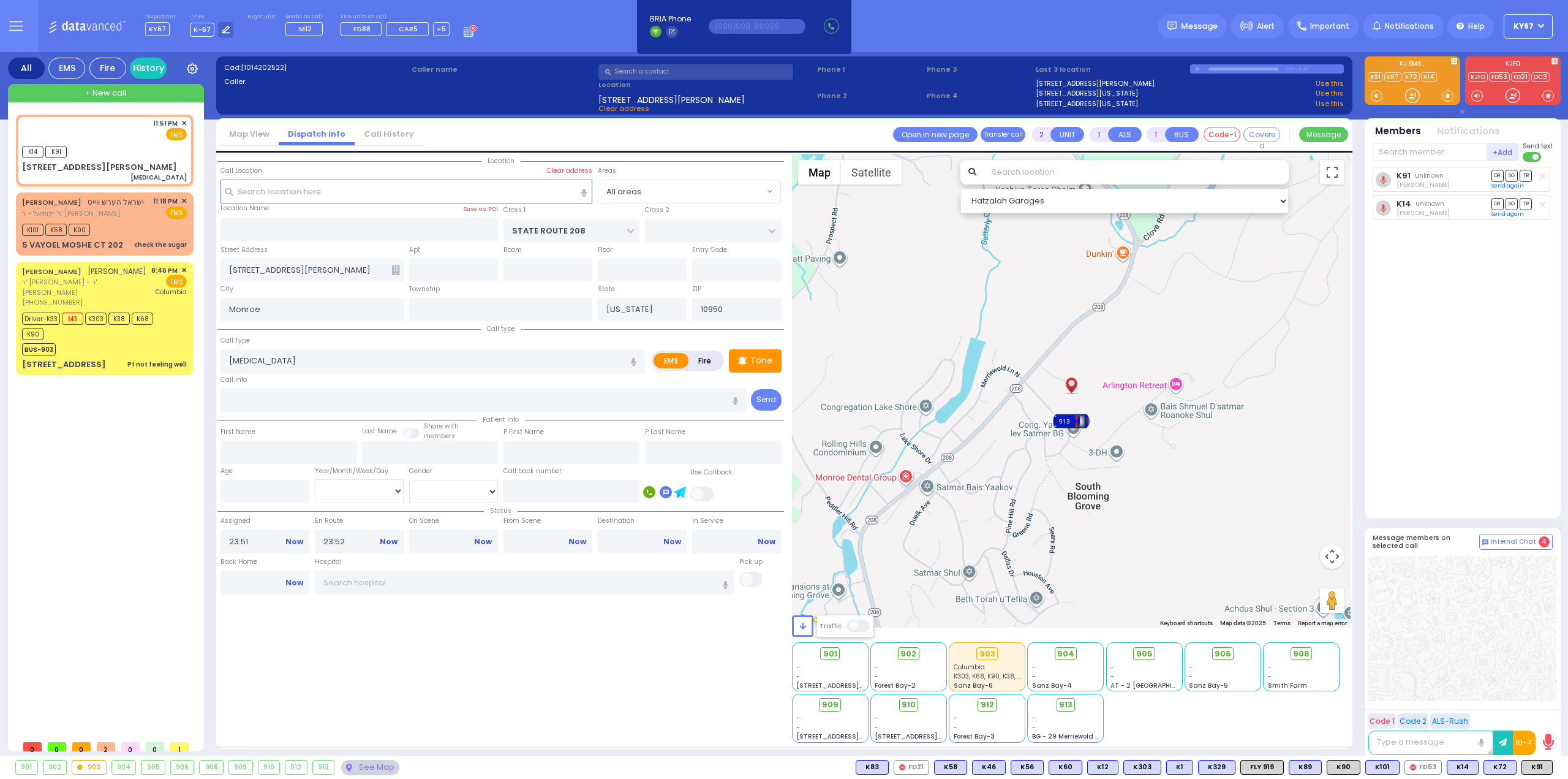
click at [597, 682] on div "Location ZIP" at bounding box center [500, 449] width 567 height 589
click at [105, 340] on div "BUS-903" at bounding box center [98, 347] width 153 height 15
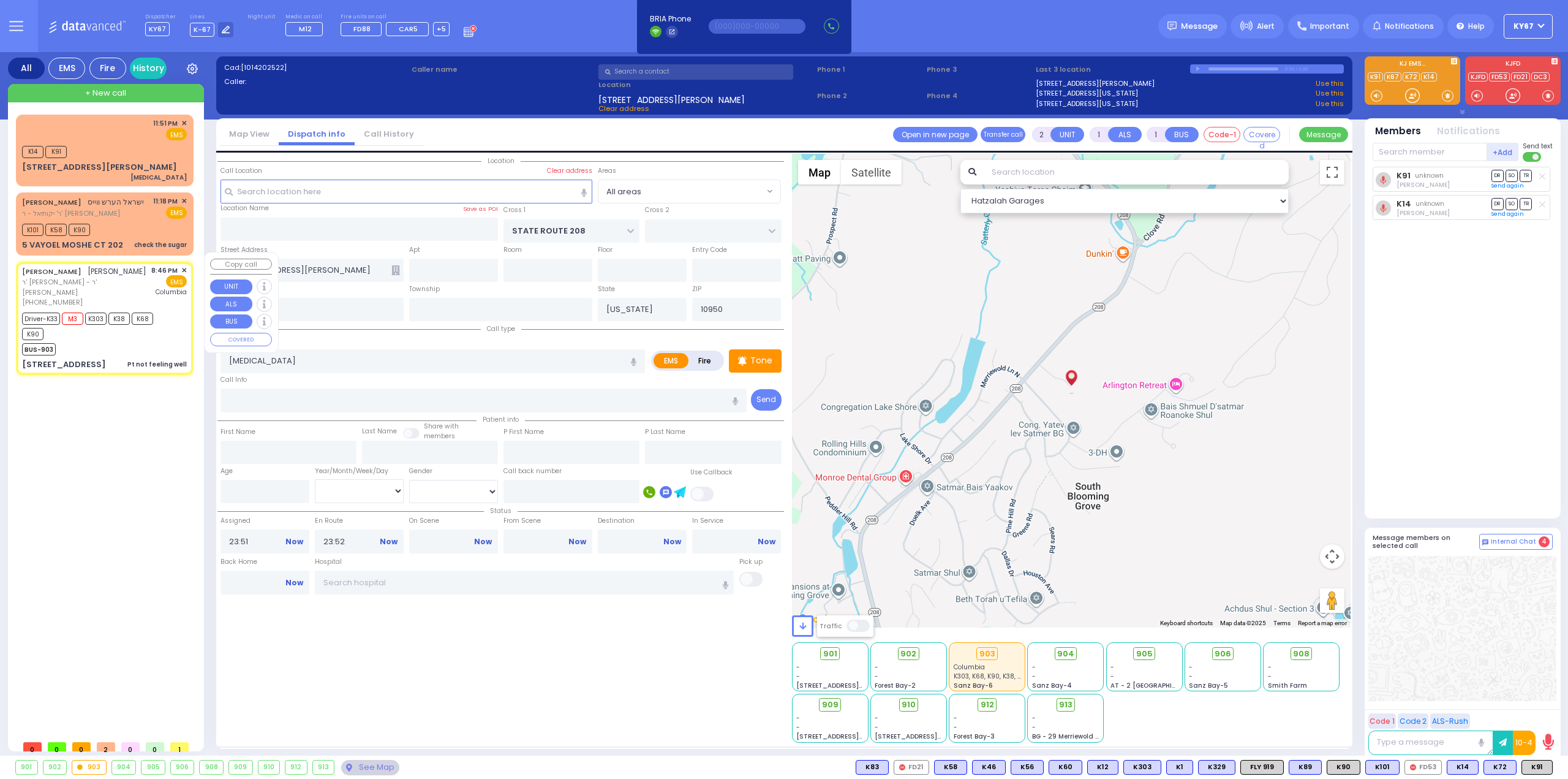
type input "6"
select select
type input "Pt not feeling well"
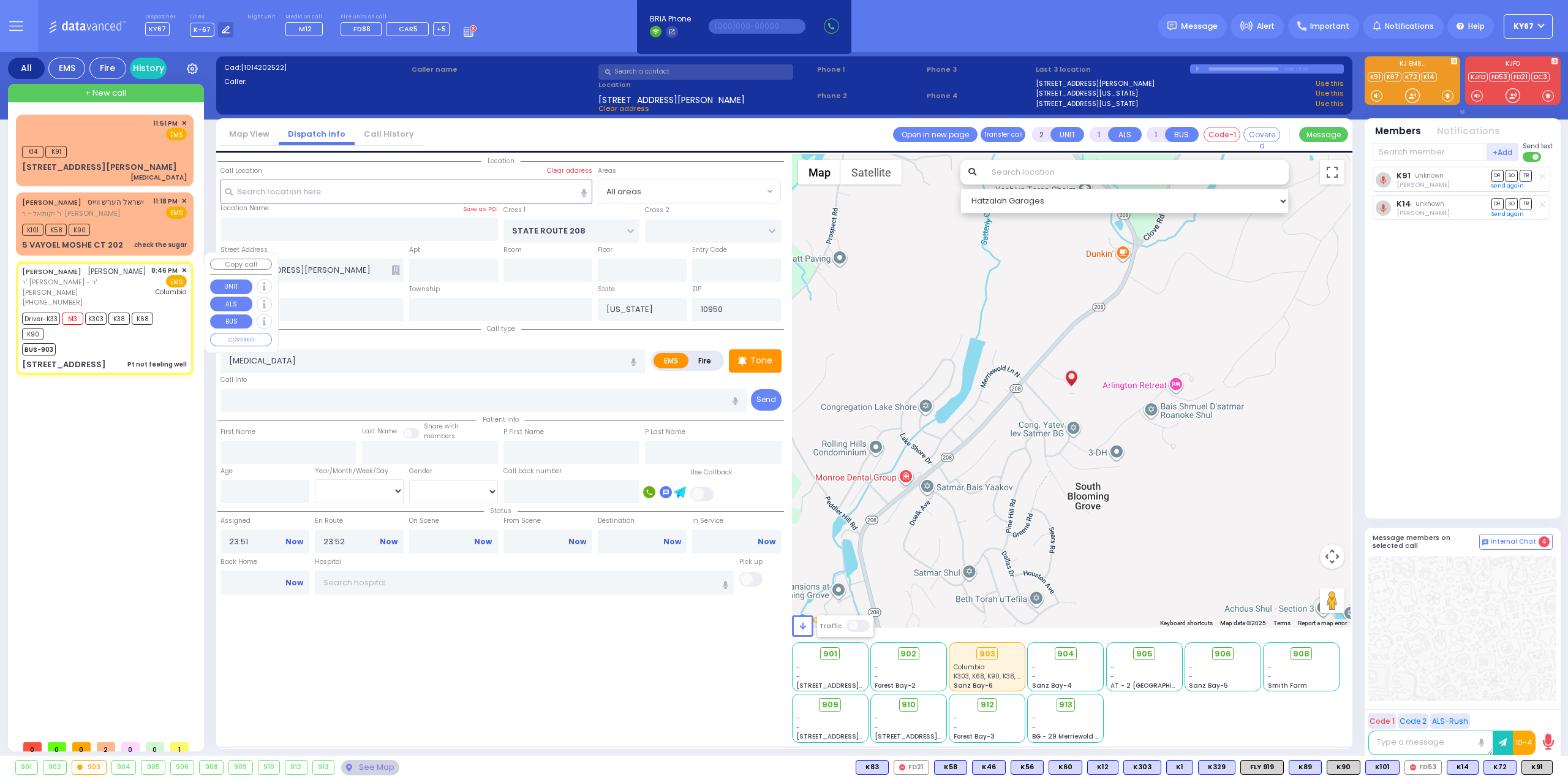
radio input "true"
type input "MOSHE"
type input "FRIEDMAN"
type input "MOSES"
type input "FRIEDMAN"
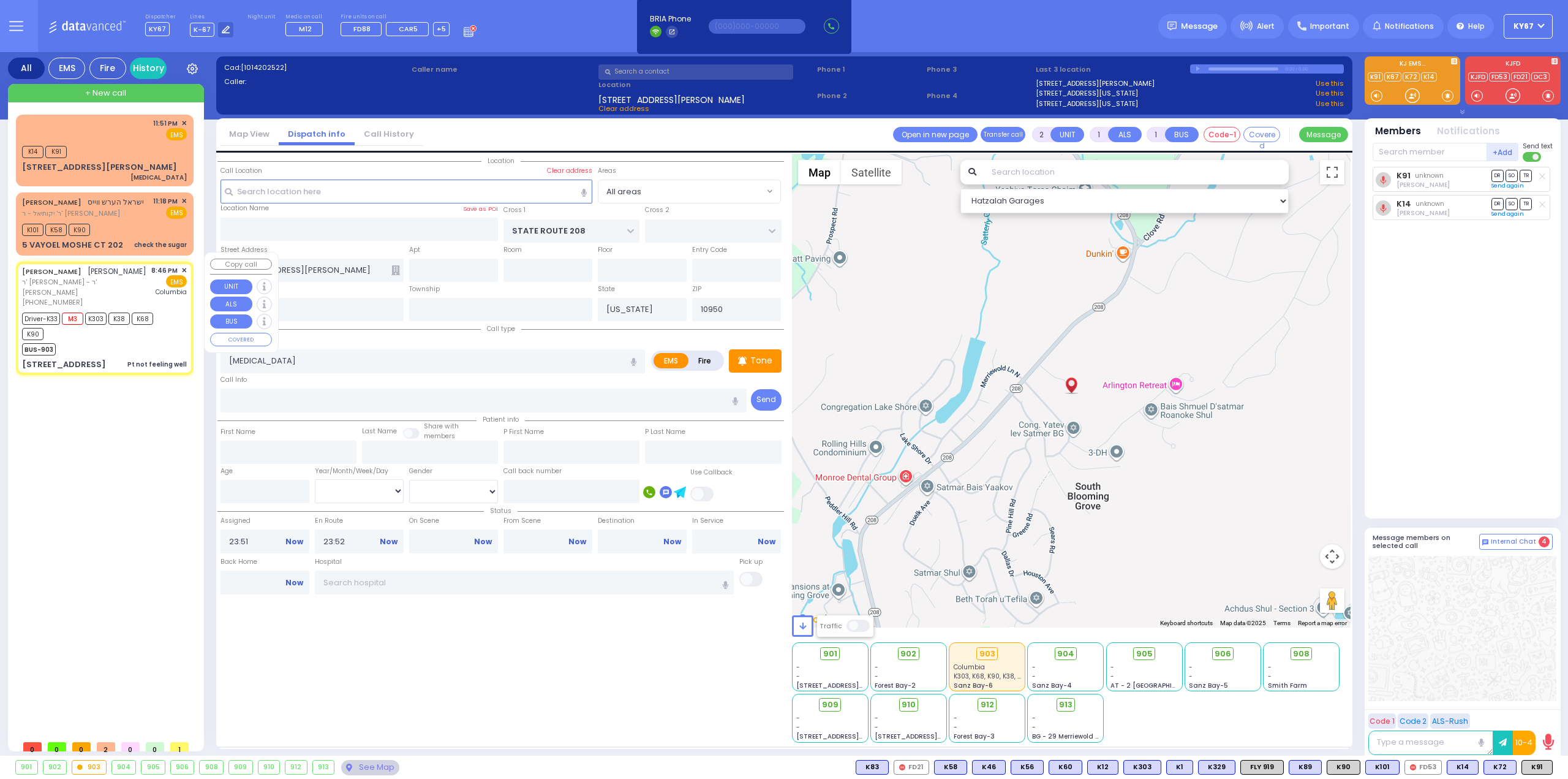
type input "82"
select select "Year"
select select "[DEMOGRAPHIC_DATA]"
type input "20:46"
type input "20:47"
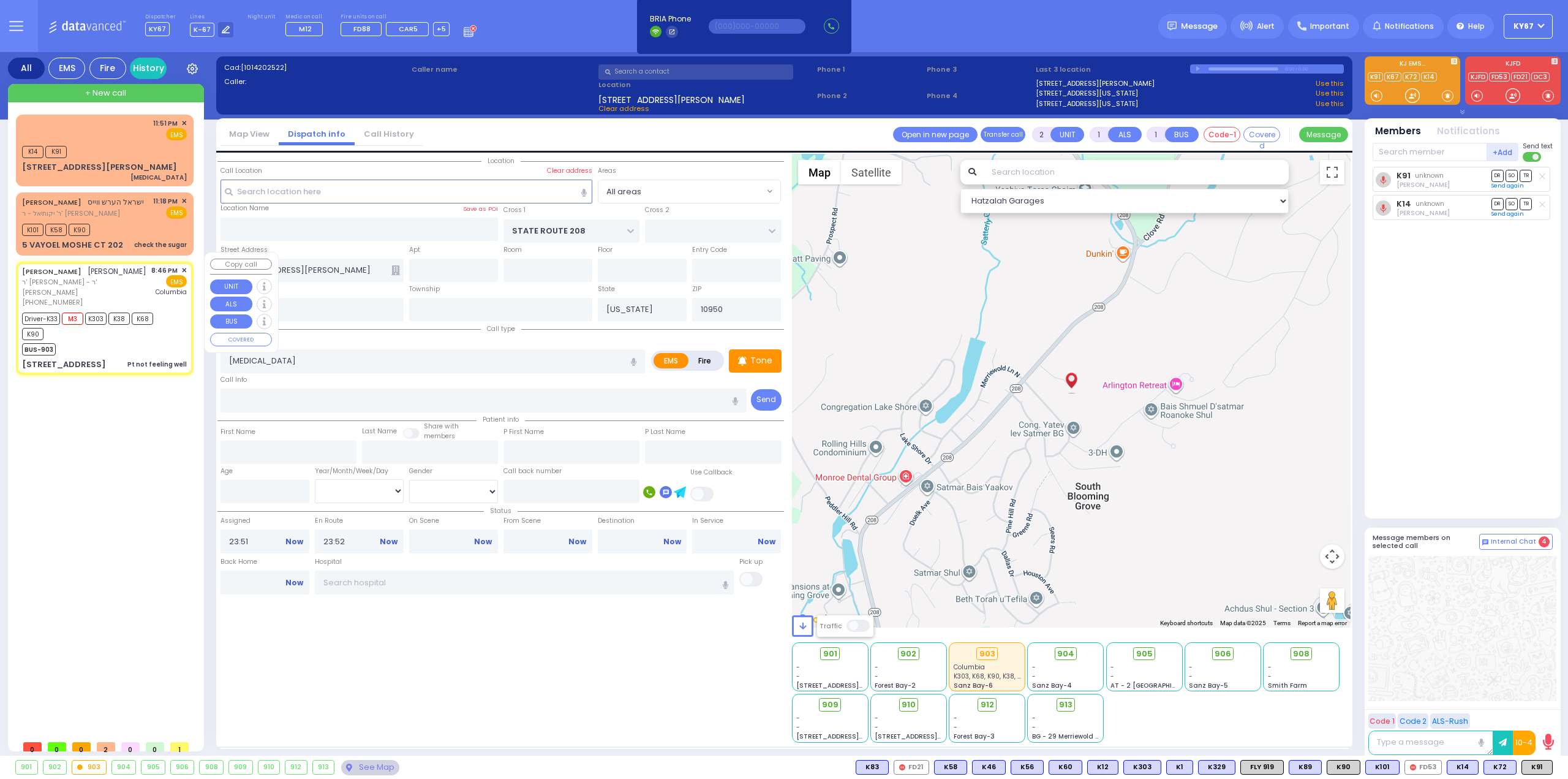
type input "20:49"
type input "21:04"
type input "21:52"
type input "21:58"
type input "New York Presbyterian Hospital- Columbia Campus"
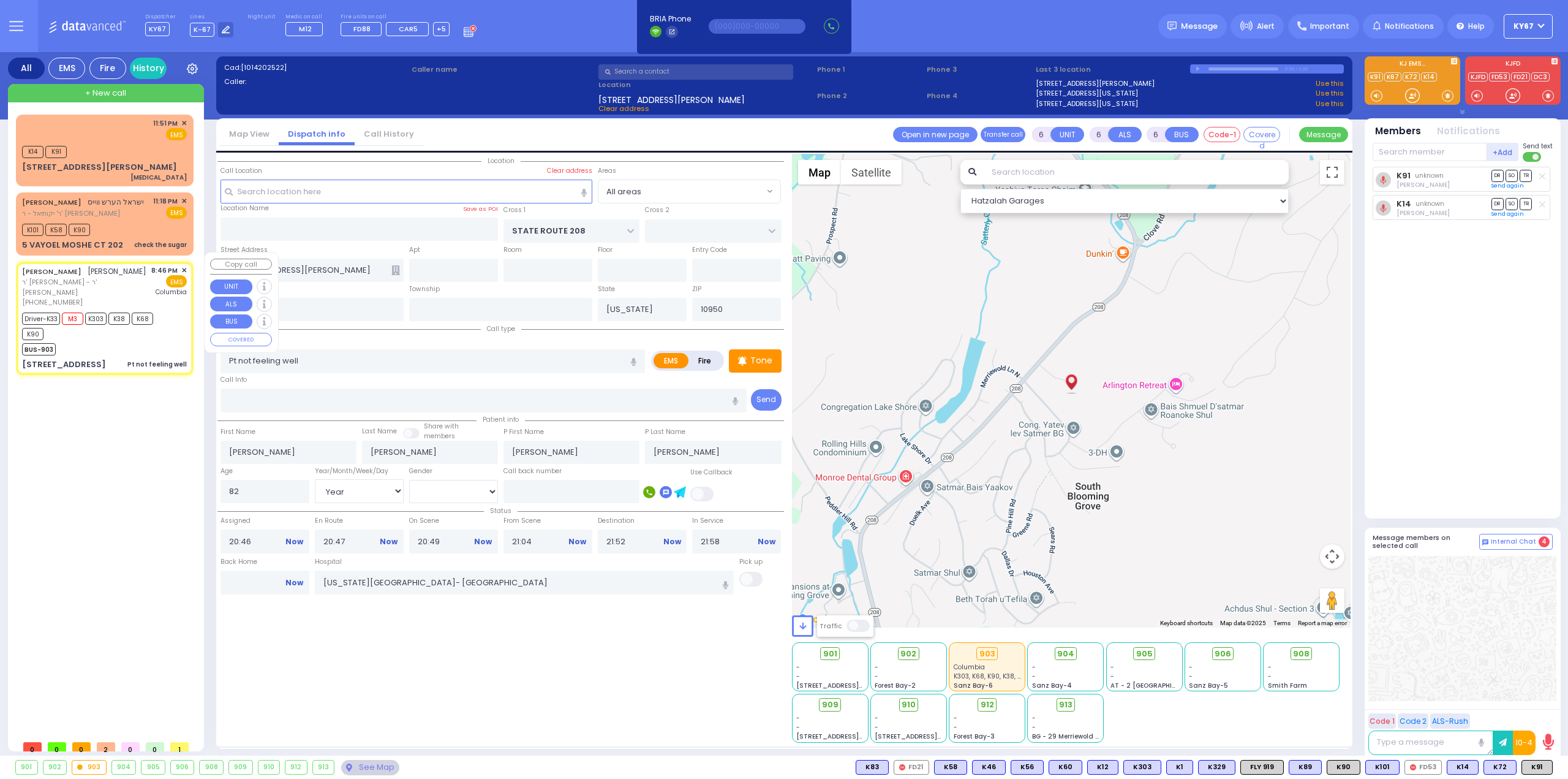
select select "Hatzalah Garages"
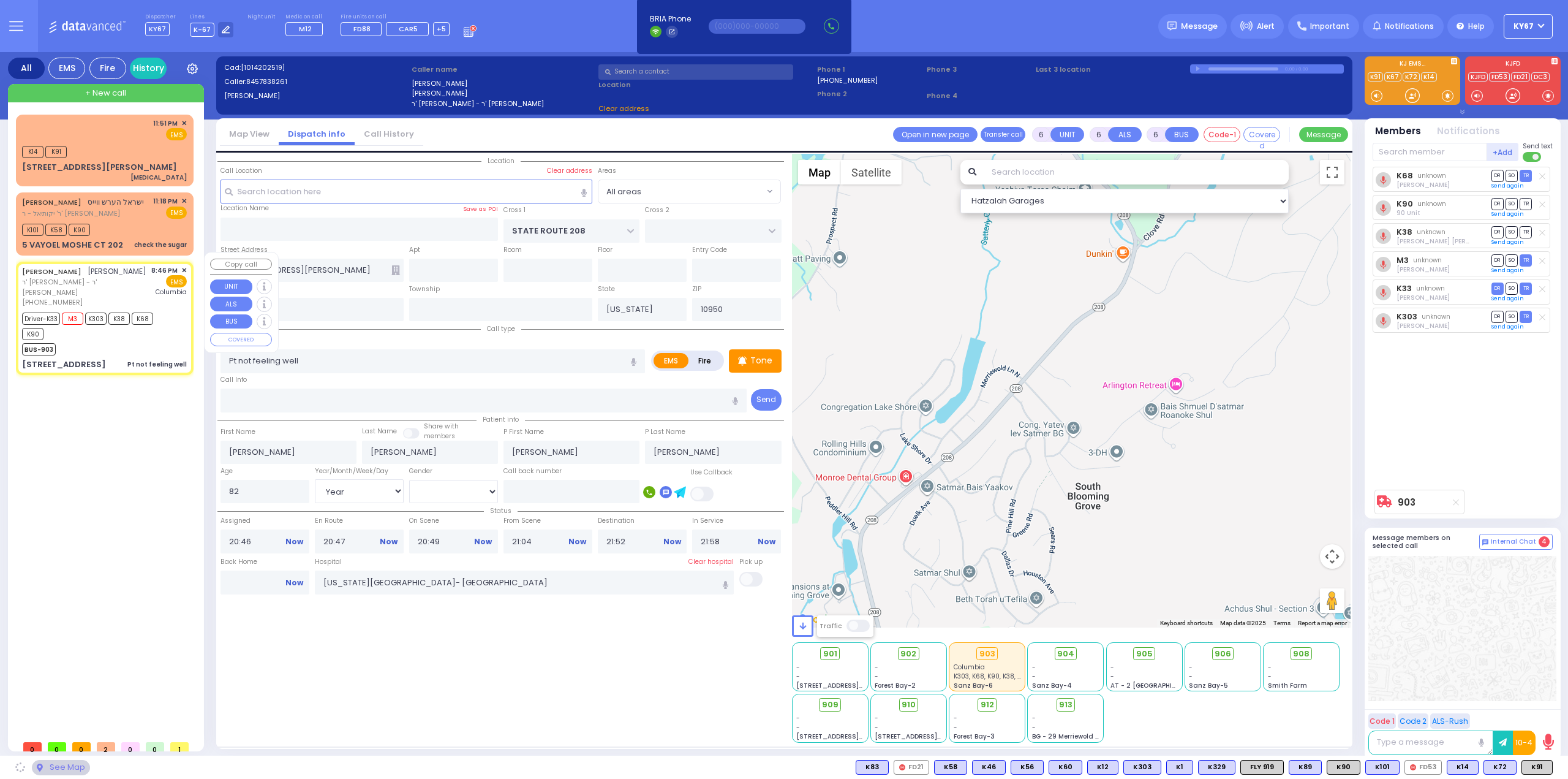
type input "APTA WAY"
type input "VAN BUREN DR"
type input "28 QUICKWAY RD"
type input "103"
type input "Kiryas Joel"
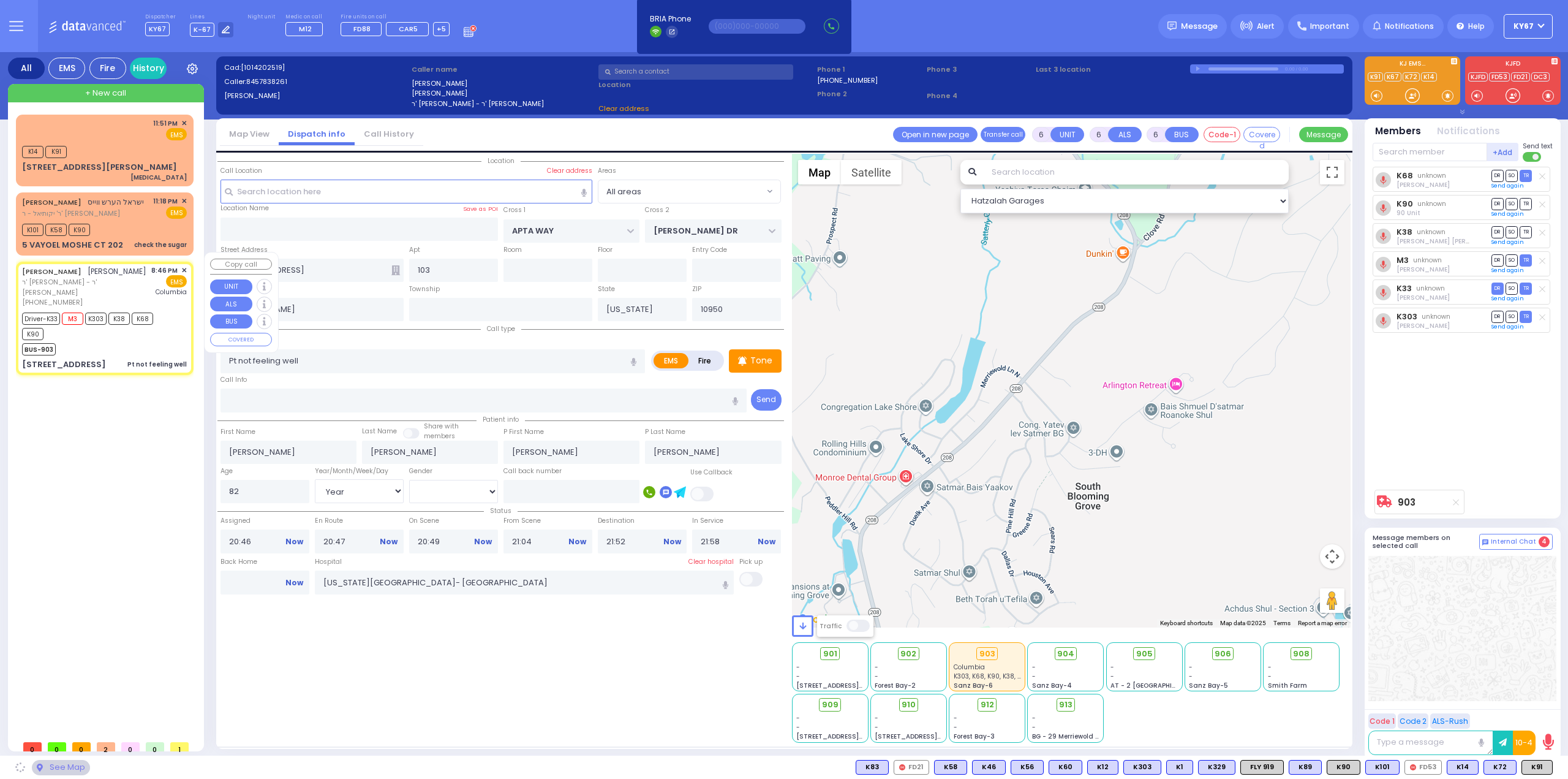
select select "SECTION 1"
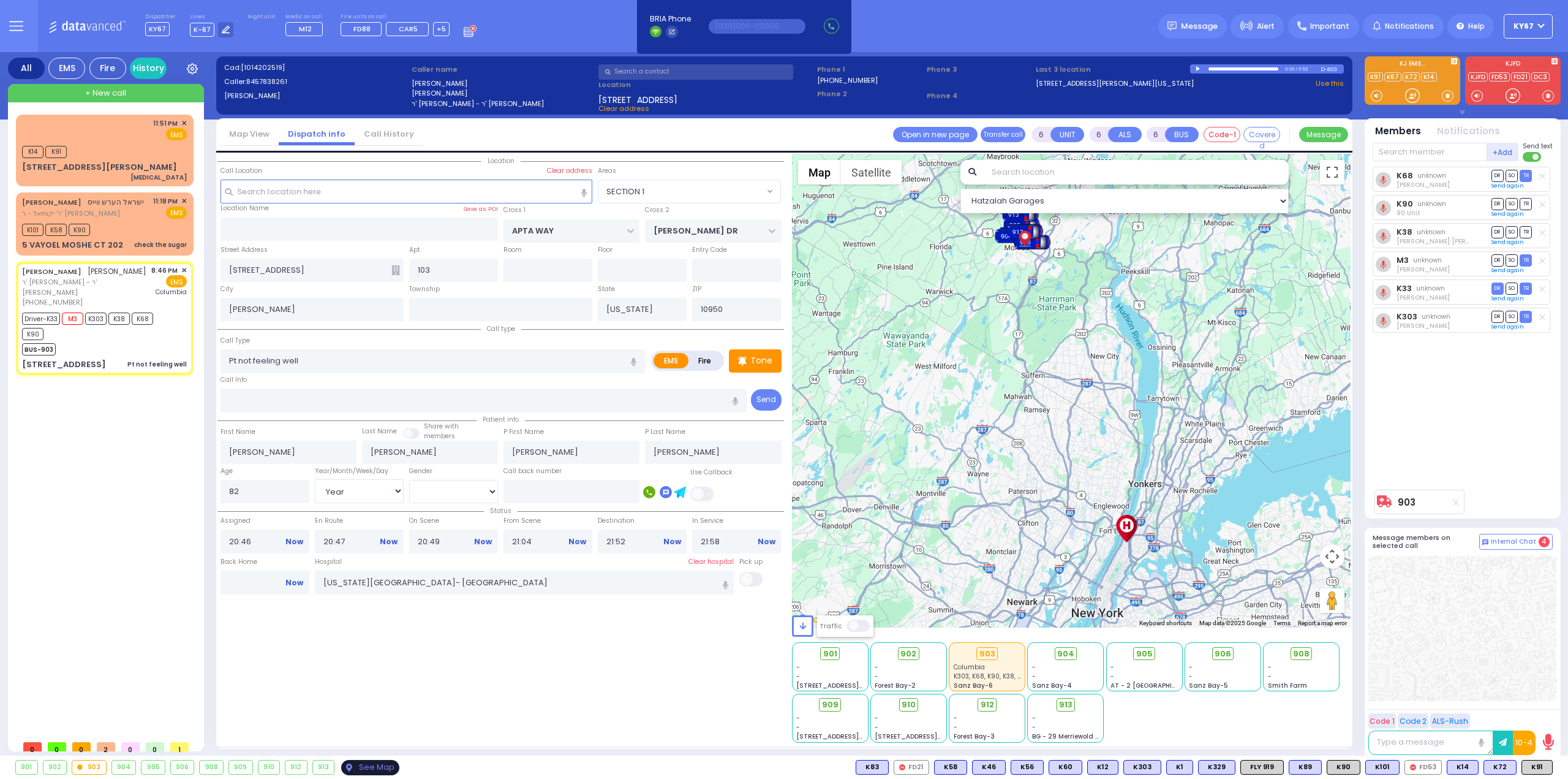
click at [362, 763] on div "See Map" at bounding box center [371, 767] width 58 height 15
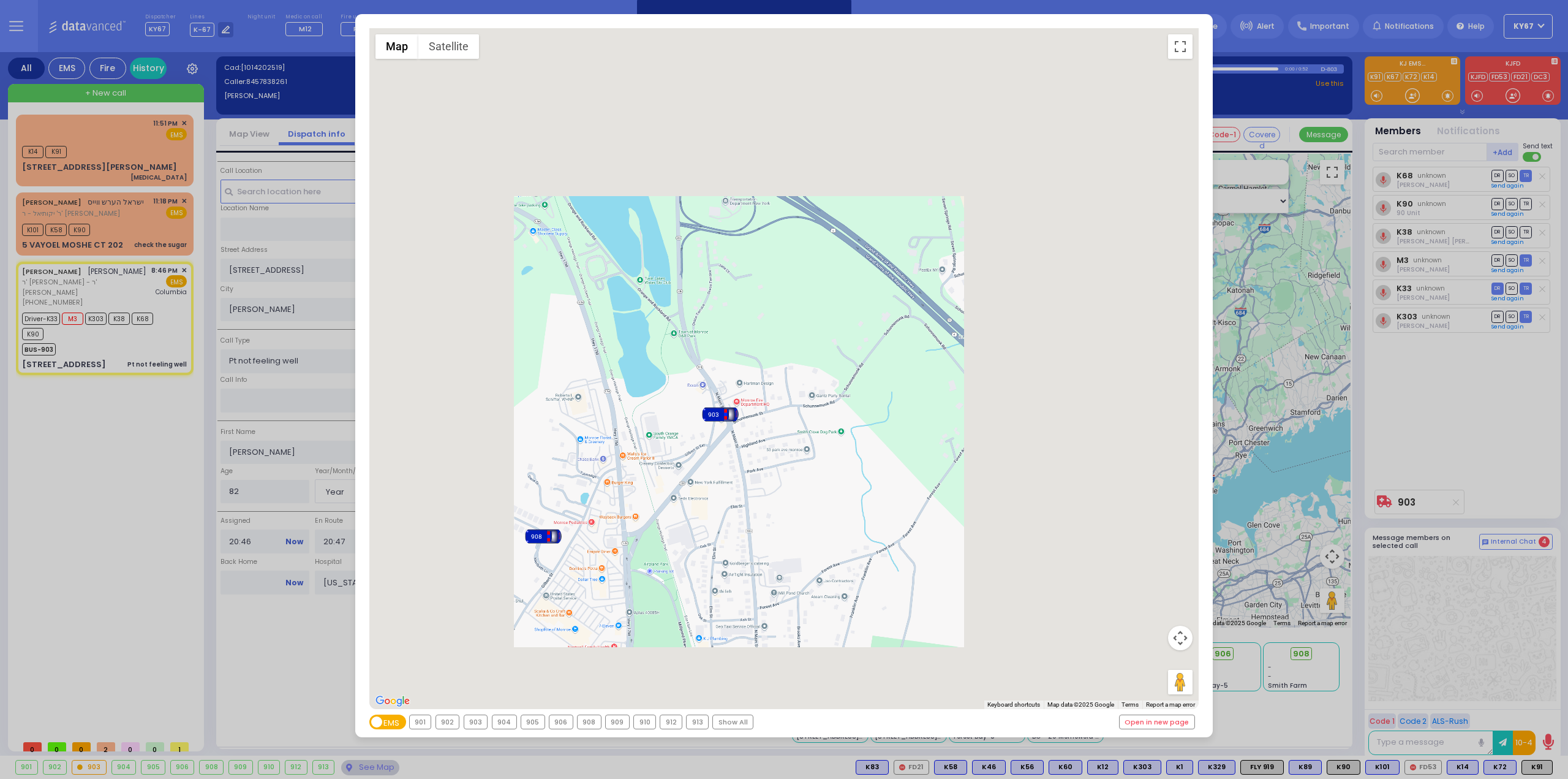
click at [477, 723] on div "903" at bounding box center [476, 721] width 24 height 13
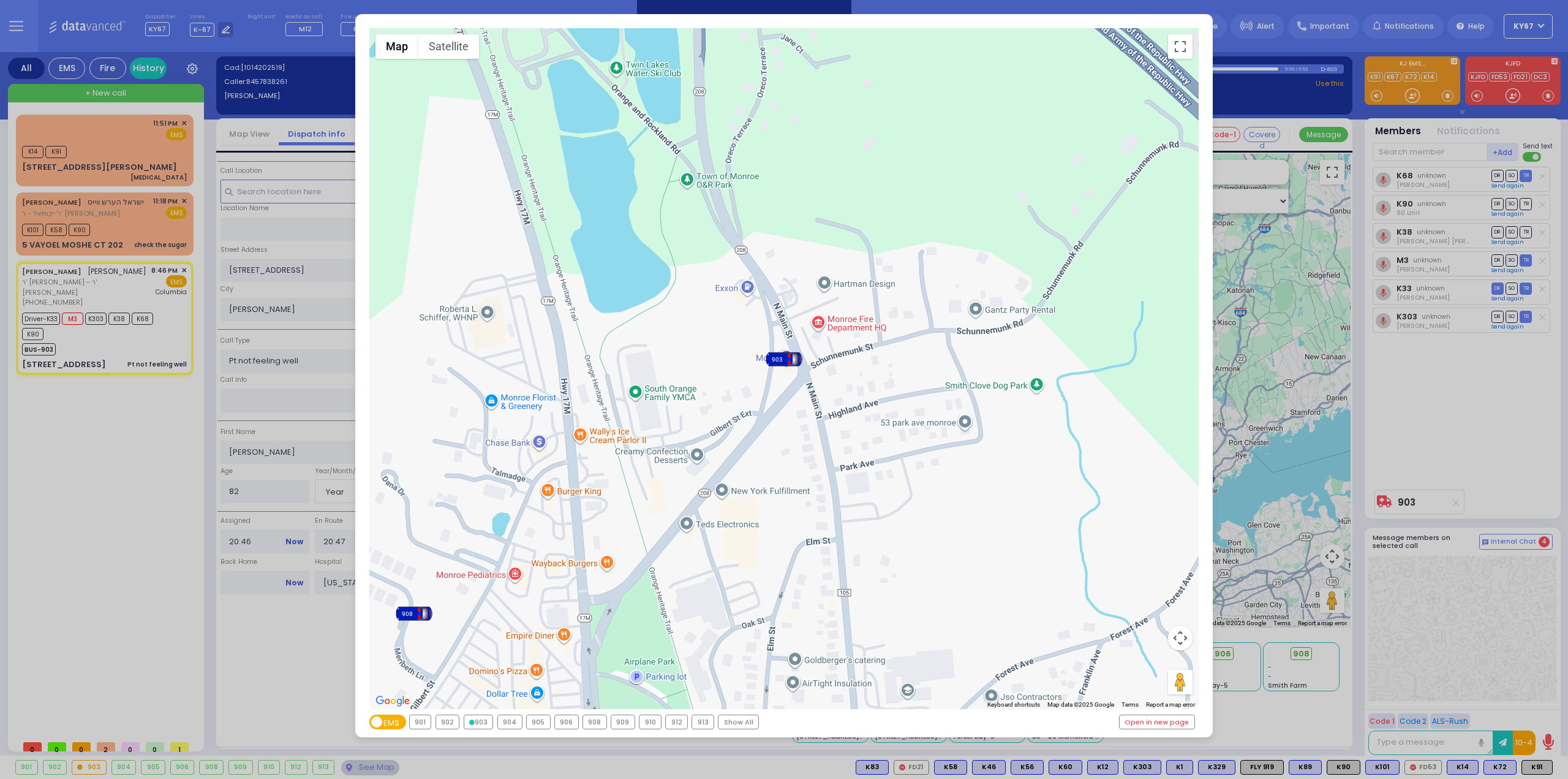
click at [97, 478] on div "← Move left → Move right ↑ Move up ↓ Move down + Zoom in - Zoom out Home Jump l…" at bounding box center [784, 389] width 1568 height 779
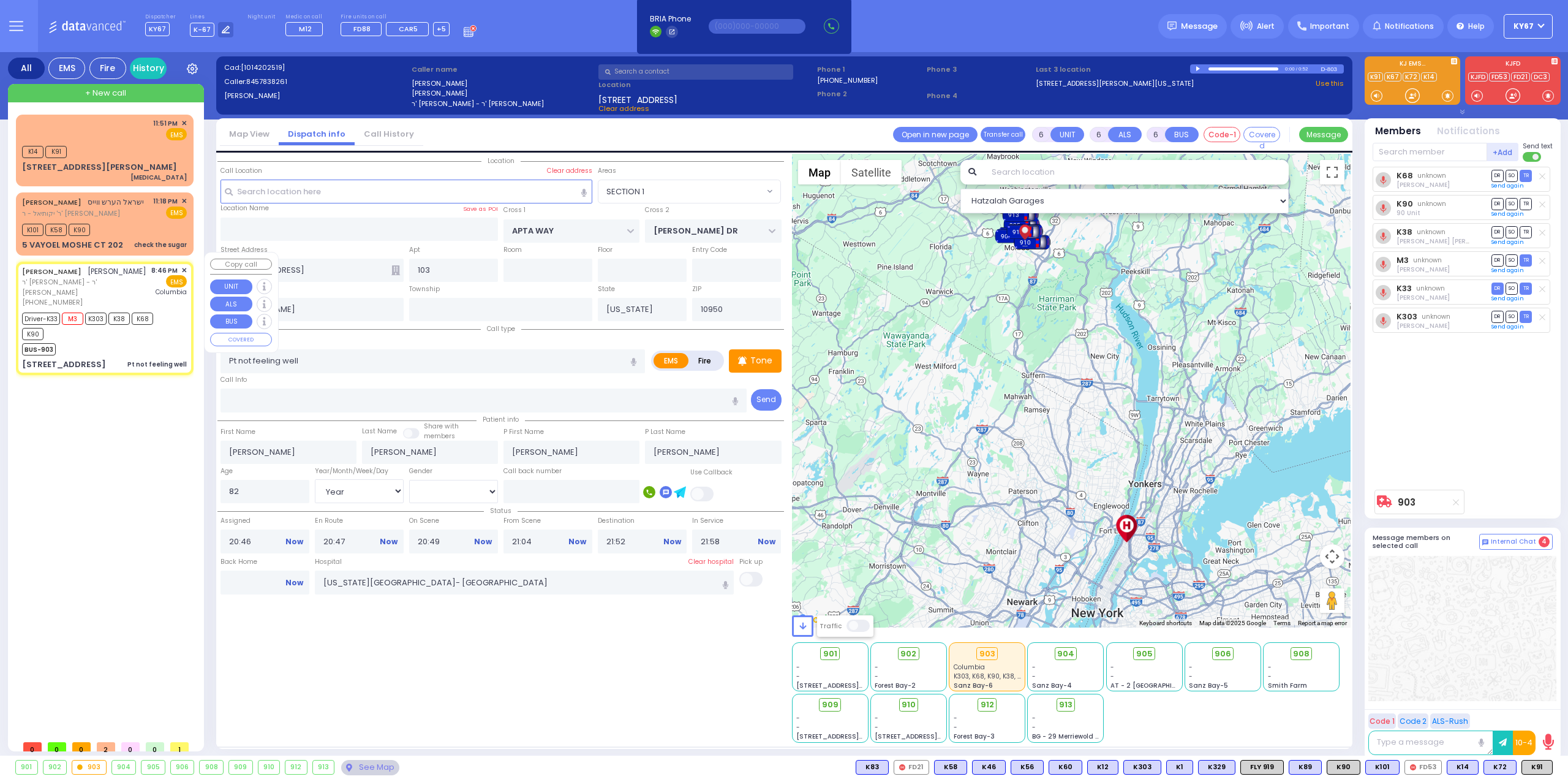
click at [127, 340] on div "BUS-903" at bounding box center [98, 347] width 153 height 15
select select
radio input "true"
select select "Year"
select select "[DEMOGRAPHIC_DATA]"
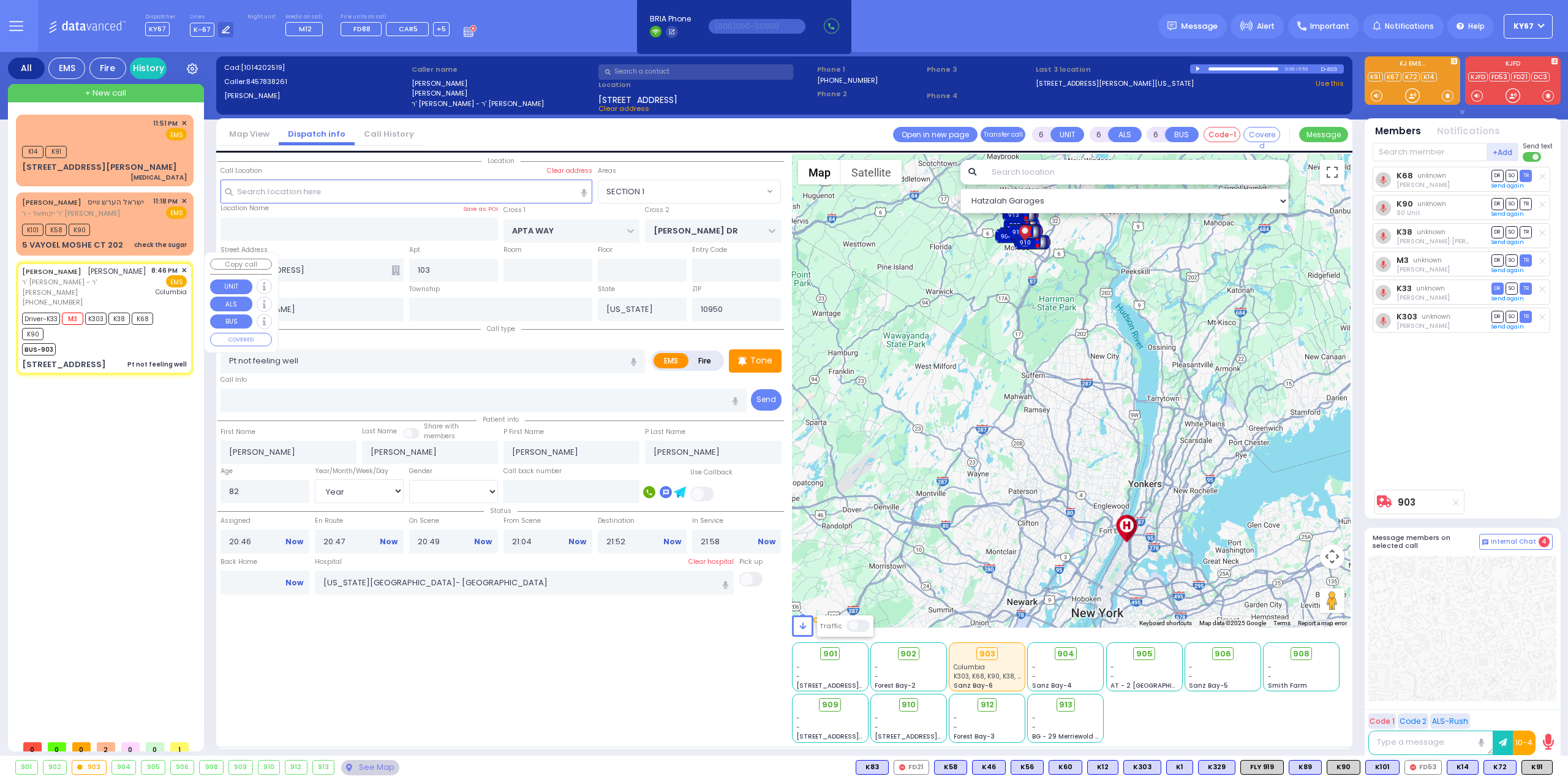
select select "Hatzalah Garages"
select select "SECTION 1"
click at [296, 582] on link "Now" at bounding box center [294, 583] width 18 height 11
type input "23:52"
click at [127, 221] on div "K101 K58 K90" at bounding box center [104, 228] width 165 height 15
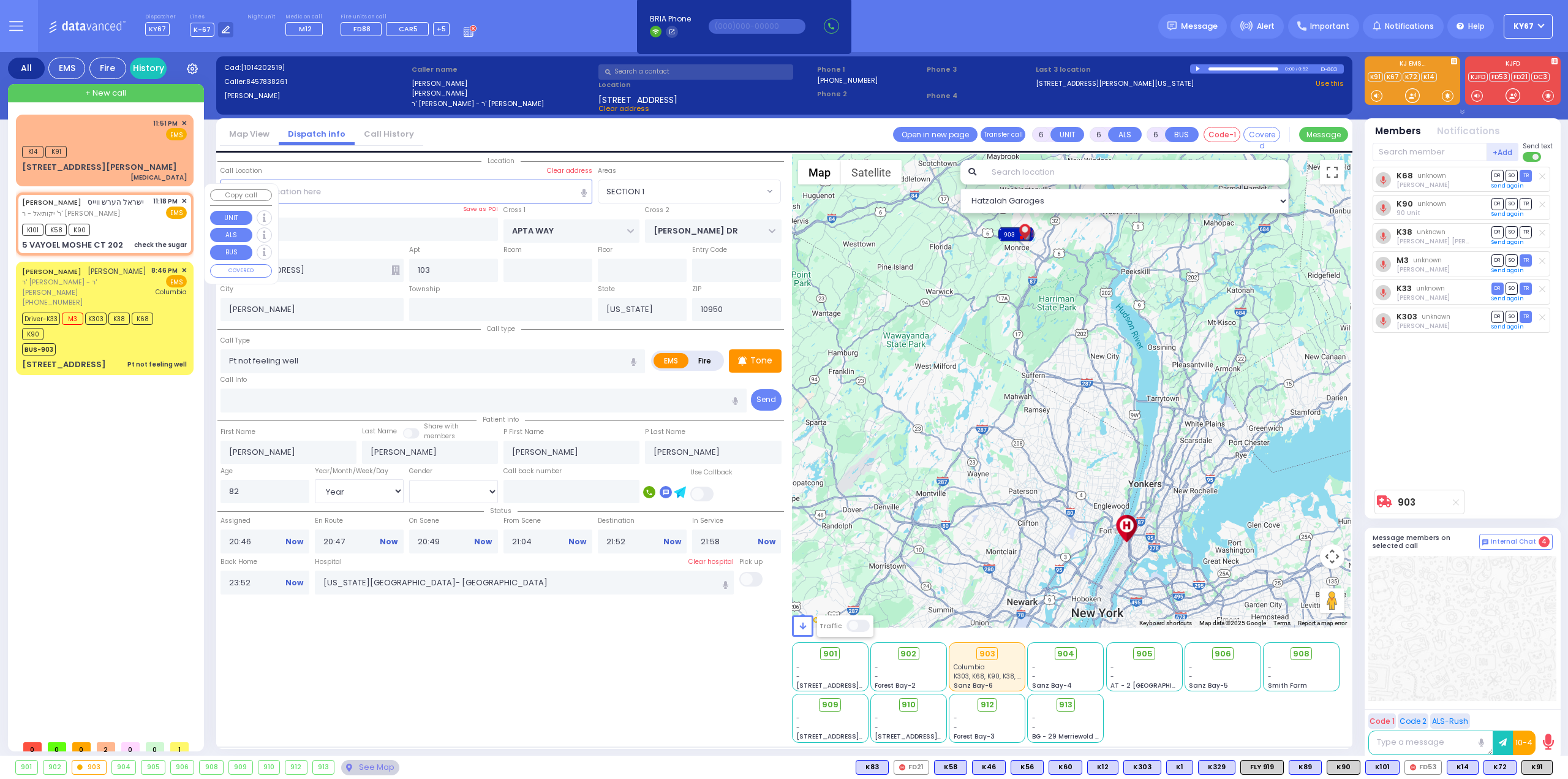
type input "2"
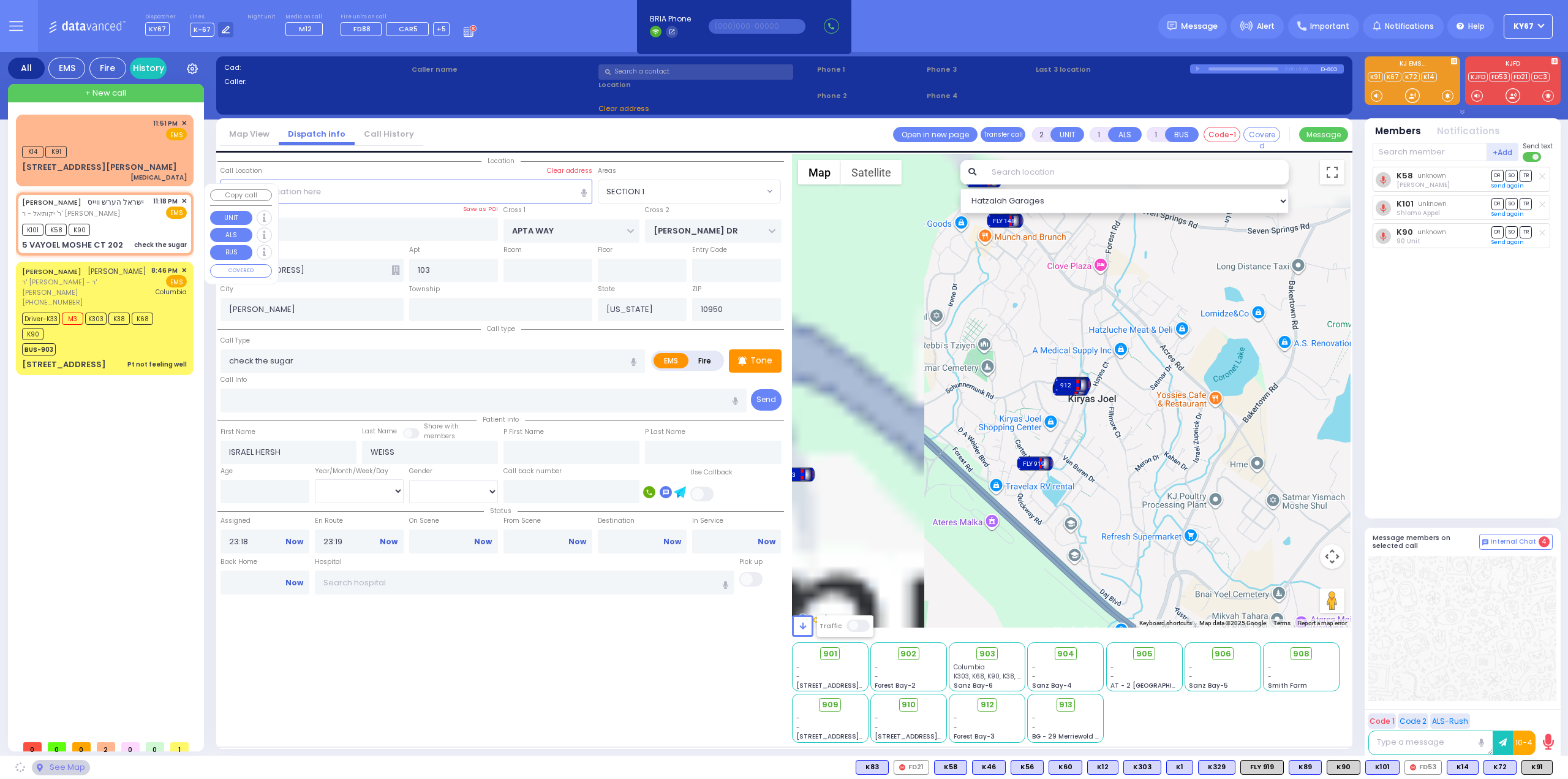
click at [186, 196] on span "✕" at bounding box center [184, 202] width 5 height 11
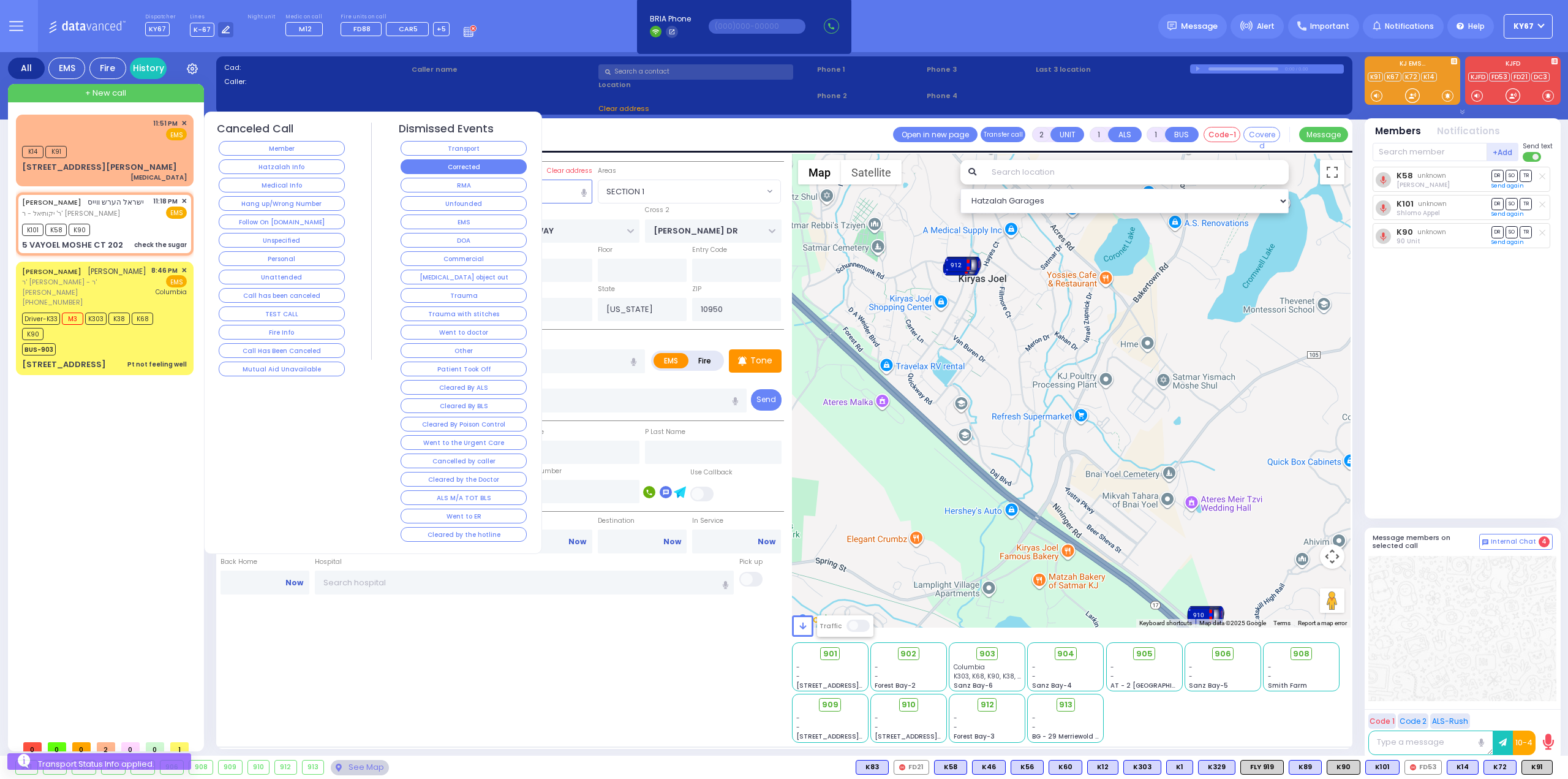
click at [502, 167] on button "Corrected" at bounding box center [463, 166] width 126 height 15
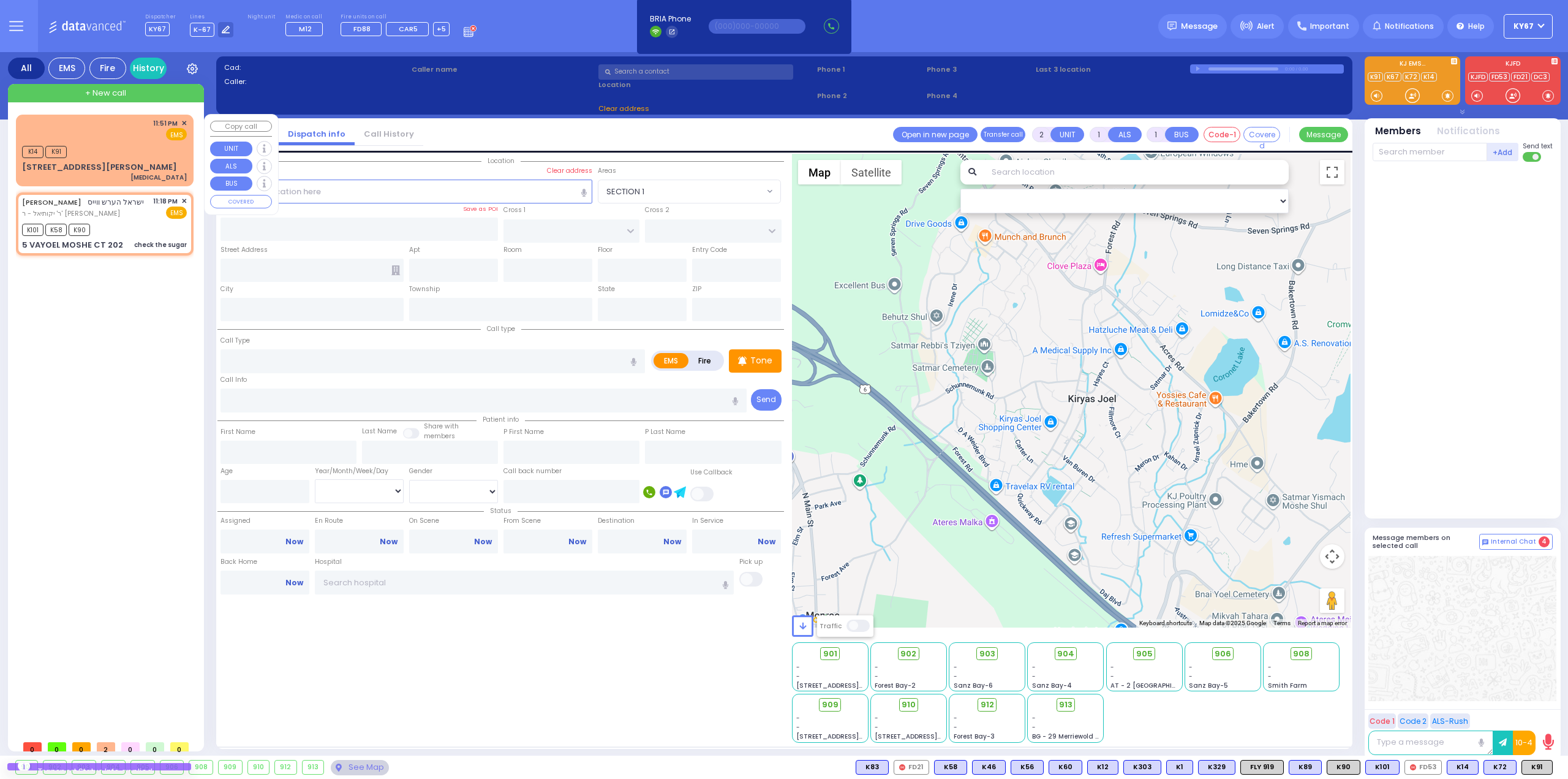
click at [113, 145] on div "K14 K91" at bounding box center [104, 150] width 165 height 15
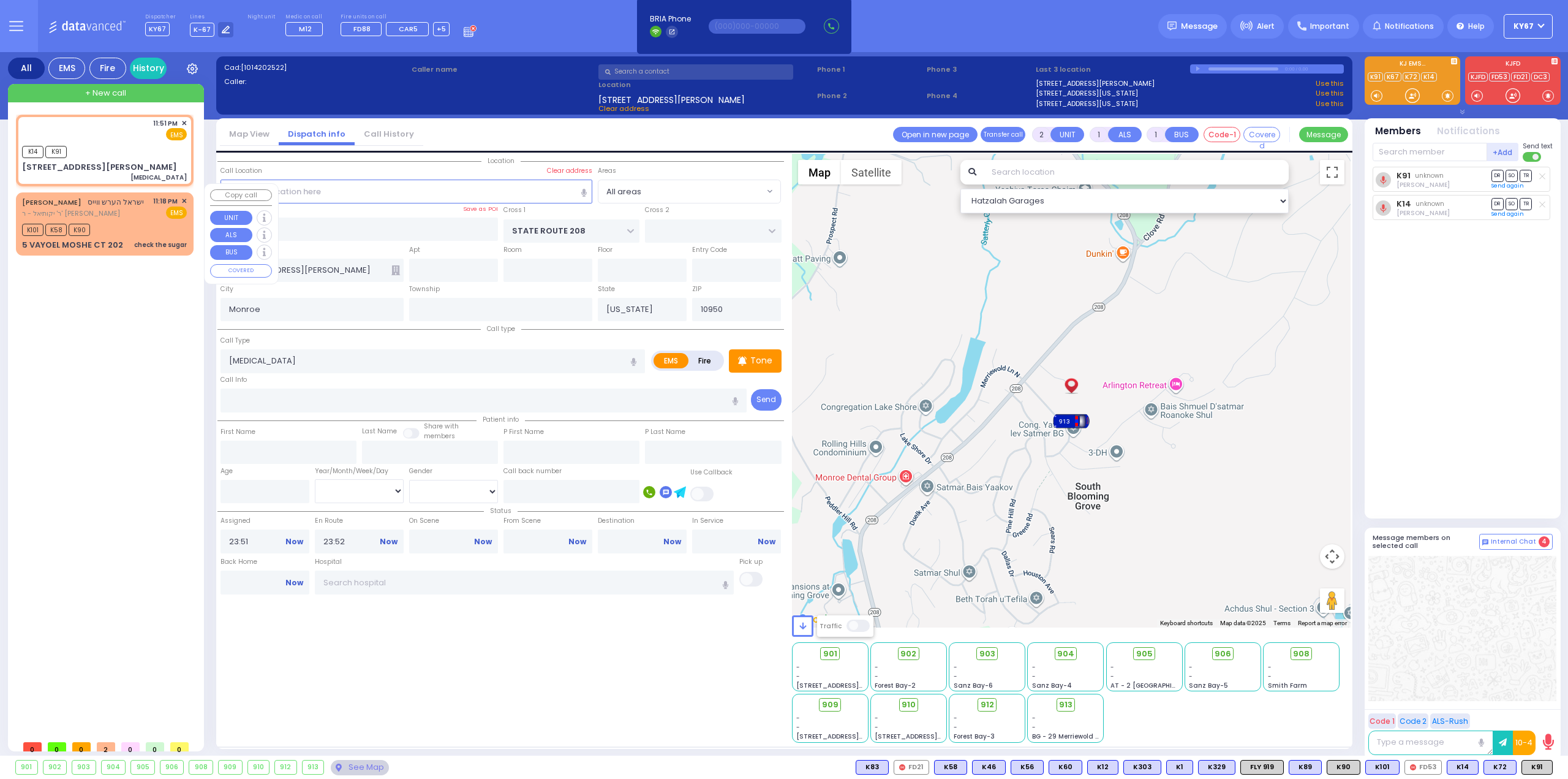
click at [117, 209] on span "ר' יקותיאל - ר' יוסף פלאהר" at bounding box center [82, 214] width 122 height 11
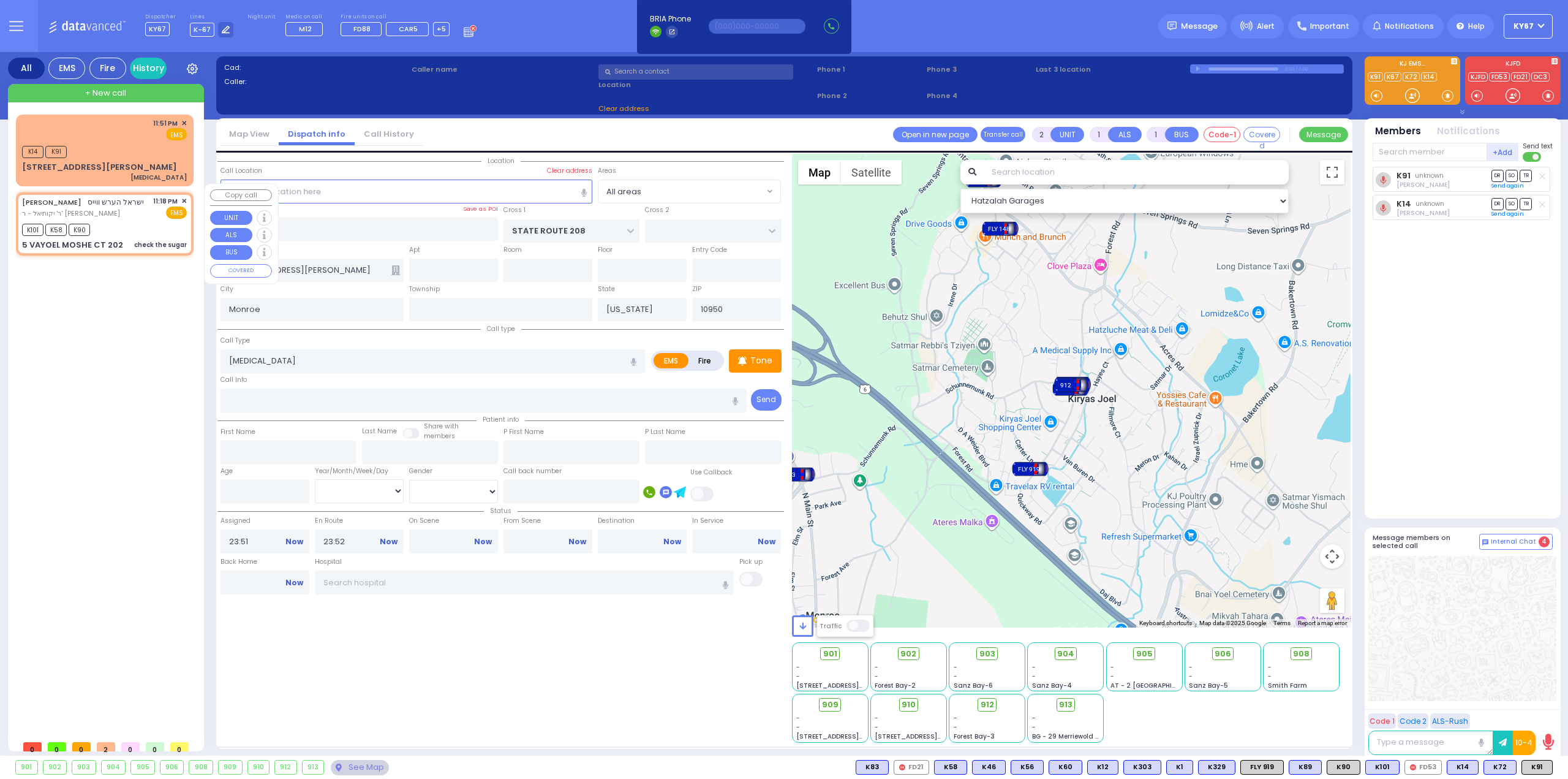
click at [185, 196] on span "✕" at bounding box center [184, 202] width 5 height 11
click at [182, 196] on span "✕" at bounding box center [184, 202] width 5 height 11
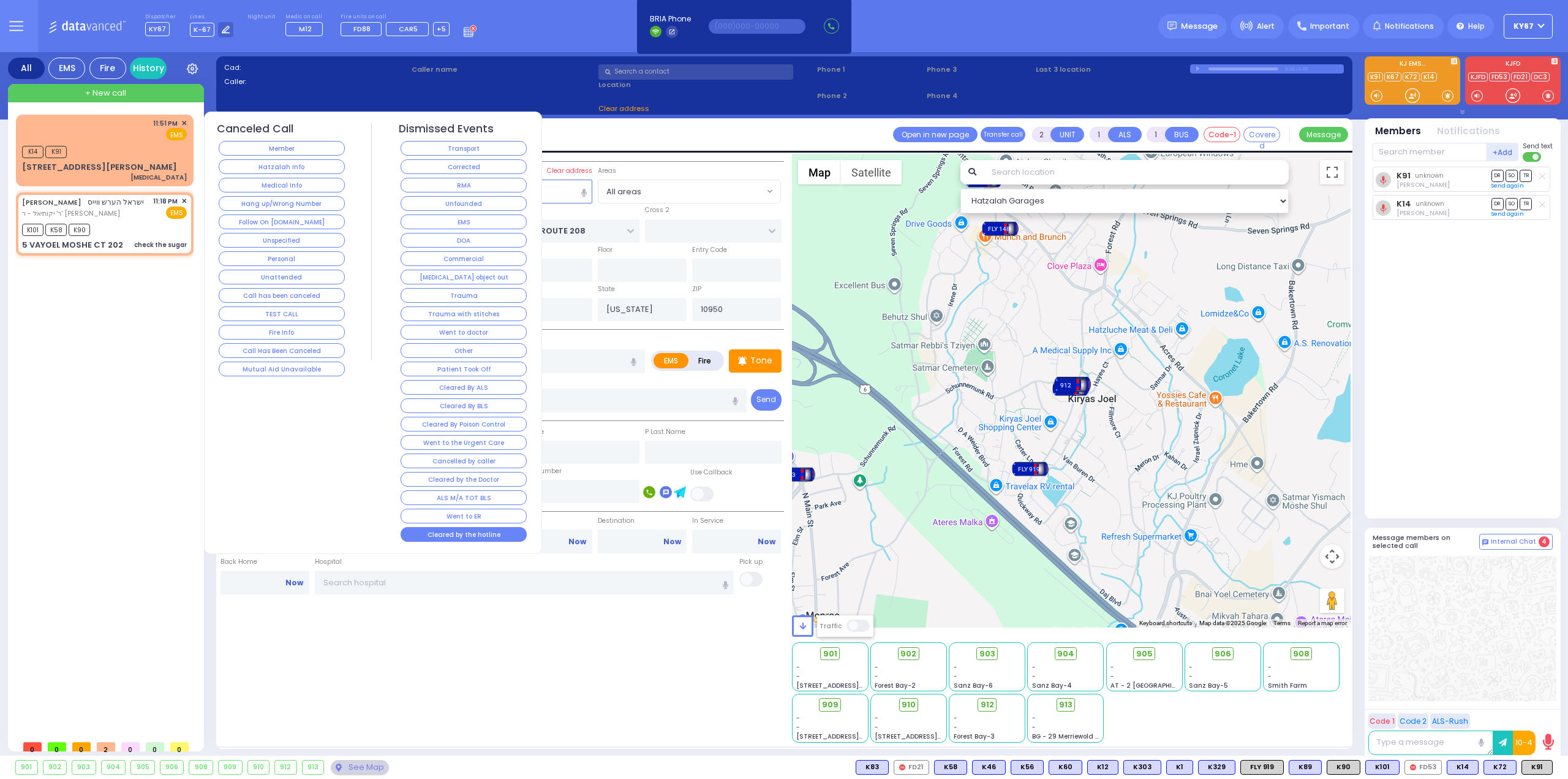
click at [448, 527] on button "Cleared by the hotline" at bounding box center [463, 534] width 126 height 15
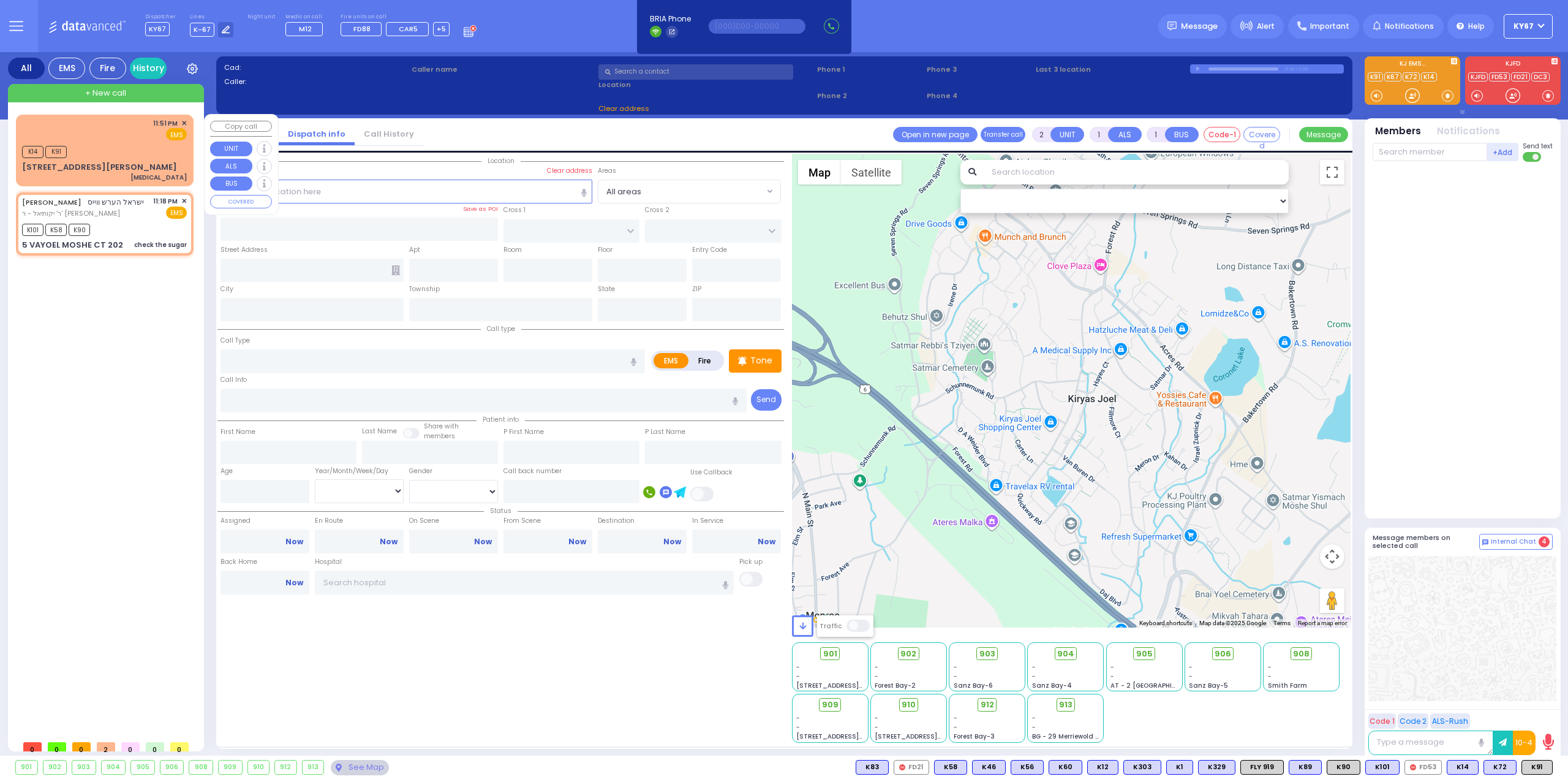
click at [101, 134] on div "11:51 PM ✕ EMS" at bounding box center [104, 130] width 165 height 23
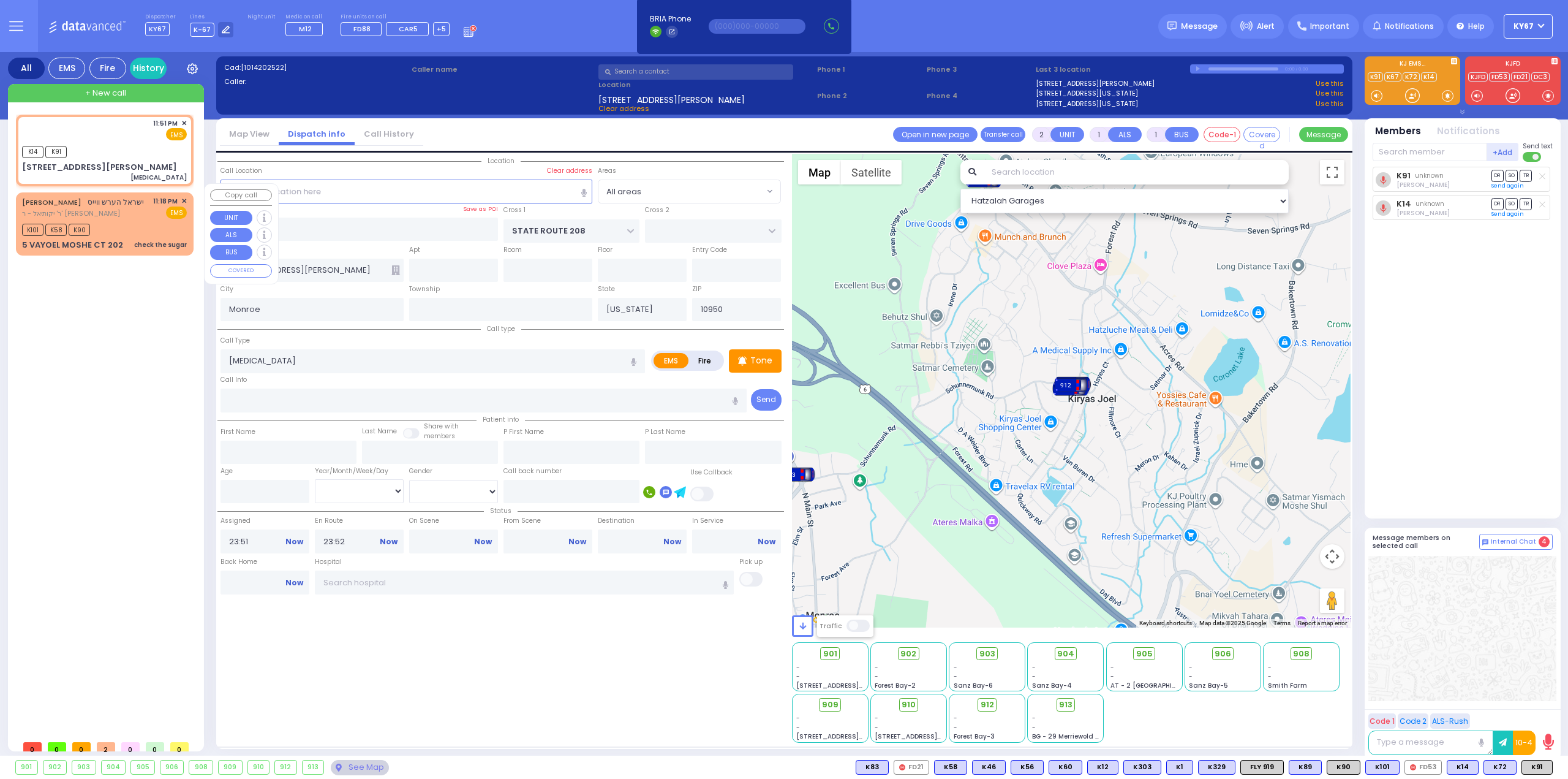
click at [125, 209] on span "ר' יקותיאל - ר' יוסף פלאהר" at bounding box center [82, 214] width 122 height 11
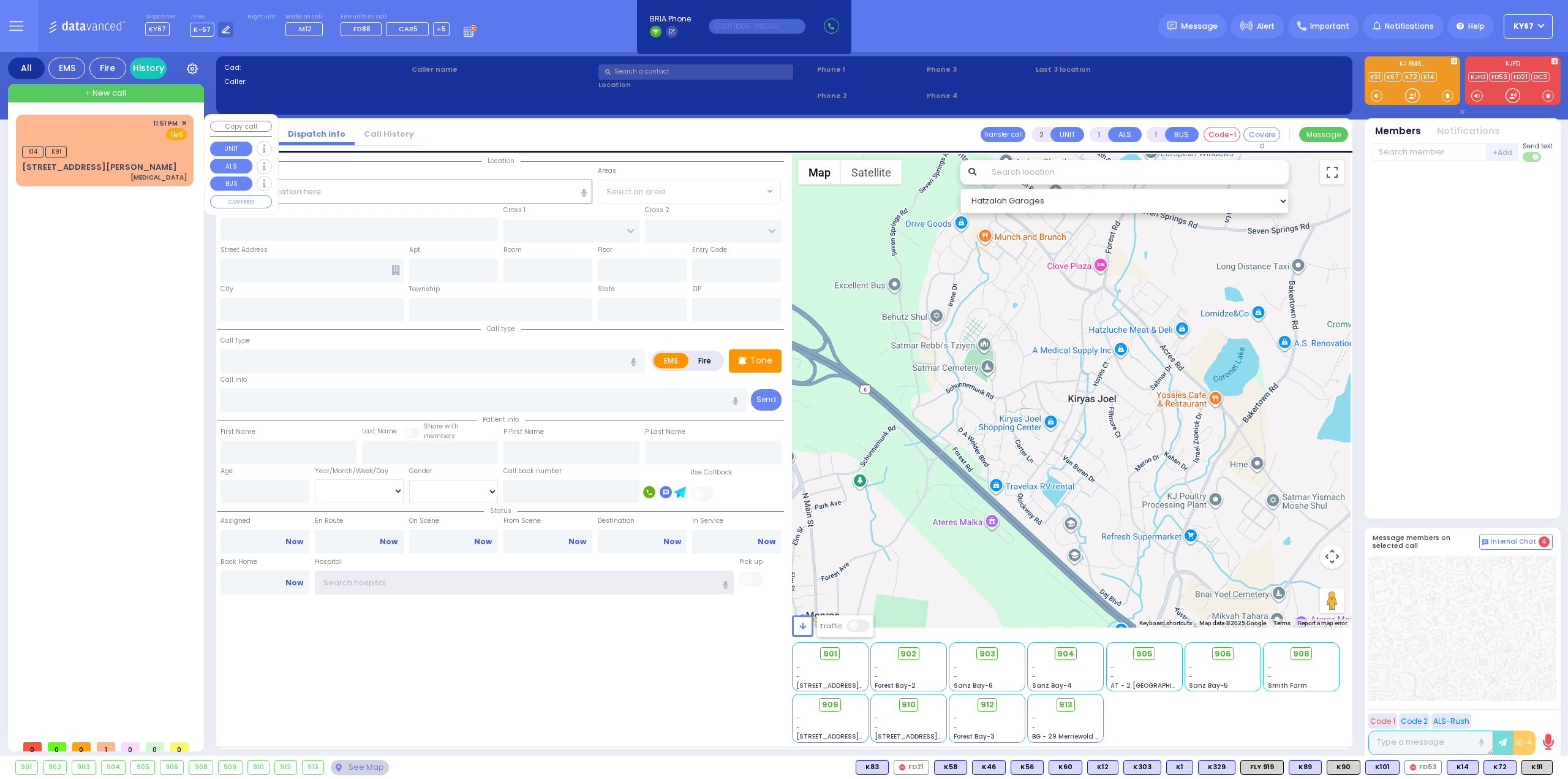
type input "Ky67"
click at [117, 134] on div "11:51 PM ✕ EMS" at bounding box center [104, 130] width 165 height 23
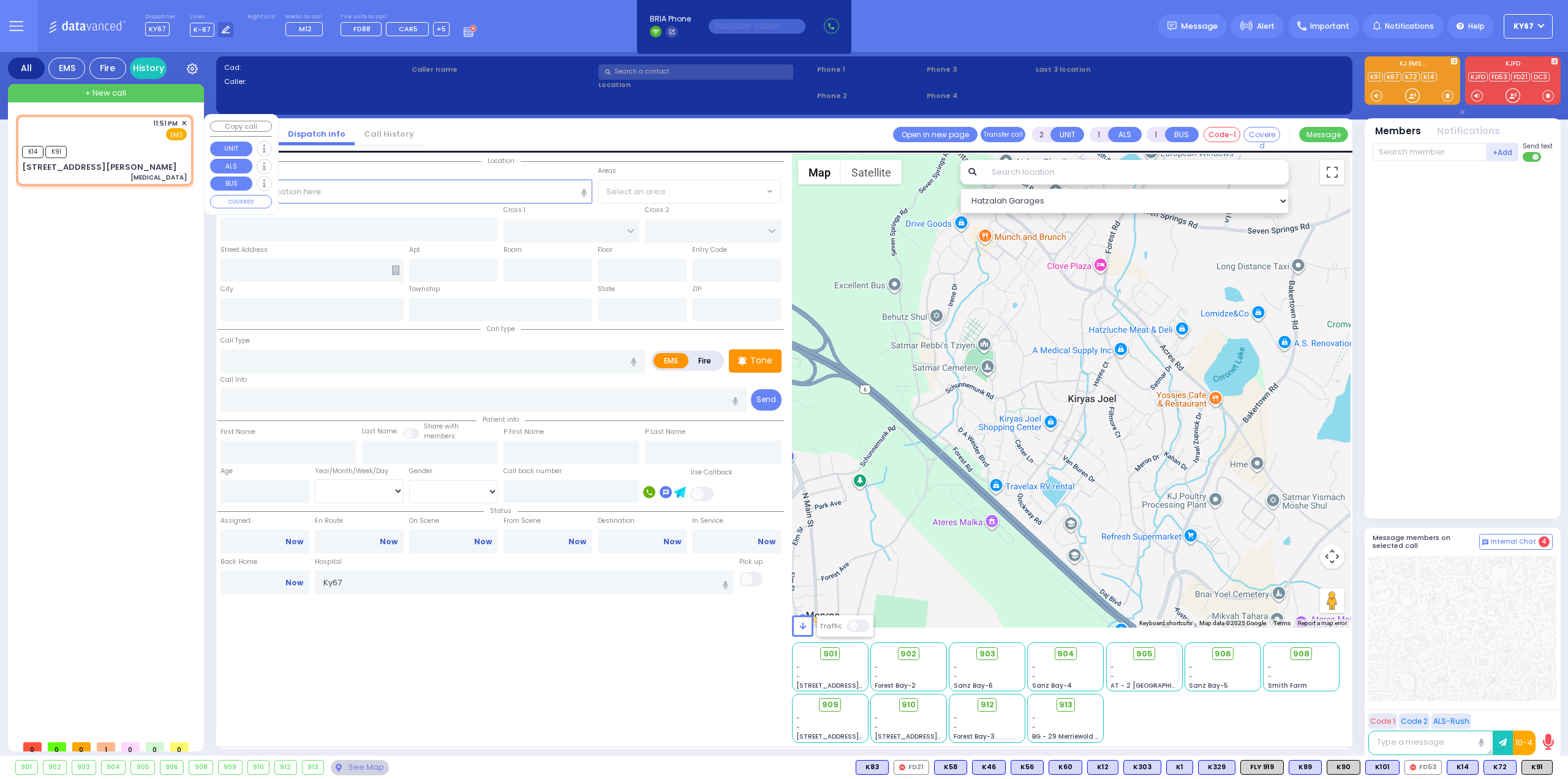
select select
type input "shoulder dislocation"
radio input "true"
select select
type input "23:51"
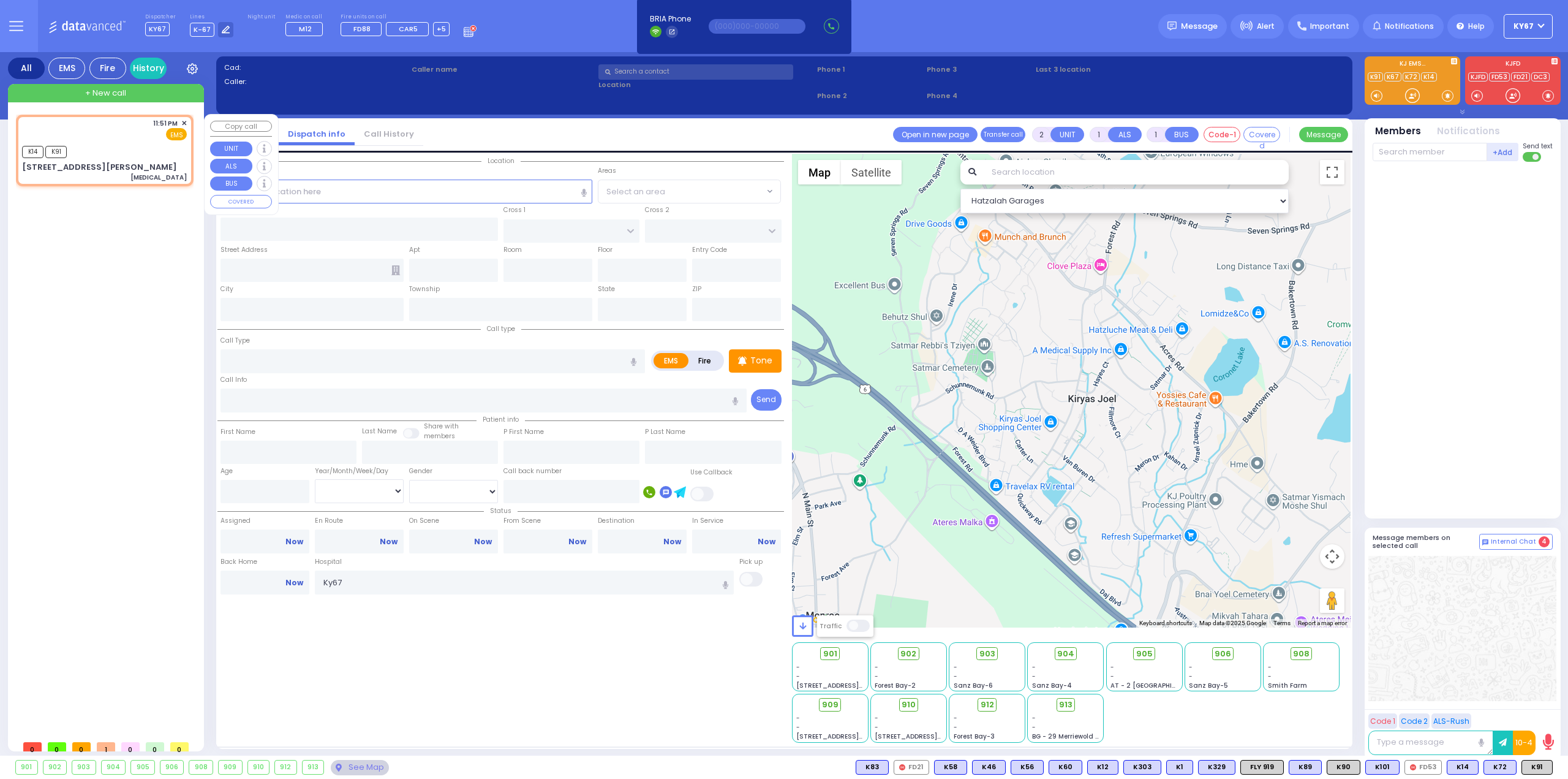
type input "23:52"
select select "Hatzalah Garages"
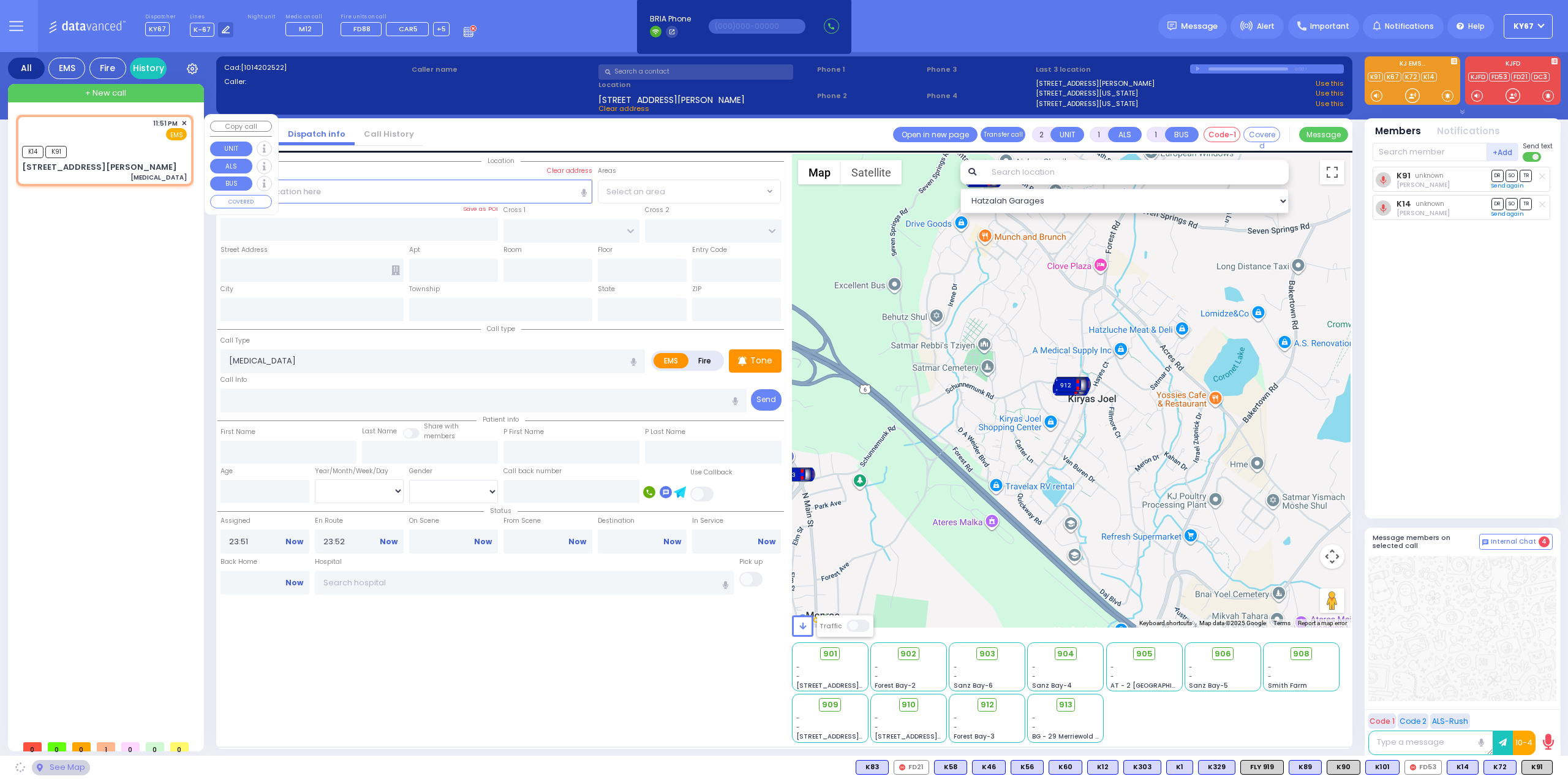
type input "STATE ROUTE 208"
type input "20 Shannon Lane"
type input "Monroe"
type input "[US_STATE]"
type input "10950"
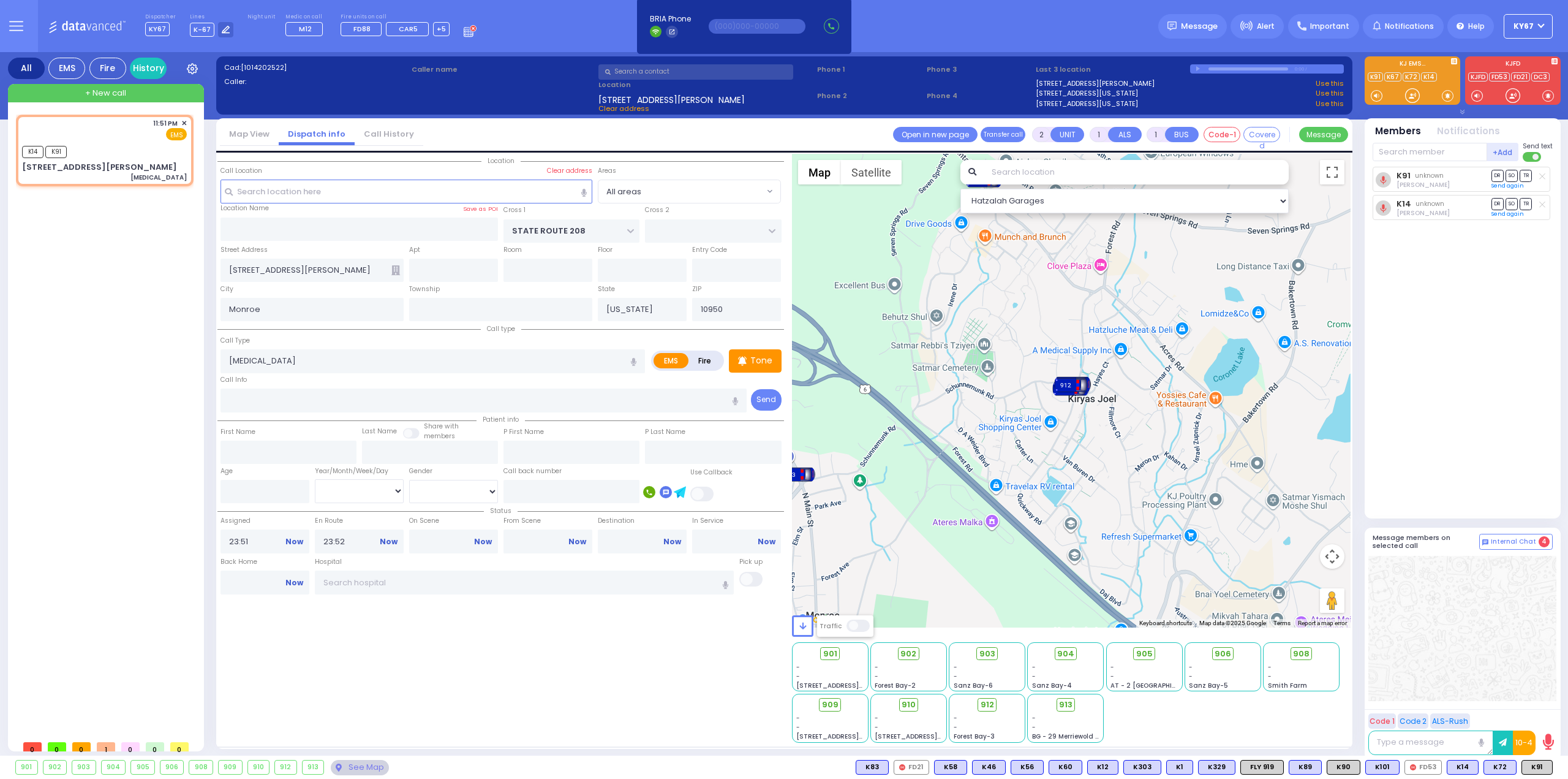
click at [58, 363] on div "11:51 PM ✕ K14 K91" at bounding box center [107, 424] width 182 height 620
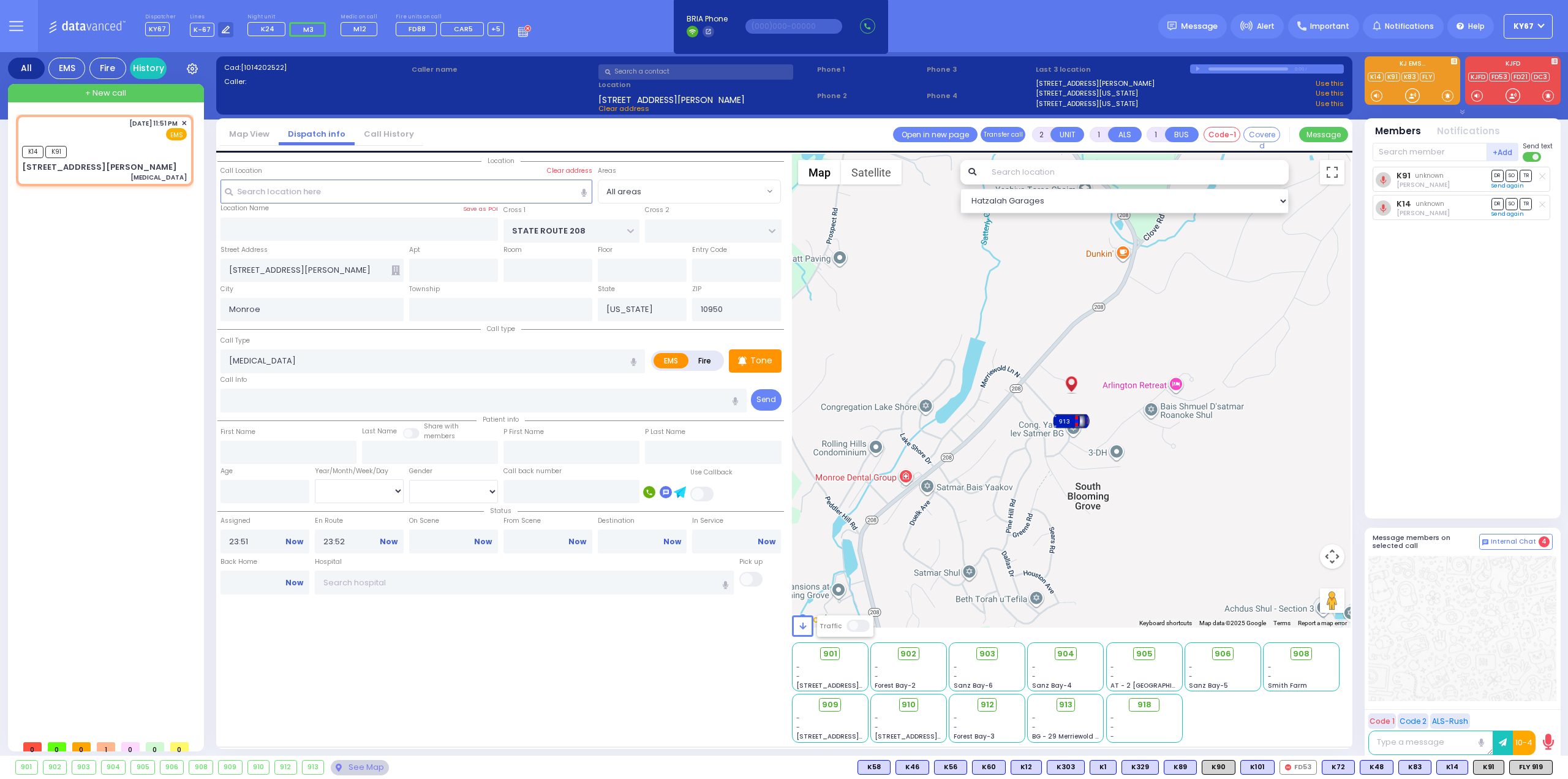
click at [1422, 186] on span "David Cuatt" at bounding box center [1423, 185] width 53 height 9
click at [1515, 184] on link "Send again" at bounding box center [1508, 186] width 32 height 7
click at [1508, 215] on link "Send again" at bounding box center [1508, 216] width 32 height 7
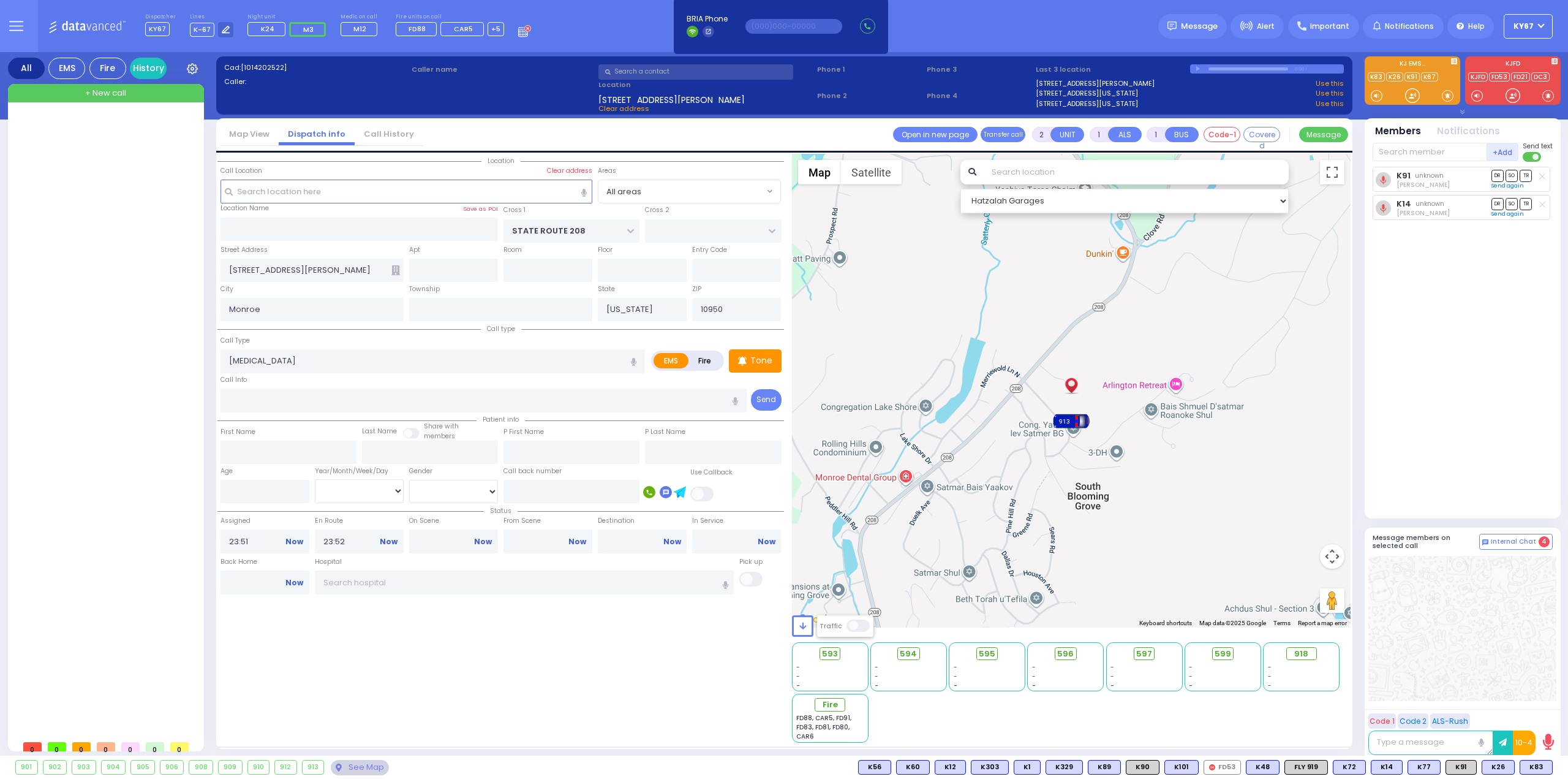
click at [105, 96] on span "+ New call" at bounding box center [105, 93] width 41 height 12
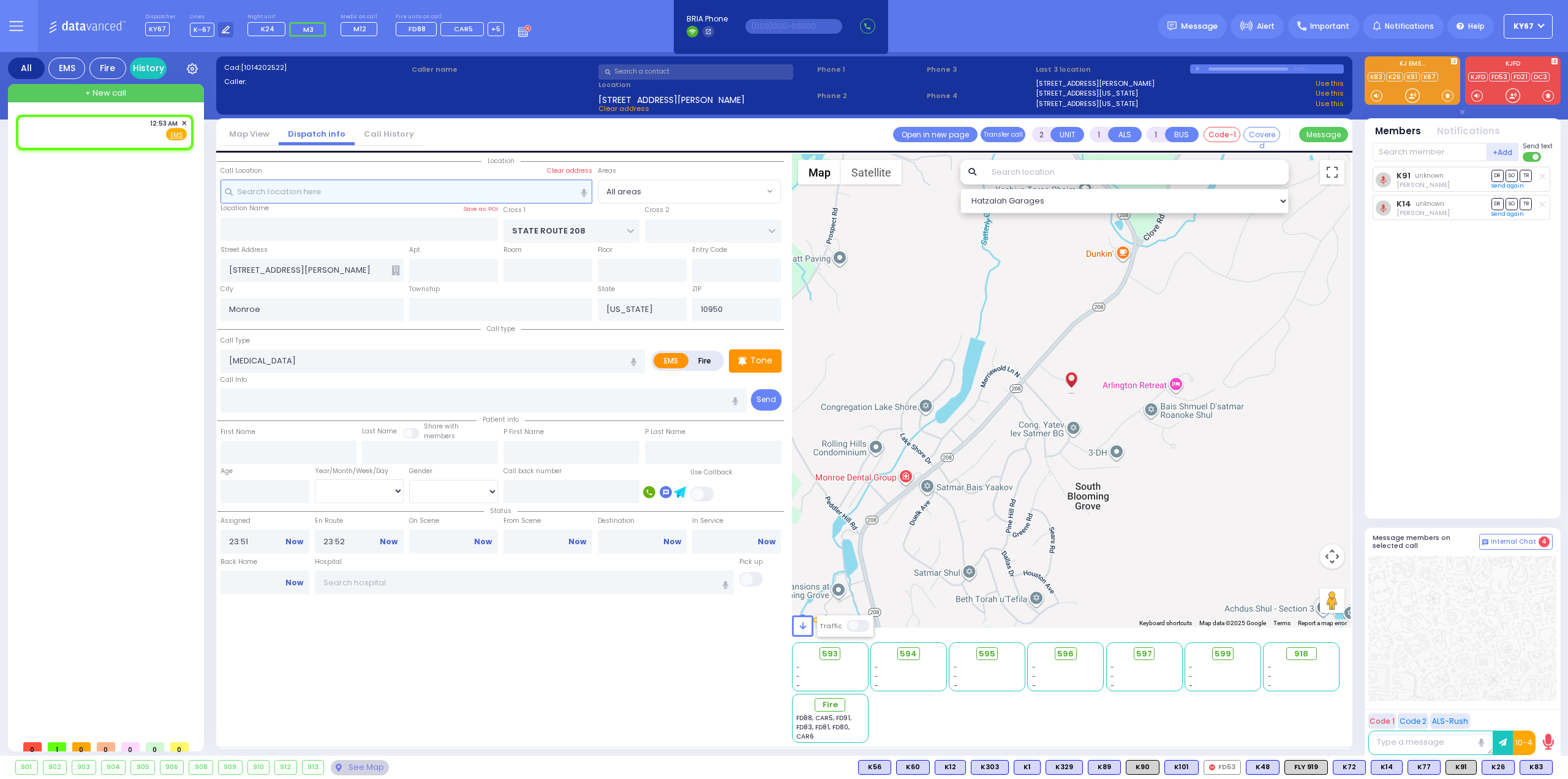
select select
radio input "true"
select select
type input "00:53"
select select "Hatzalah Garages"
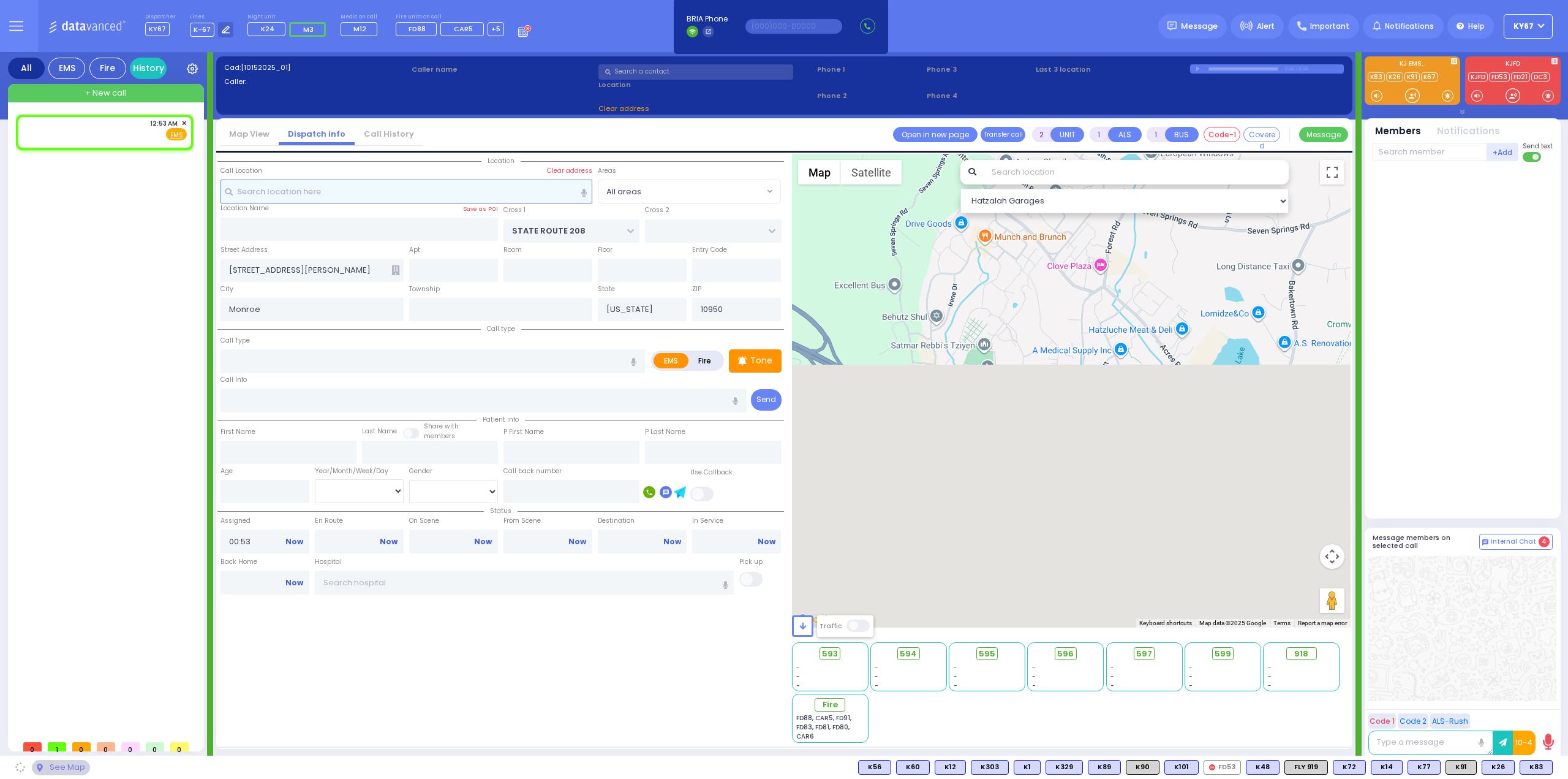
select select
radio input "true"
select select
select select "Hatzalah Garages"
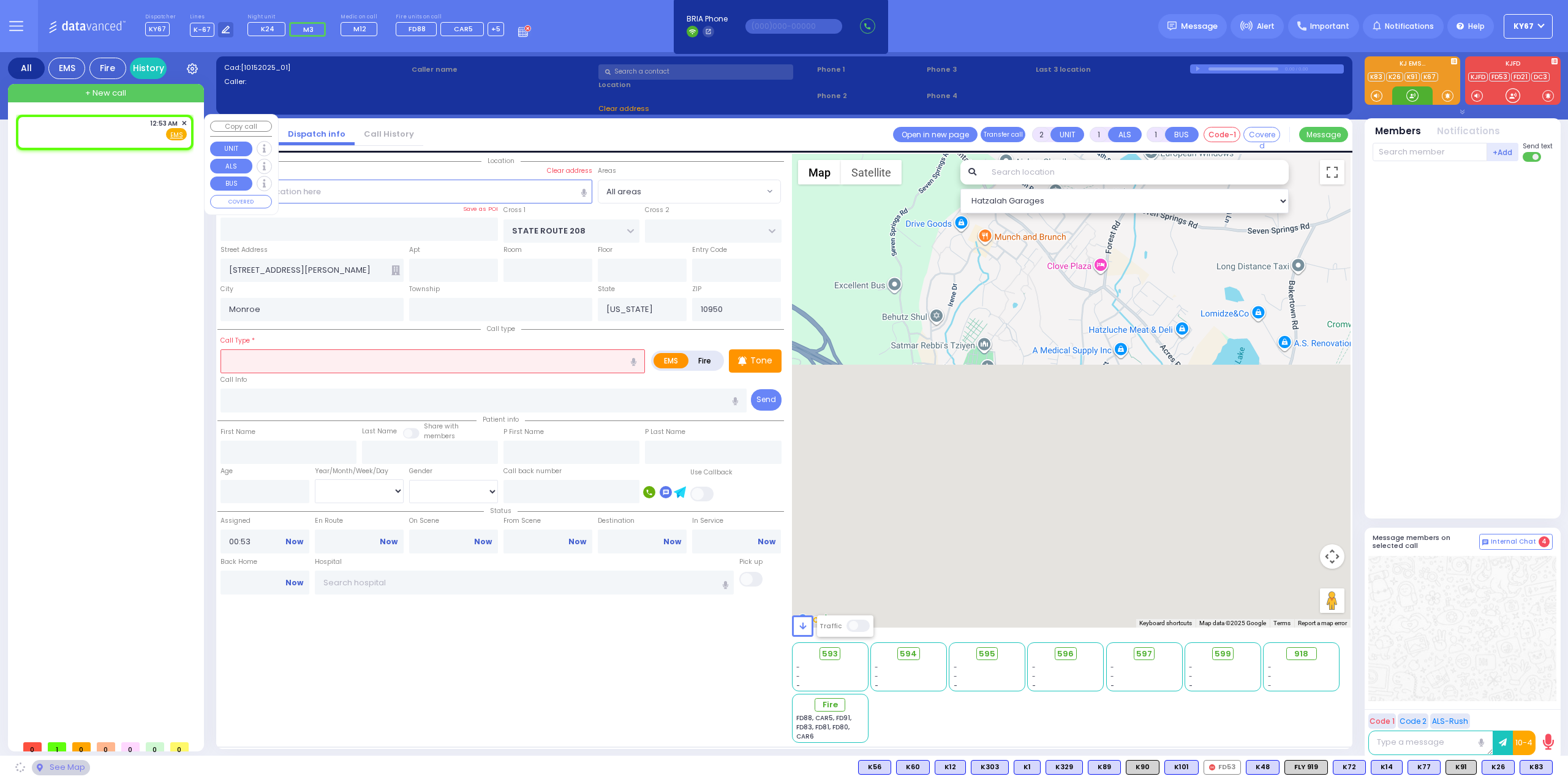
click at [95, 137] on div "12:53 AM ✕ Fire EMS" at bounding box center [104, 130] width 165 height 23
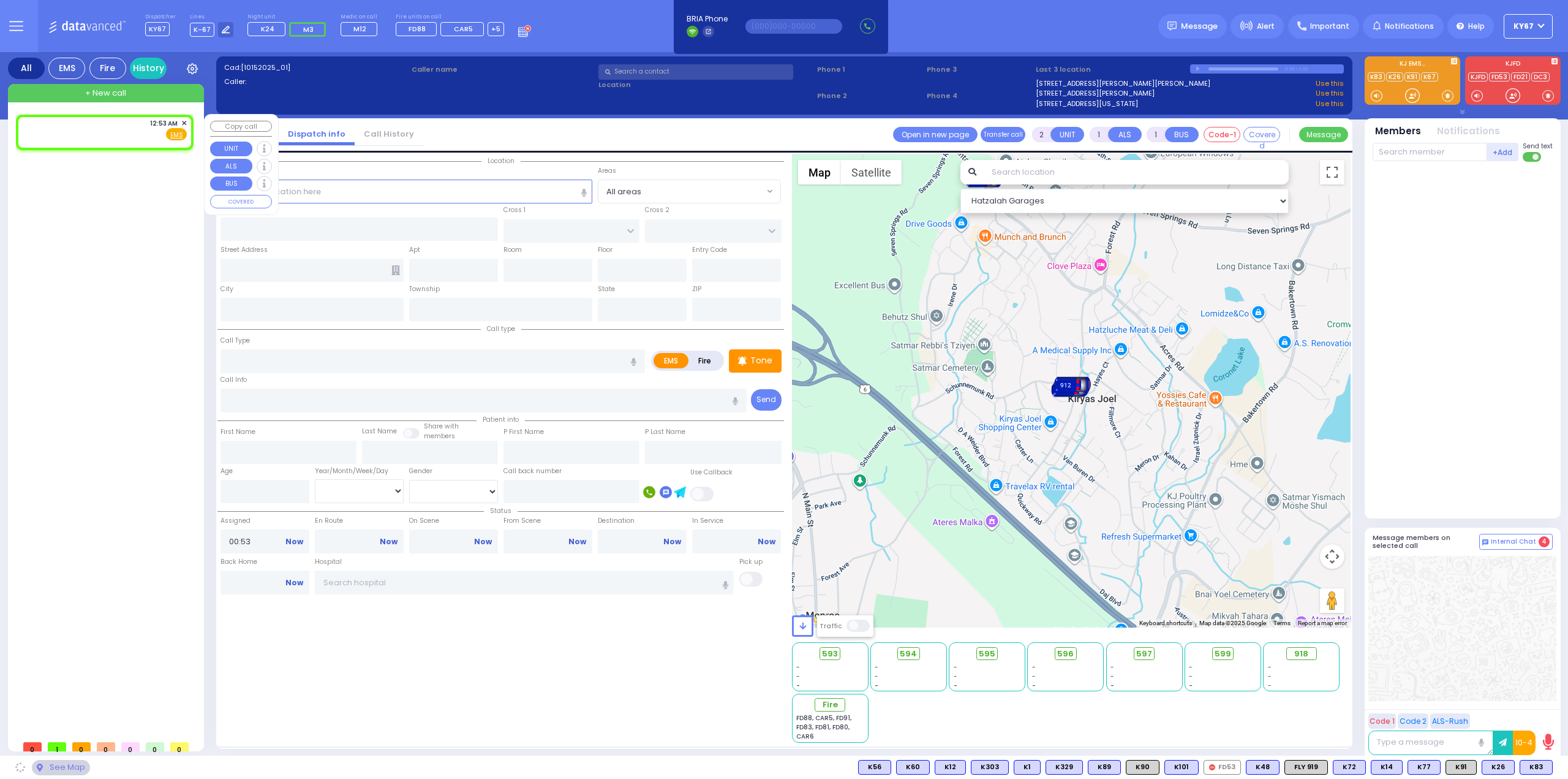
select select
radio input "true"
select select
select select "Hatzalah Garages"
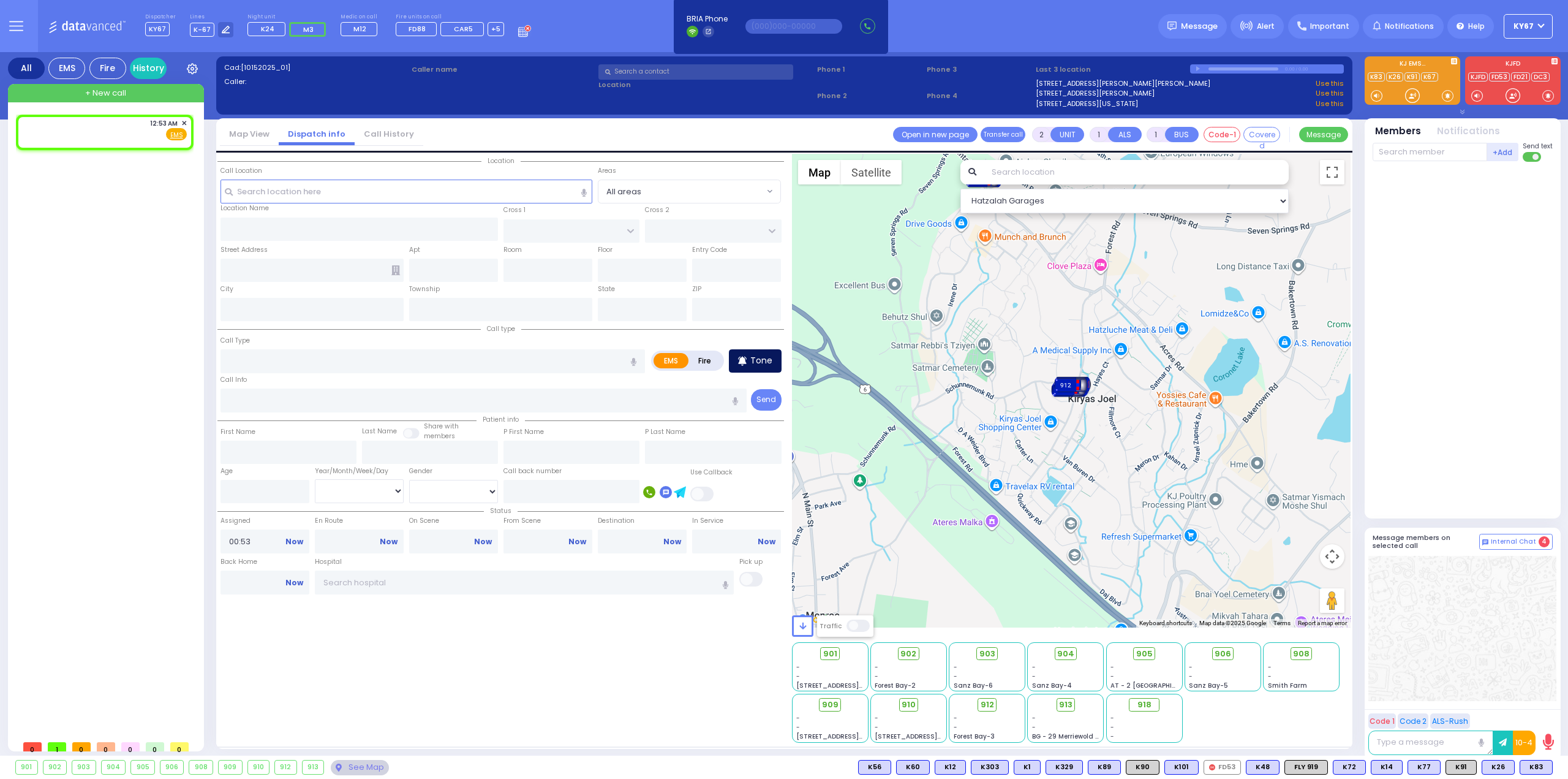
drag, startPoint x: 754, startPoint y: 360, endPoint x: 740, endPoint y: 354, distance: 15.2
click at [753, 358] on p "Tone" at bounding box center [761, 360] width 22 height 13
click at [316, 193] on input "text" at bounding box center [406, 191] width 372 height 24
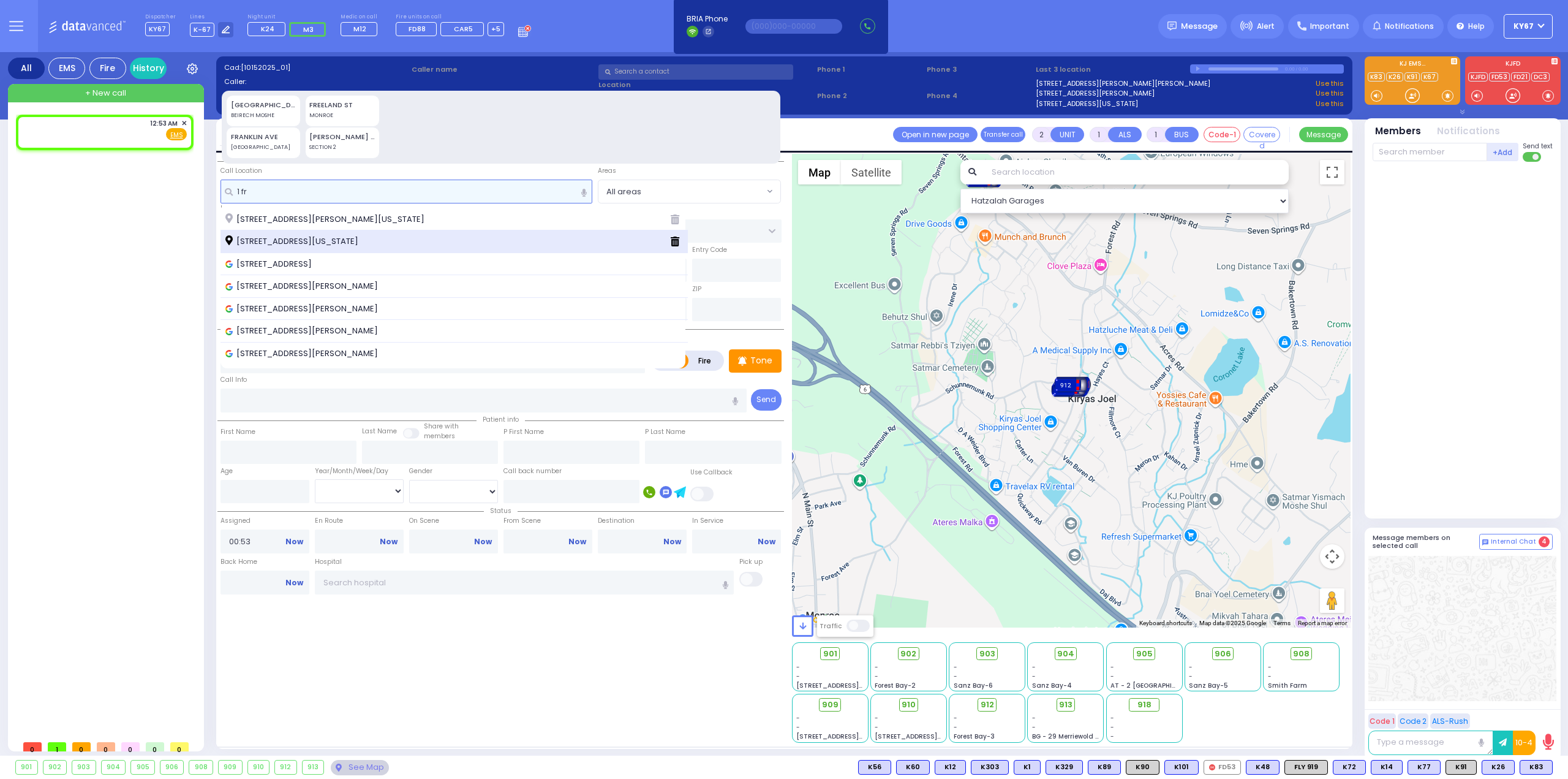
type input "1 fr"
click at [305, 234] on div "1 Frankfurt Road Monroe New York 10950" at bounding box center [455, 242] width 468 height 23
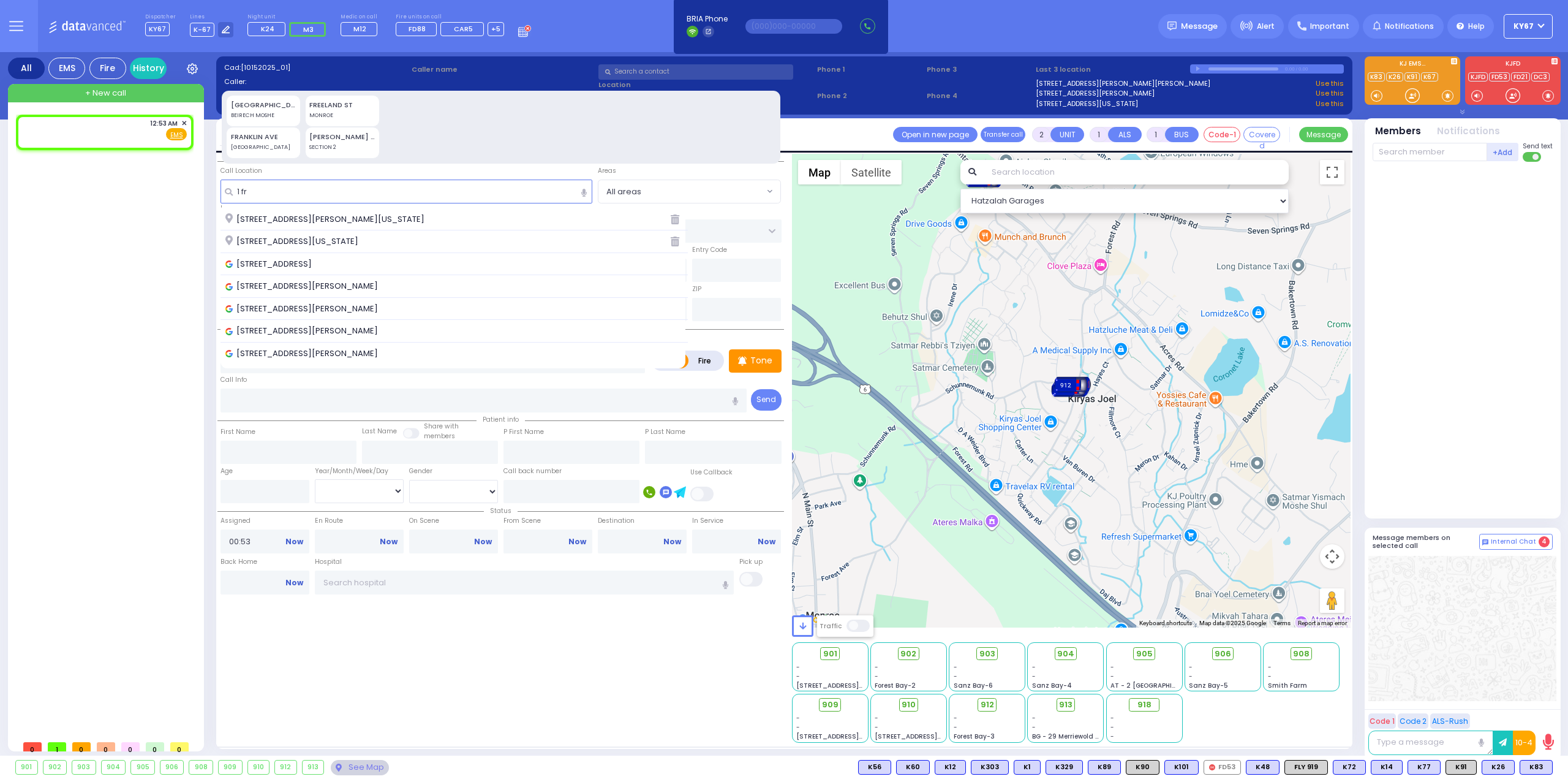
click at [329, 239] on span "1 Frankfurt Road Monroe New York 10950" at bounding box center [293, 242] width 138 height 12
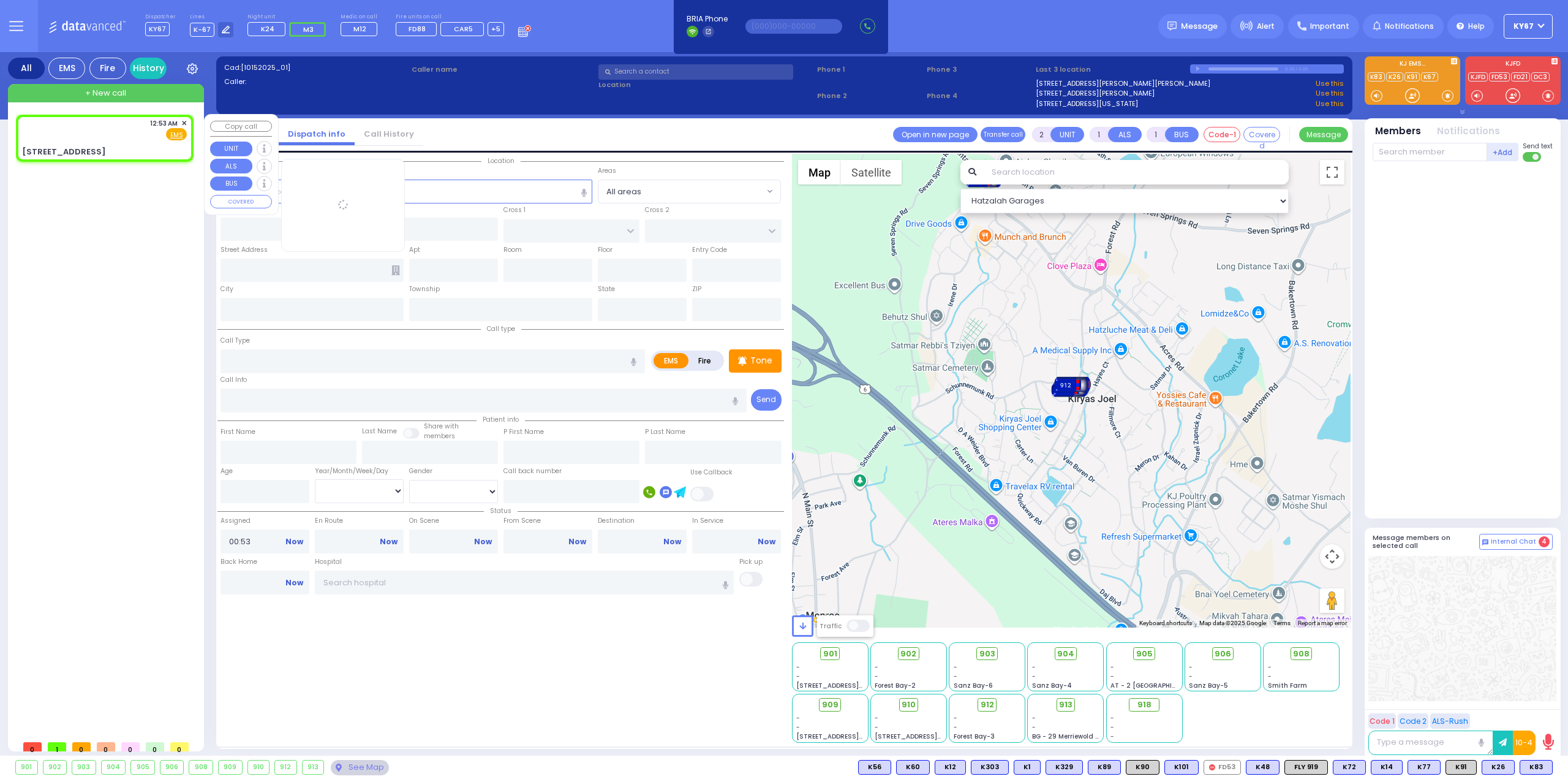
select select
radio input "true"
select select
select select "Hatzalah Garages"
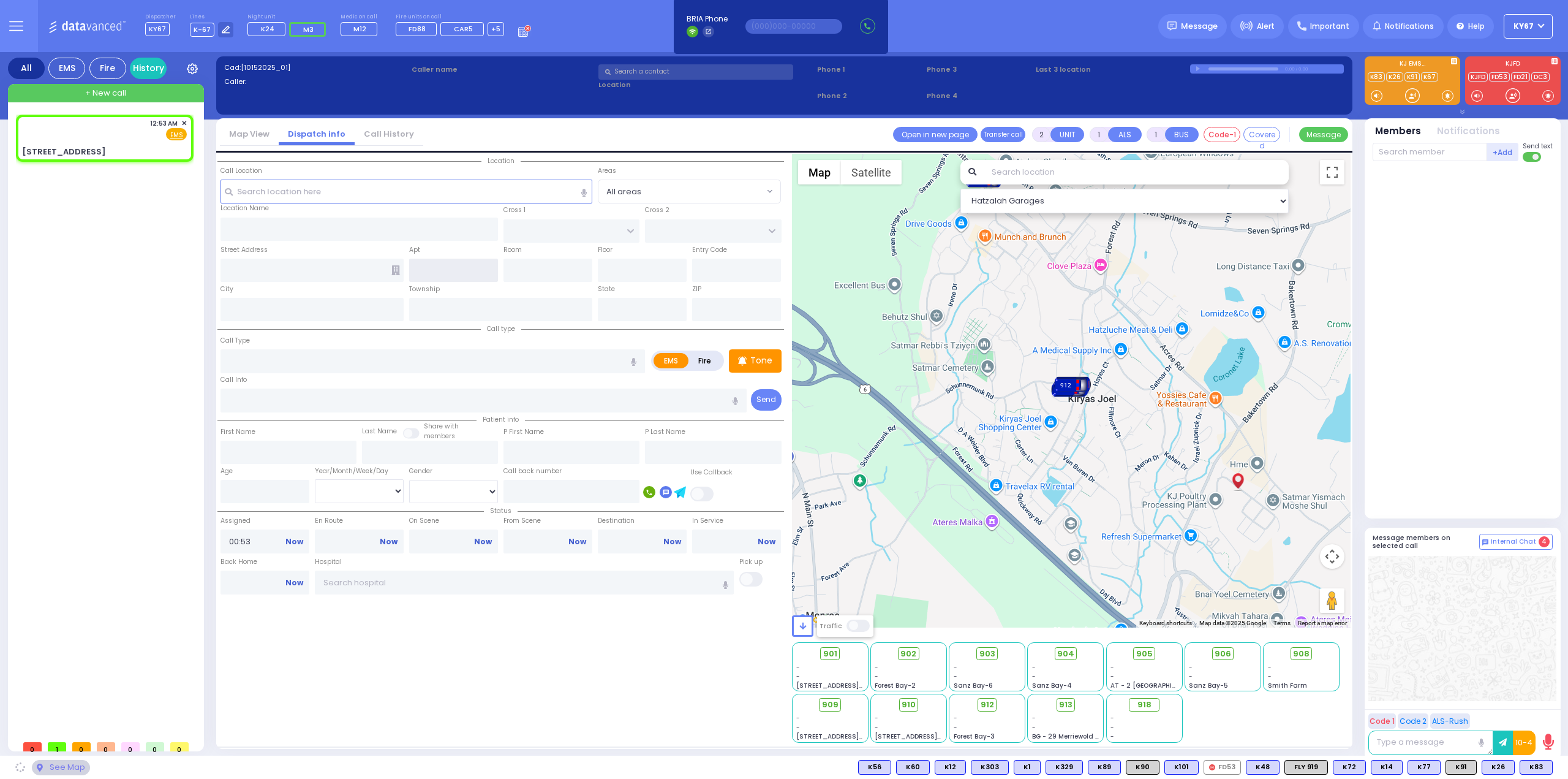
type input "FRANKFURT RD"
type input "TOLTCHAV WAY"
type input "1 Frankfurt Road"
type input "Monroe"
type input "[US_STATE]"
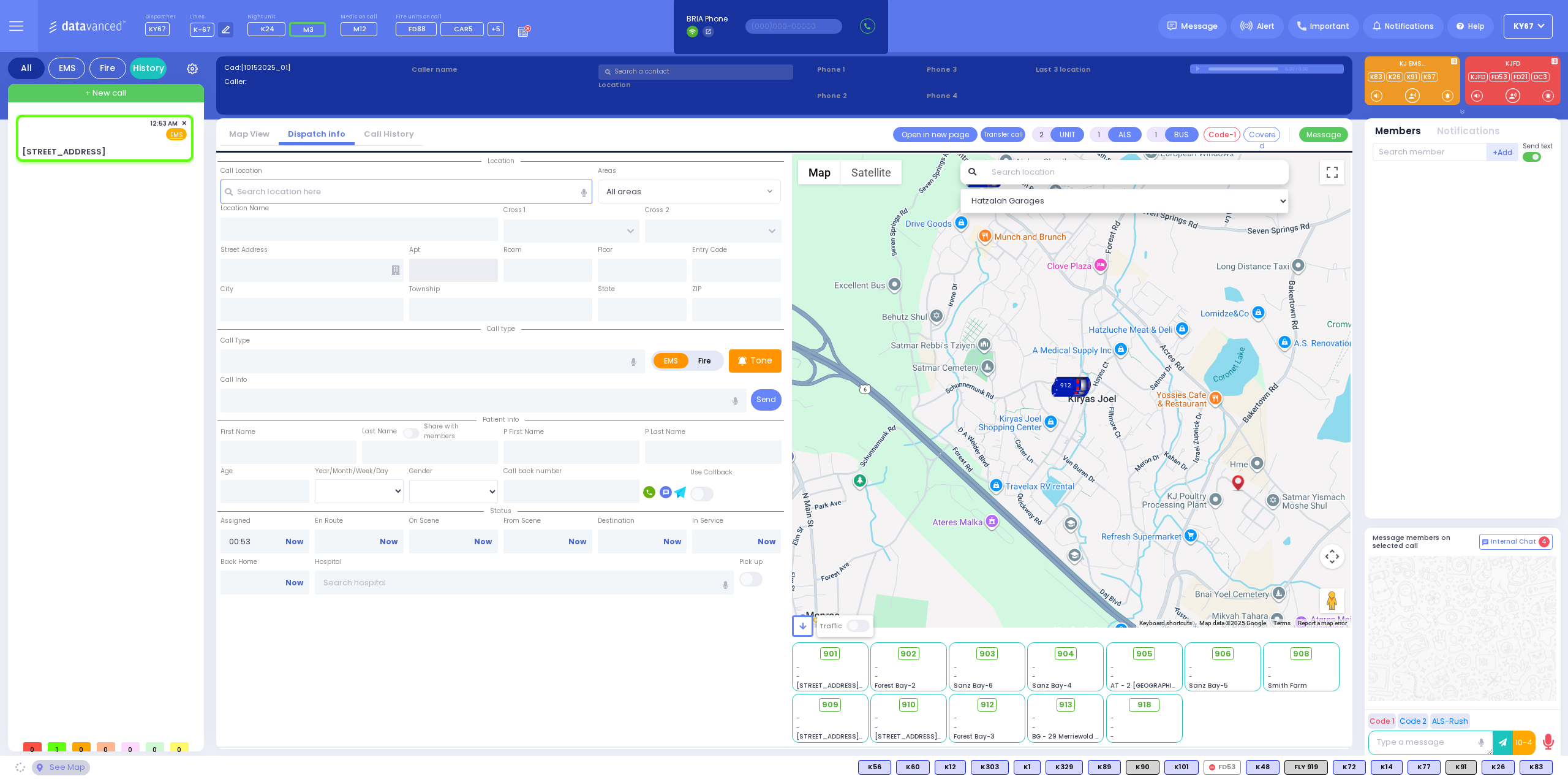
type input "10950"
select select "BEIRECH MOSHE"
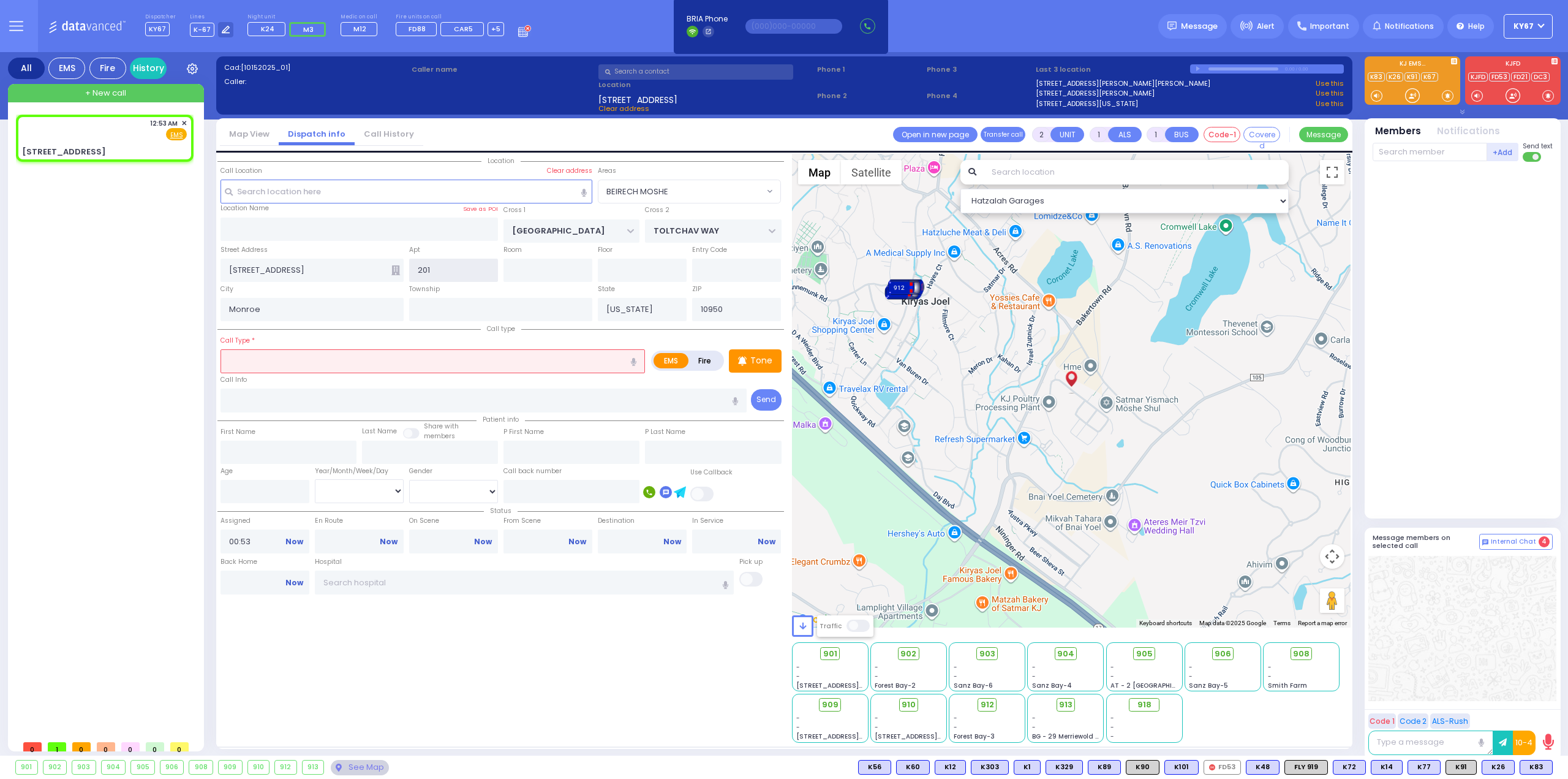
type input "201"
click at [357, 365] on input "text" at bounding box center [433, 361] width 425 height 24
select select
radio input "true"
select select
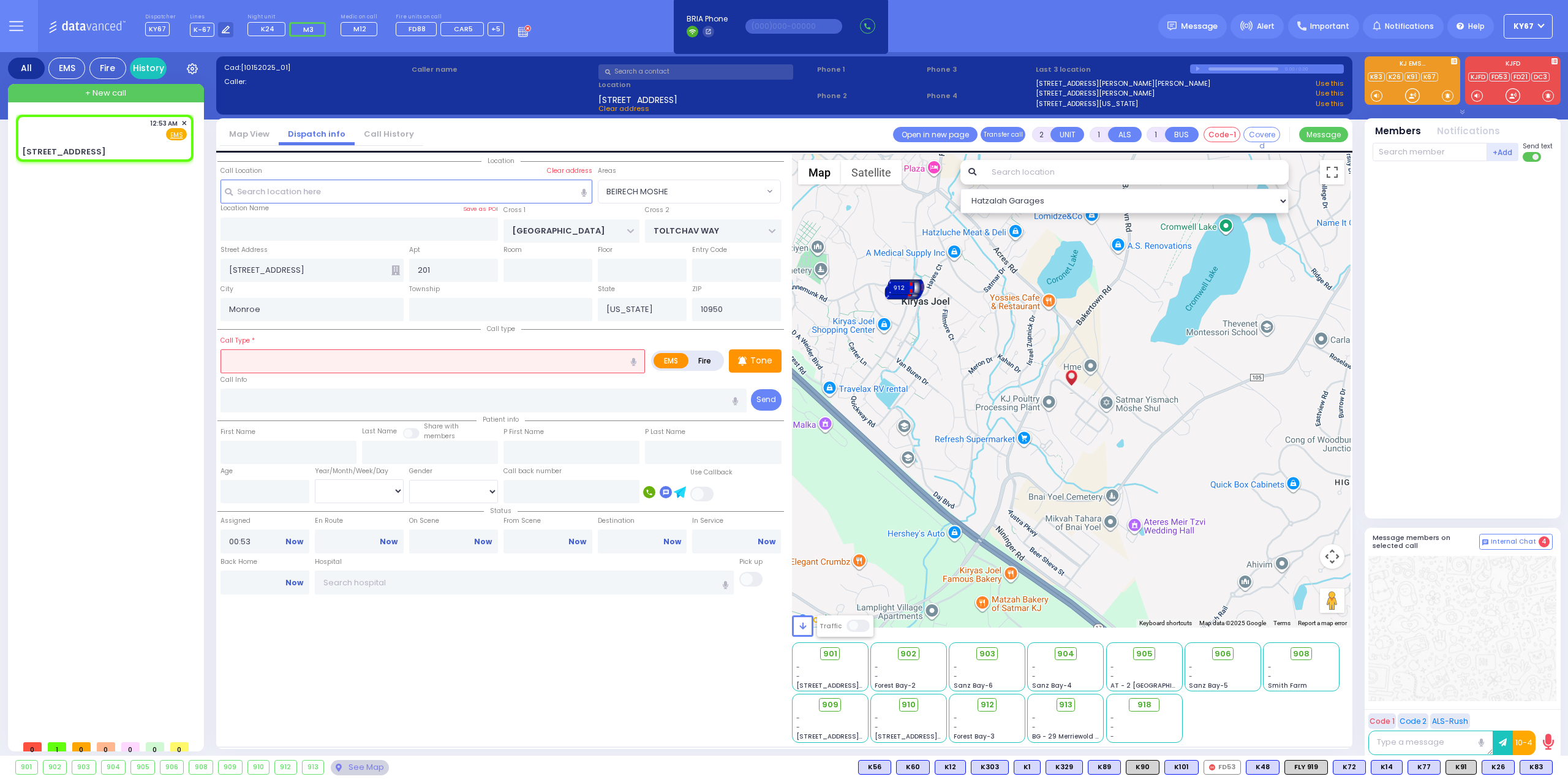
select select "Hatzalah Garages"
type input "d"
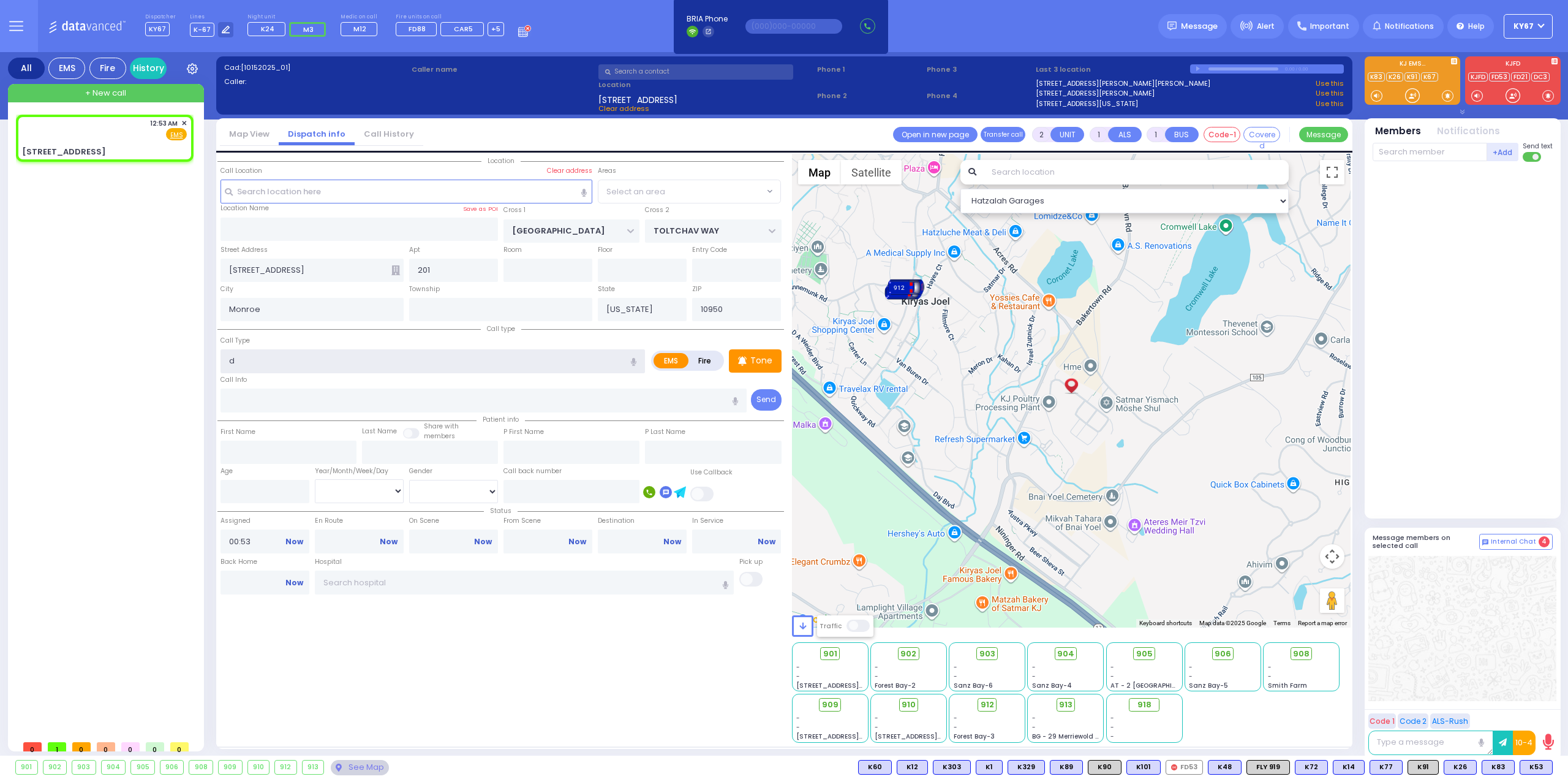
select select "BEIRECH MOSHE"
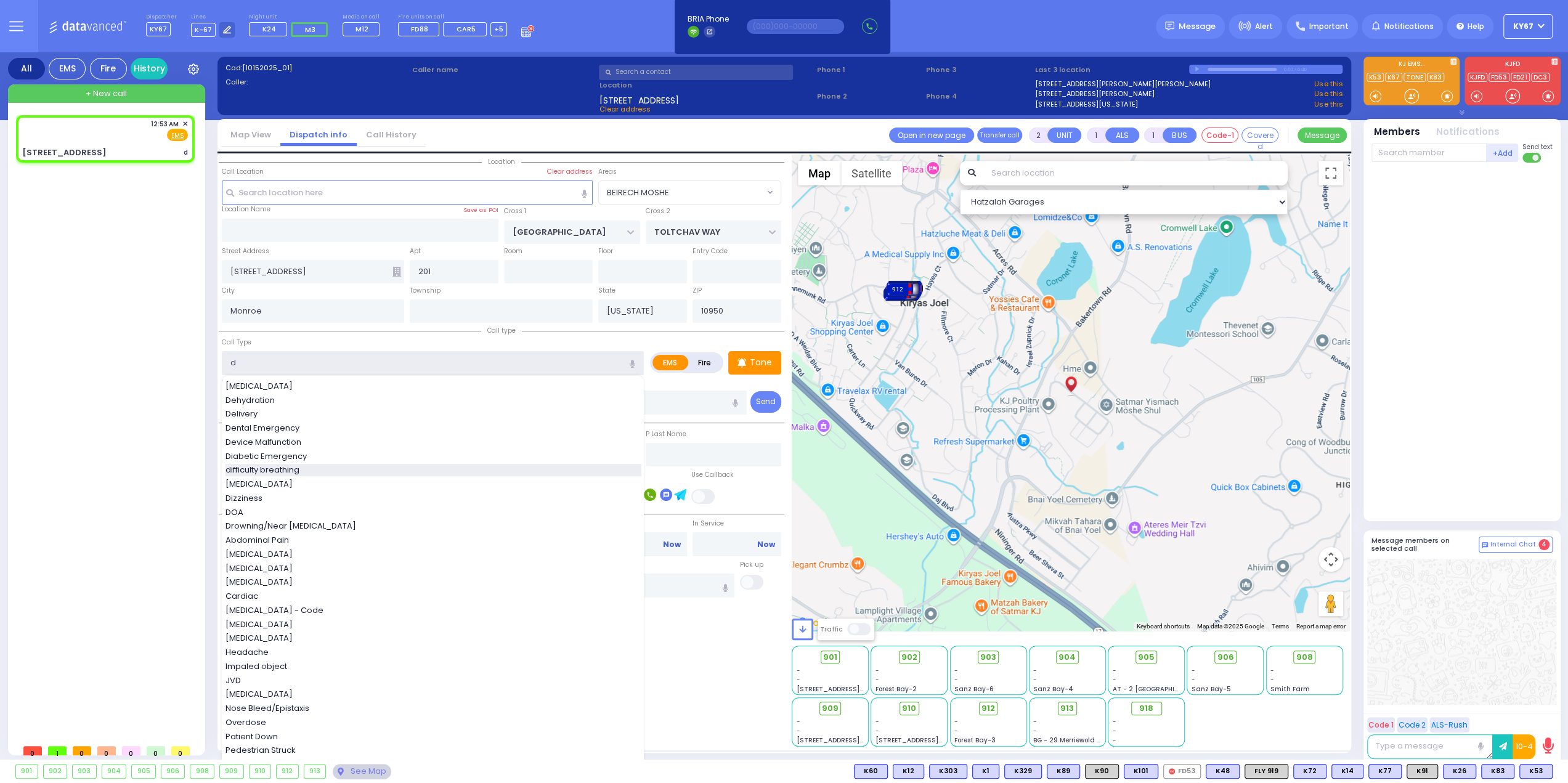
select select
radio input "true"
select select
select select "Hatzalah Garages"
click at [281, 470] on span "difficulty breathing" at bounding box center [264, 470] width 78 height 12
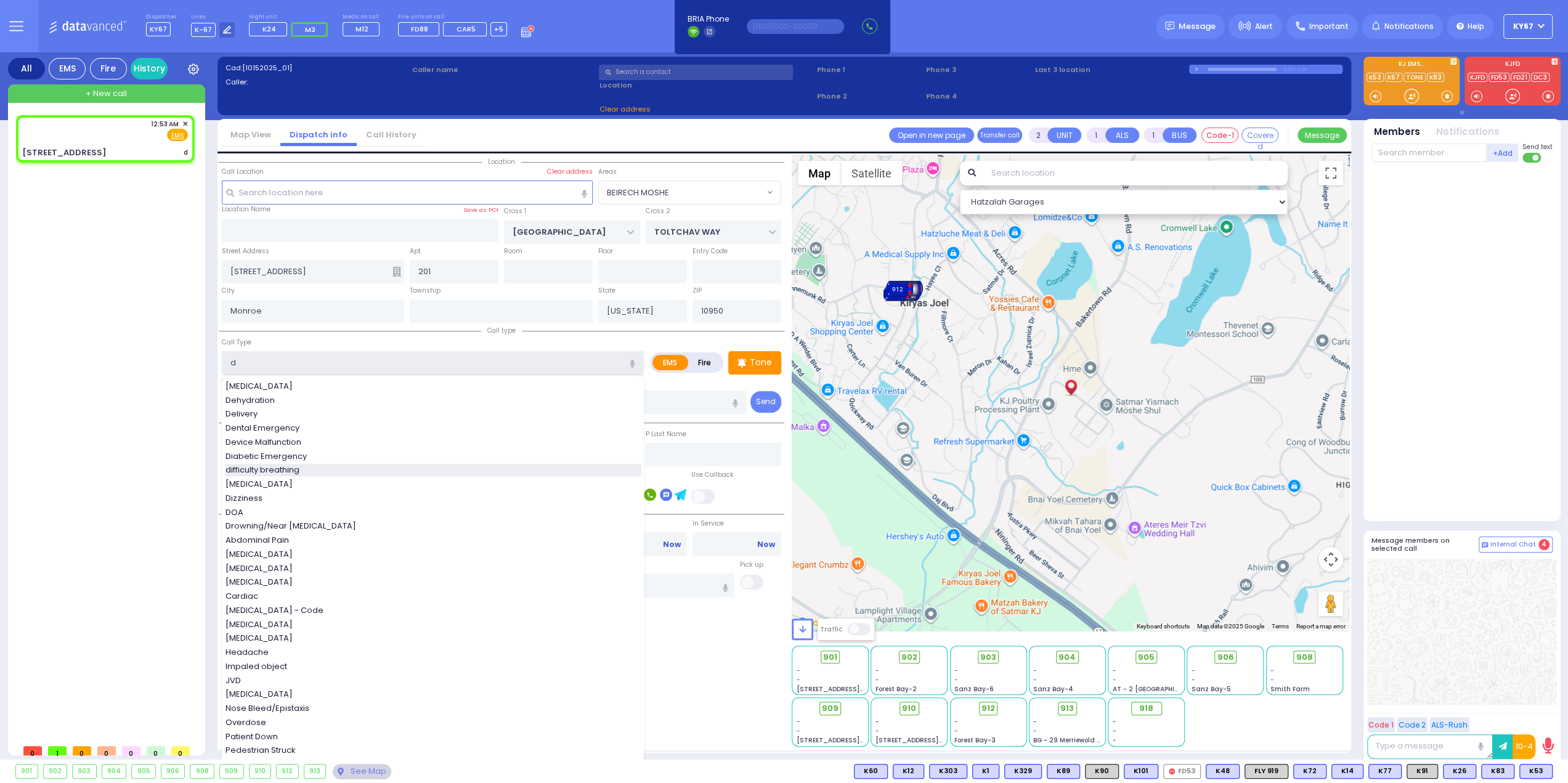
type input "difficulty breathing"
select select "BEIRECH MOSHE"
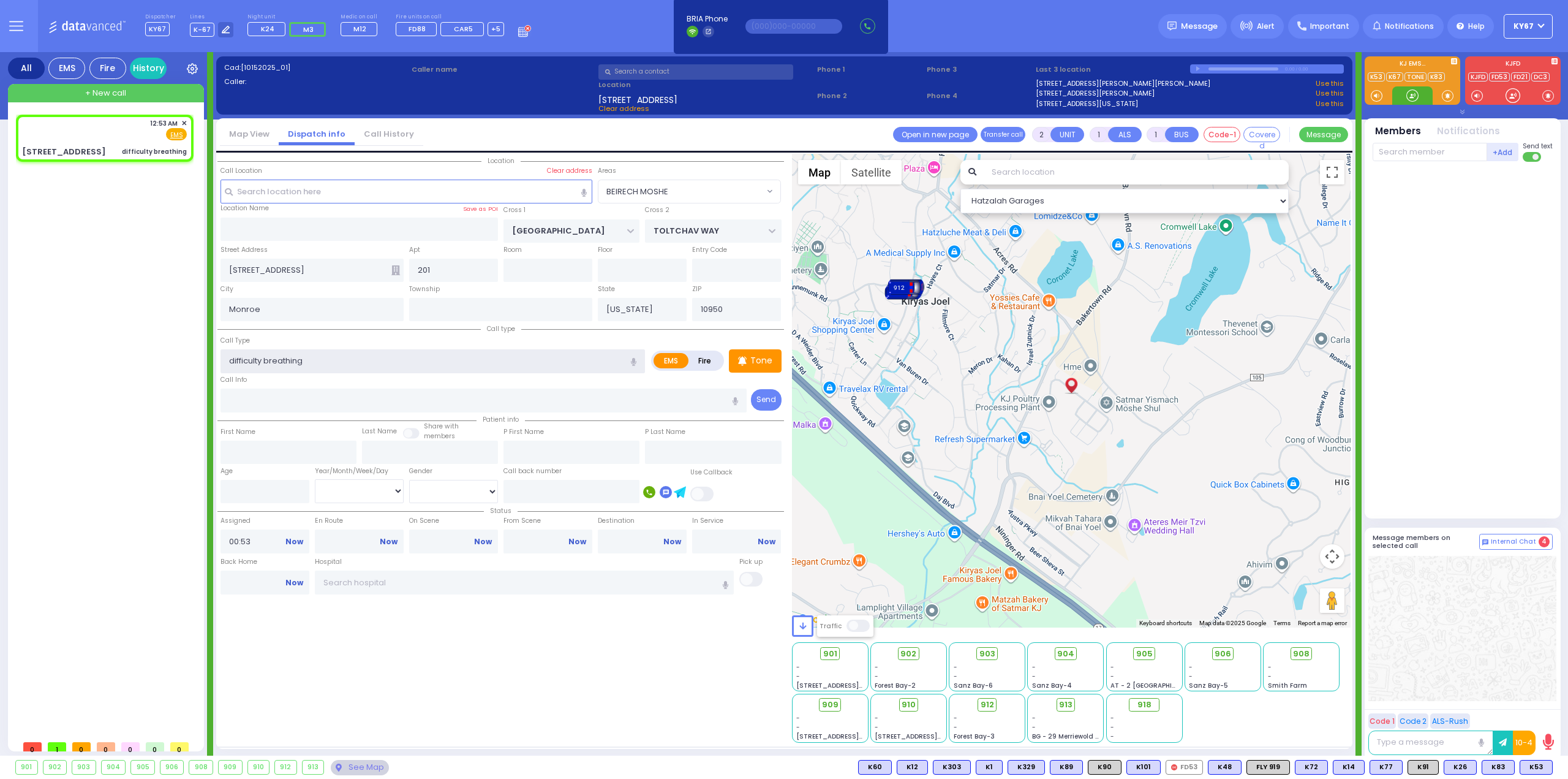
select select
radio input "true"
select select
select select "Hatzalah Garages"
select select "BEIRECH MOSHE"
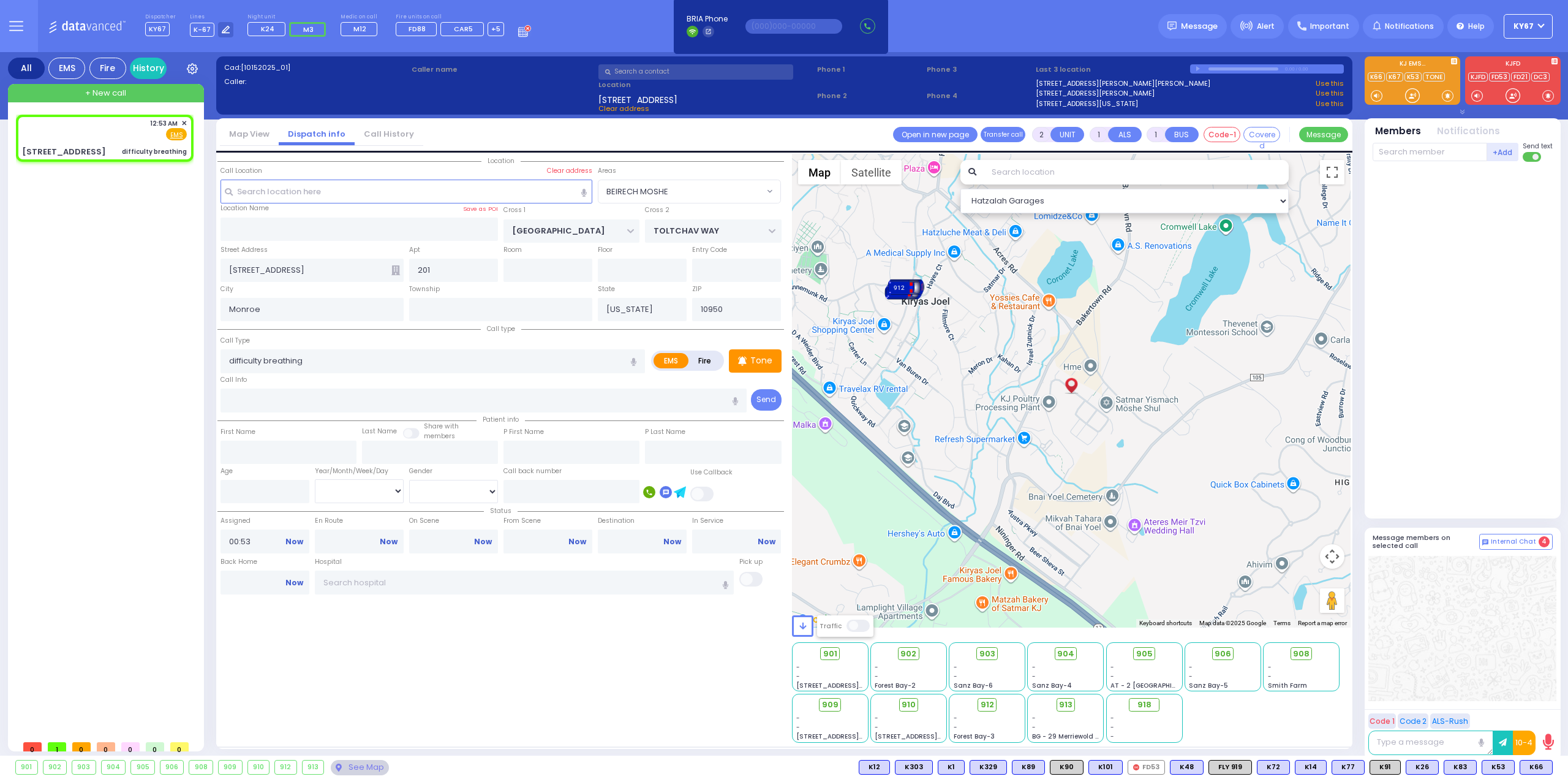
select select
radio input "true"
select select
select select "BEIRECH MOSHE"
select select "Hatzalah Garages"
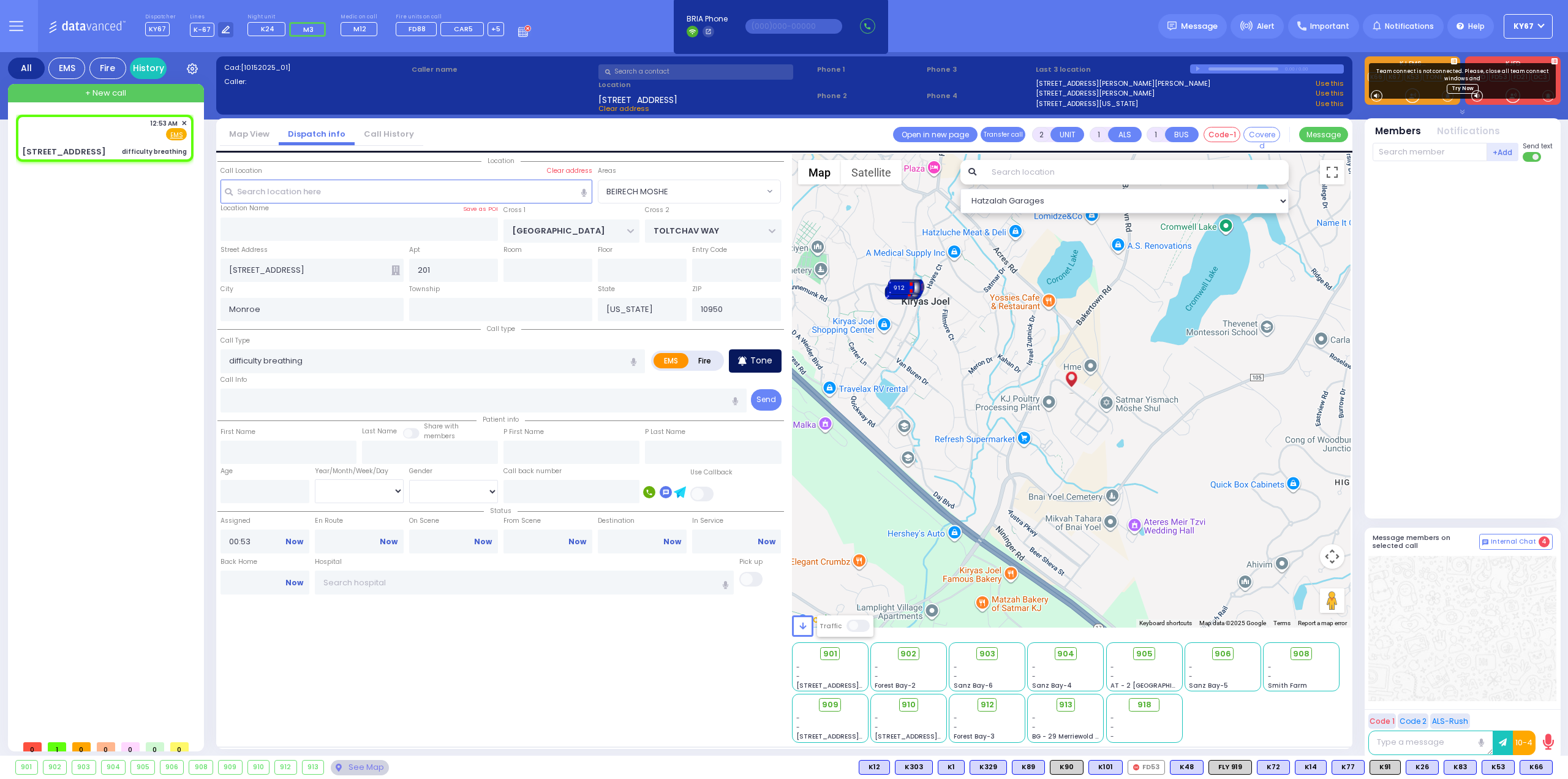
select select
radio input "true"
select select
select select "Hatzalah Garages"
select select "BEIRECH MOSHE"
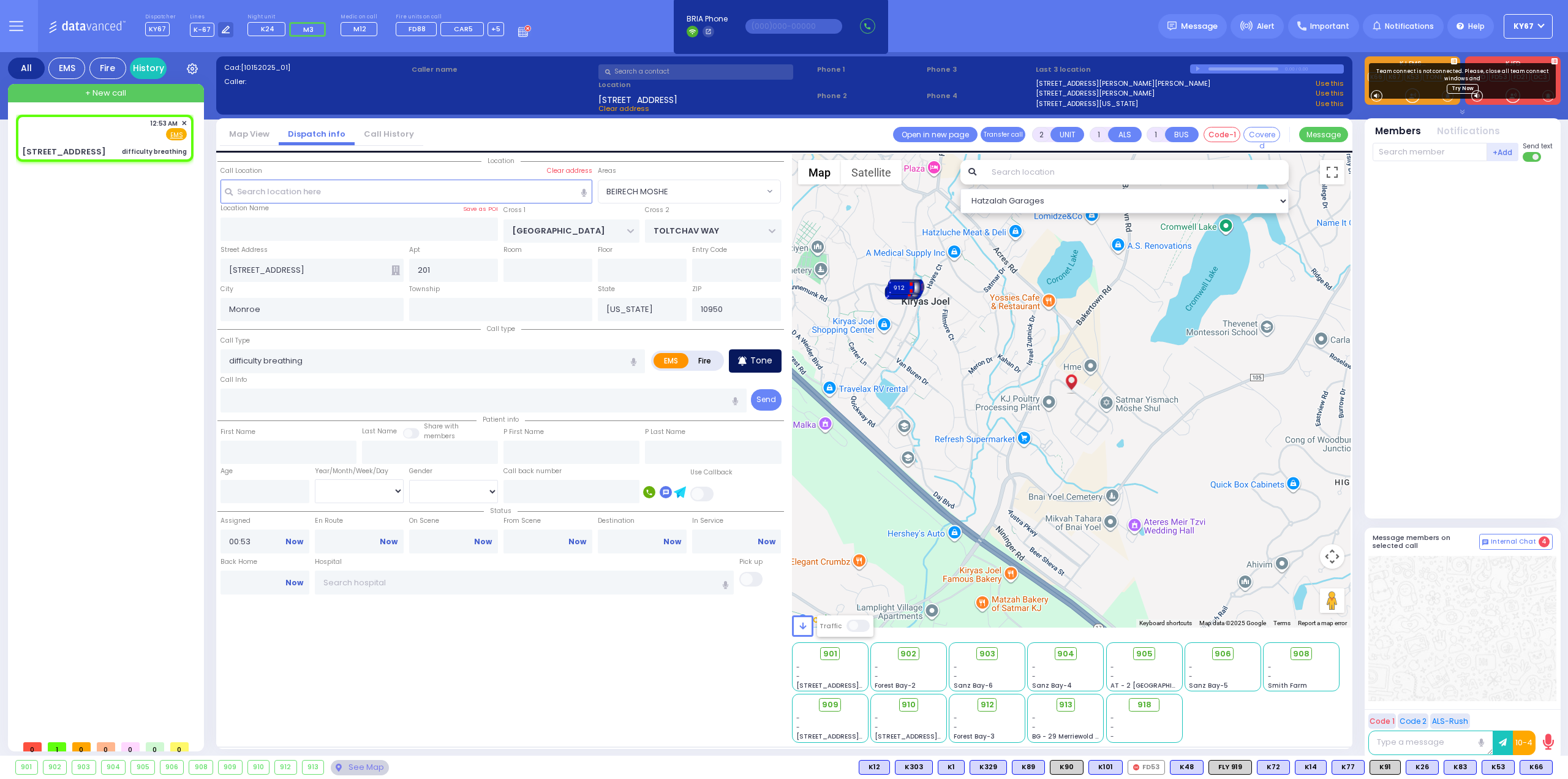
click at [761, 358] on p "Tone" at bounding box center [761, 360] width 22 height 13
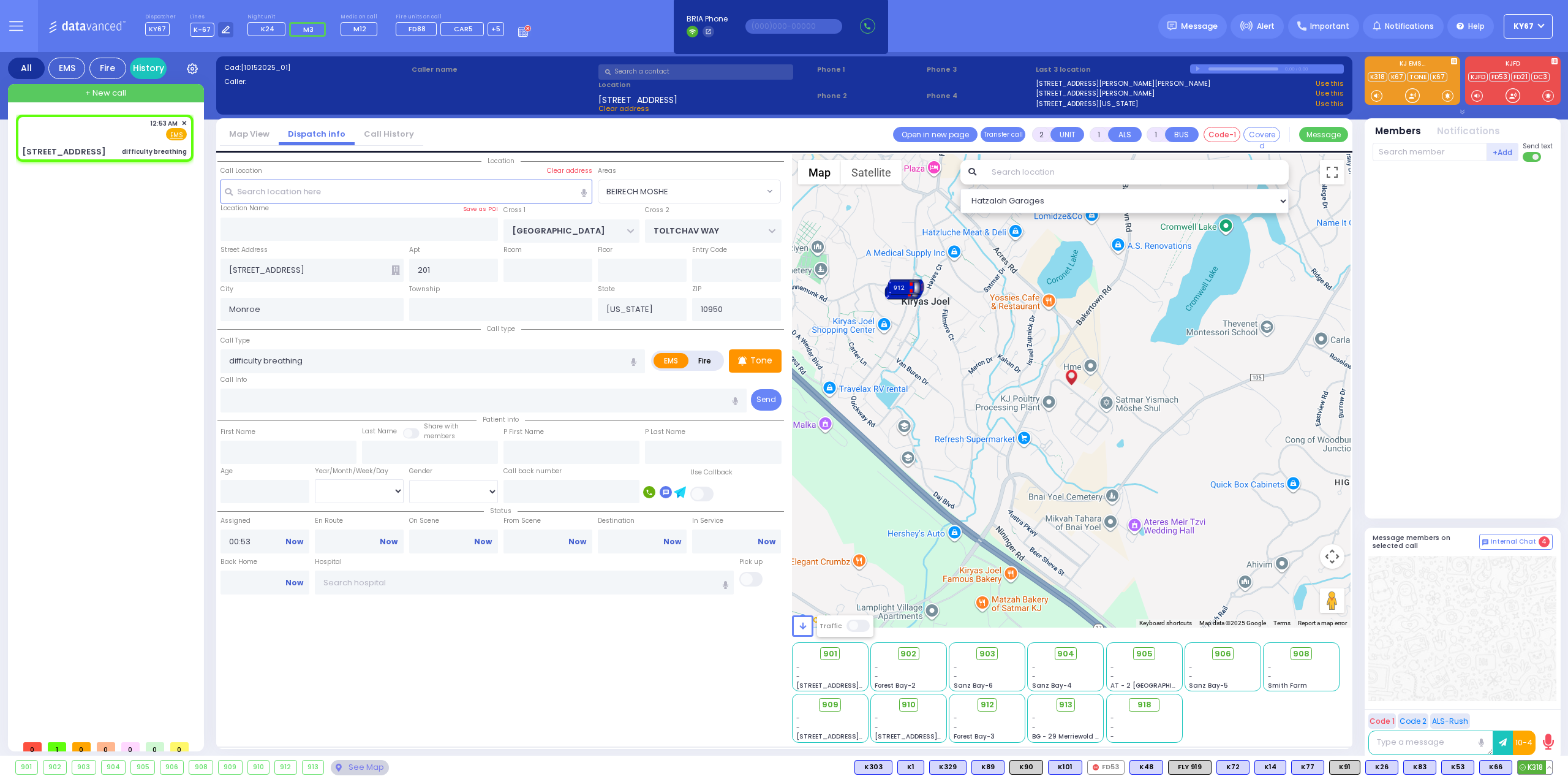
click at [1533, 768] on span "K318" at bounding box center [1535, 767] width 34 height 13
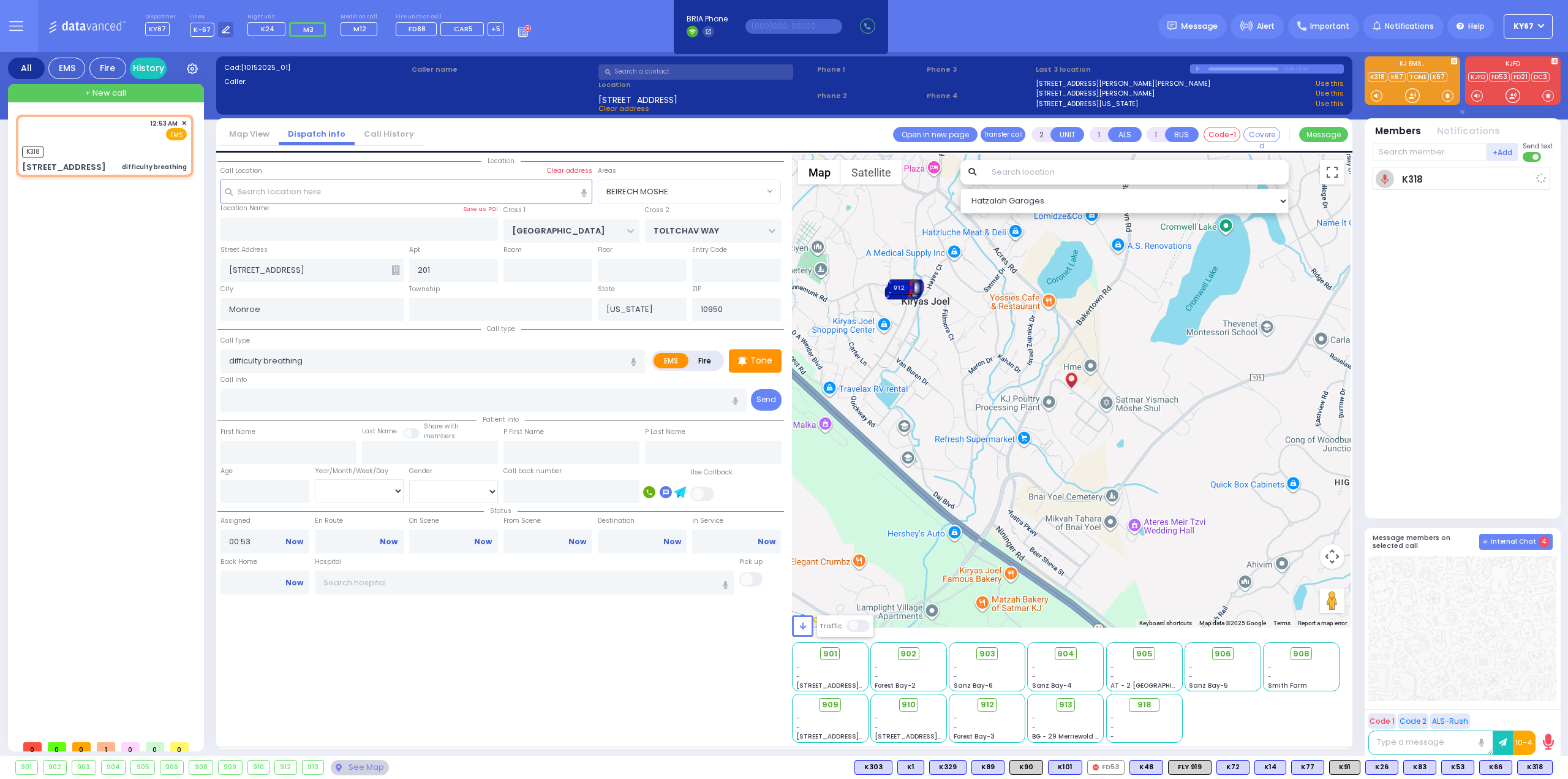
select select
radio input "true"
select select
type input "00:55"
select select "Hatzalah Garages"
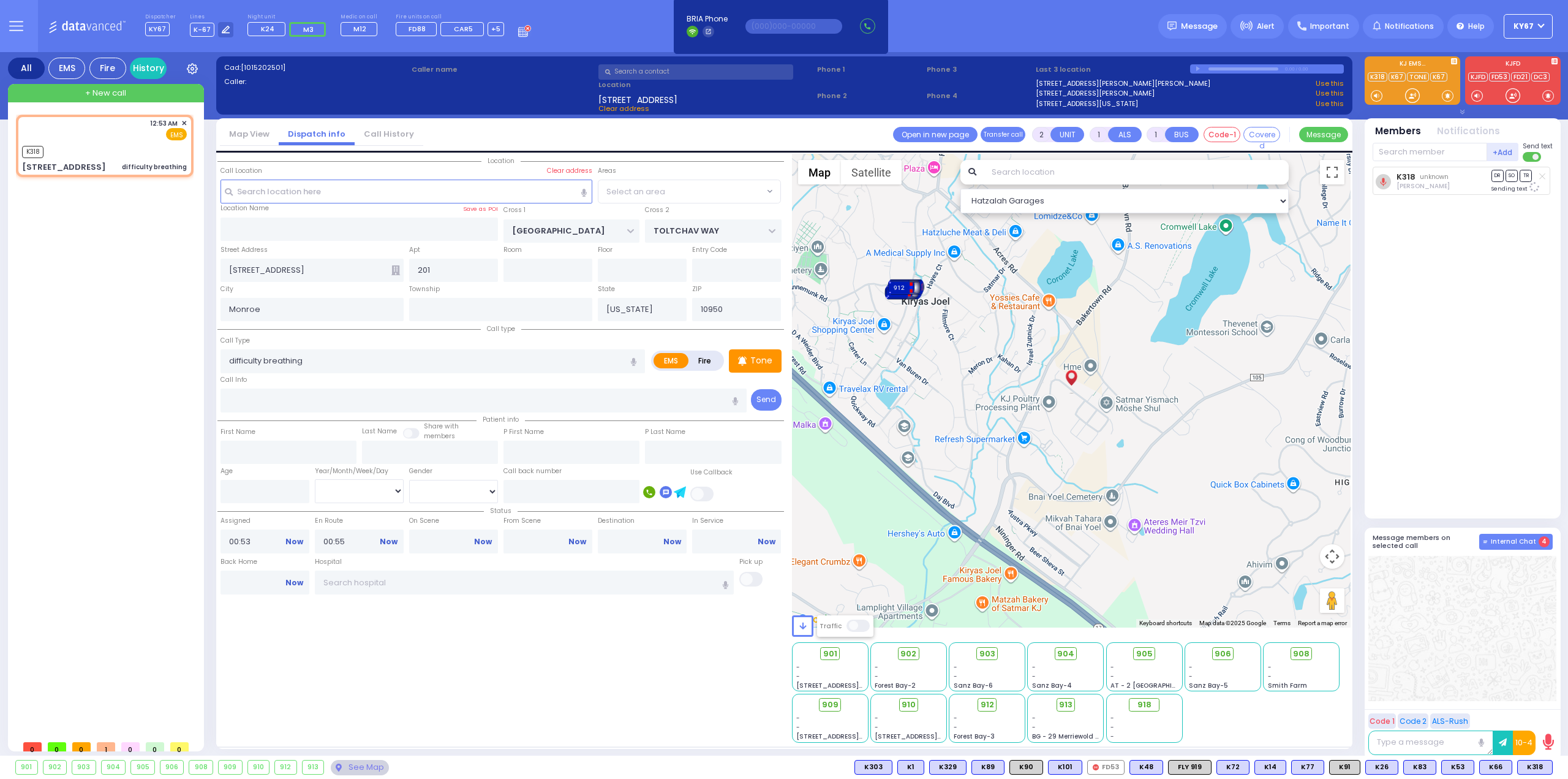
select select "BEIRECH MOSHE"
click at [396, 270] on icon at bounding box center [396, 270] width 9 height 10
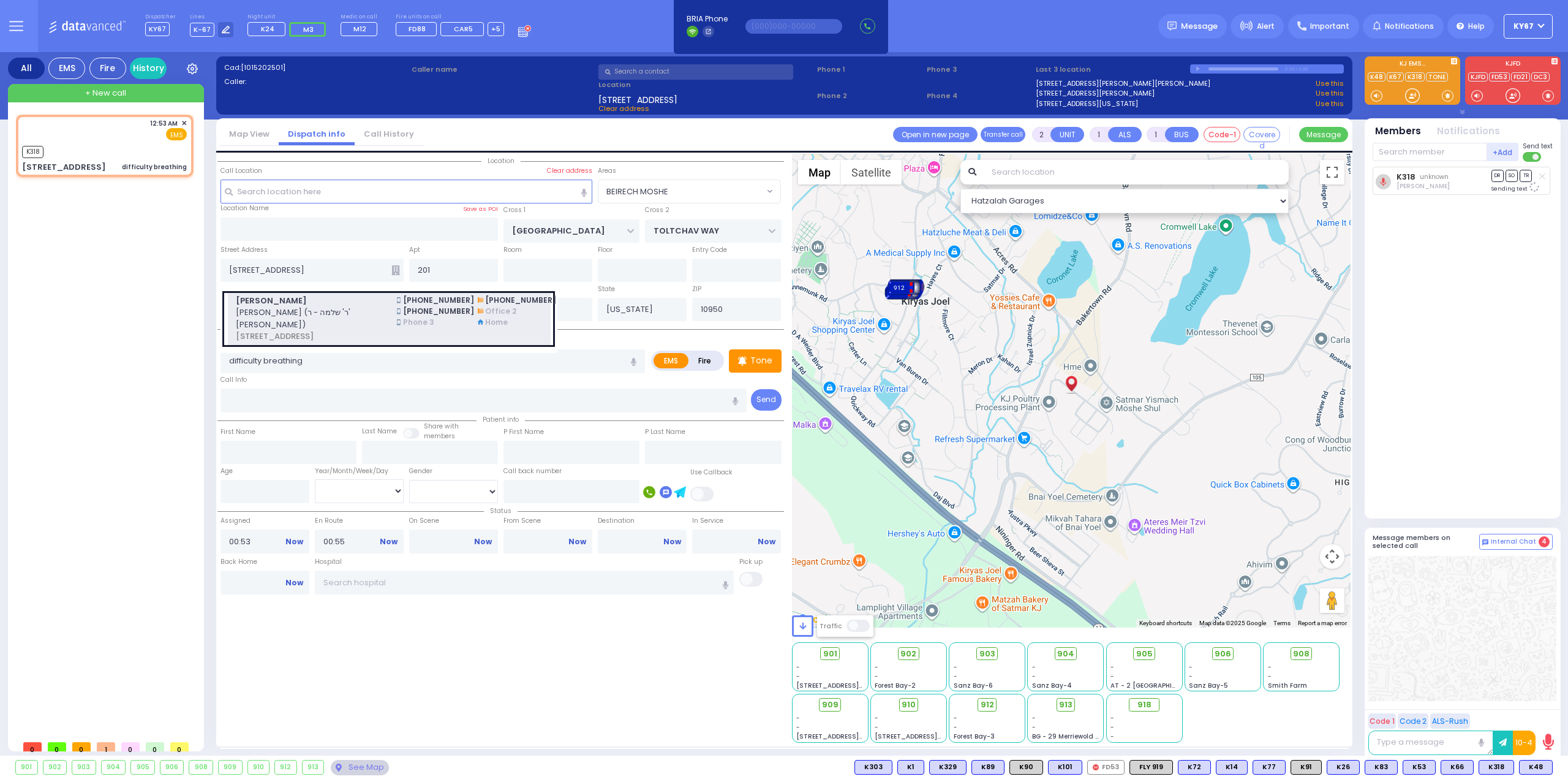
click at [399, 298] on img at bounding box center [399, 300] width 4 height 6
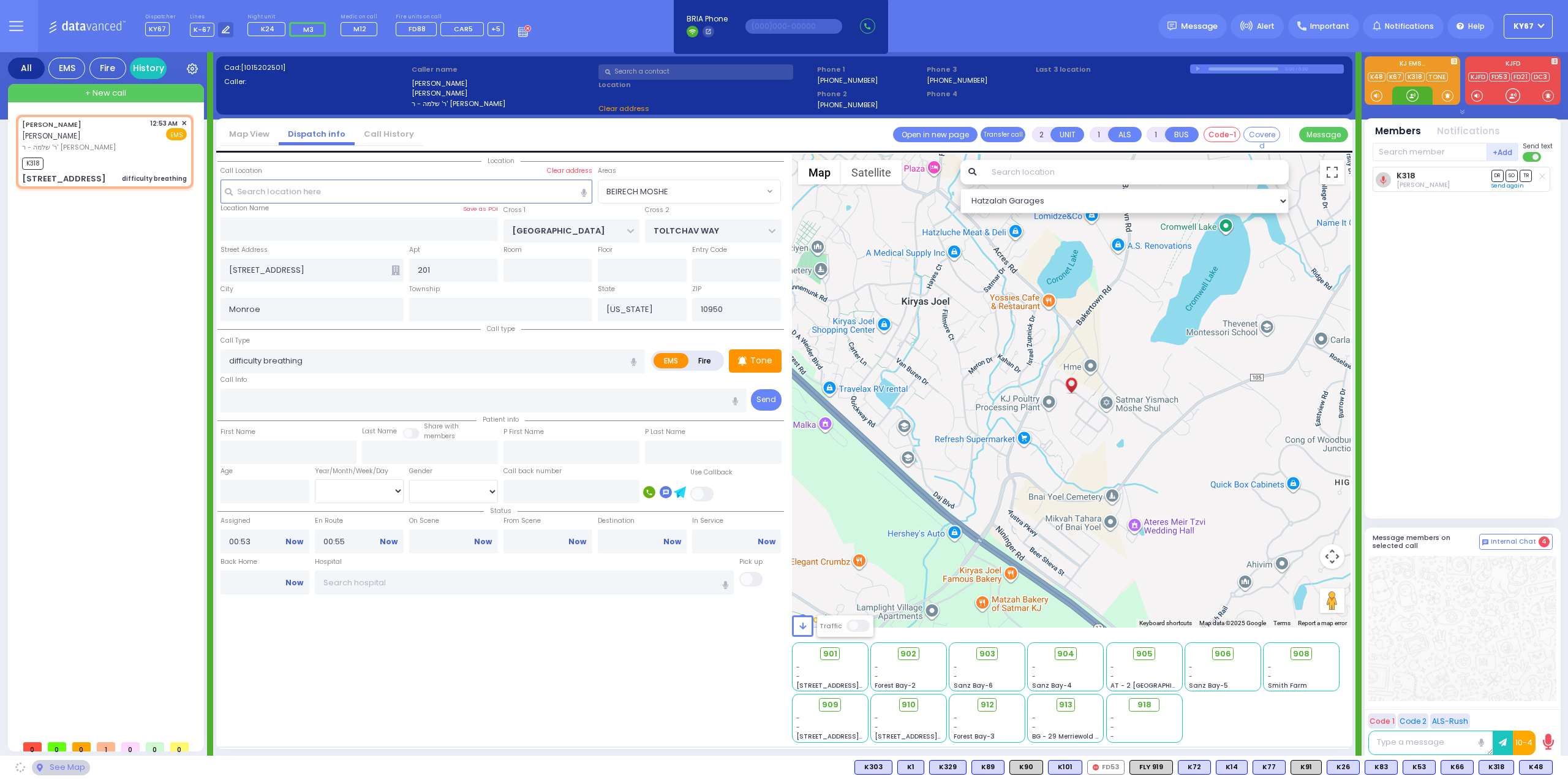
select select
radio input "true"
type input "JOEL"
type input "MAYER"
select select
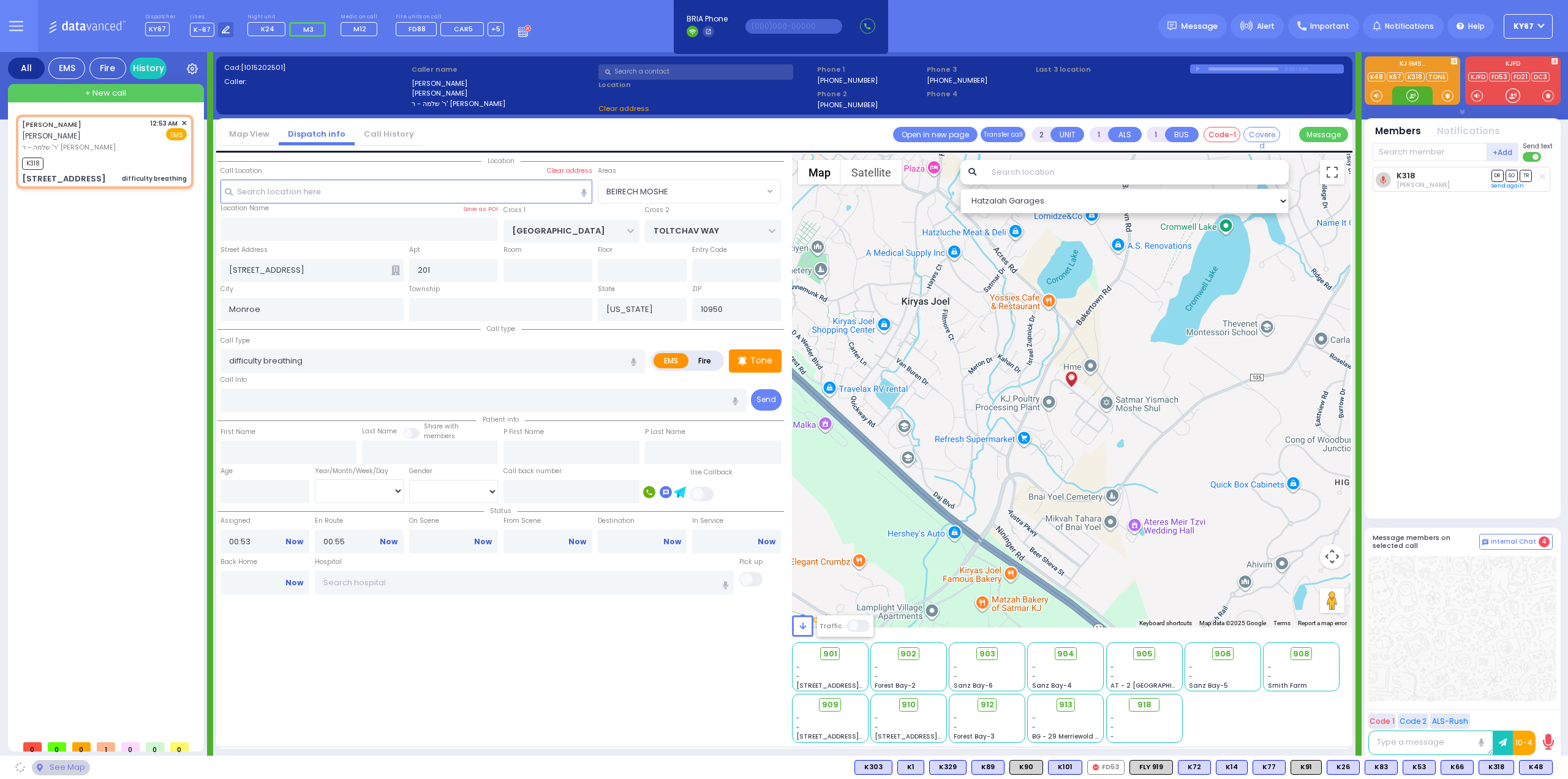
select select "Hatzalah Garages"
type input "1 FRANKFURT RD"
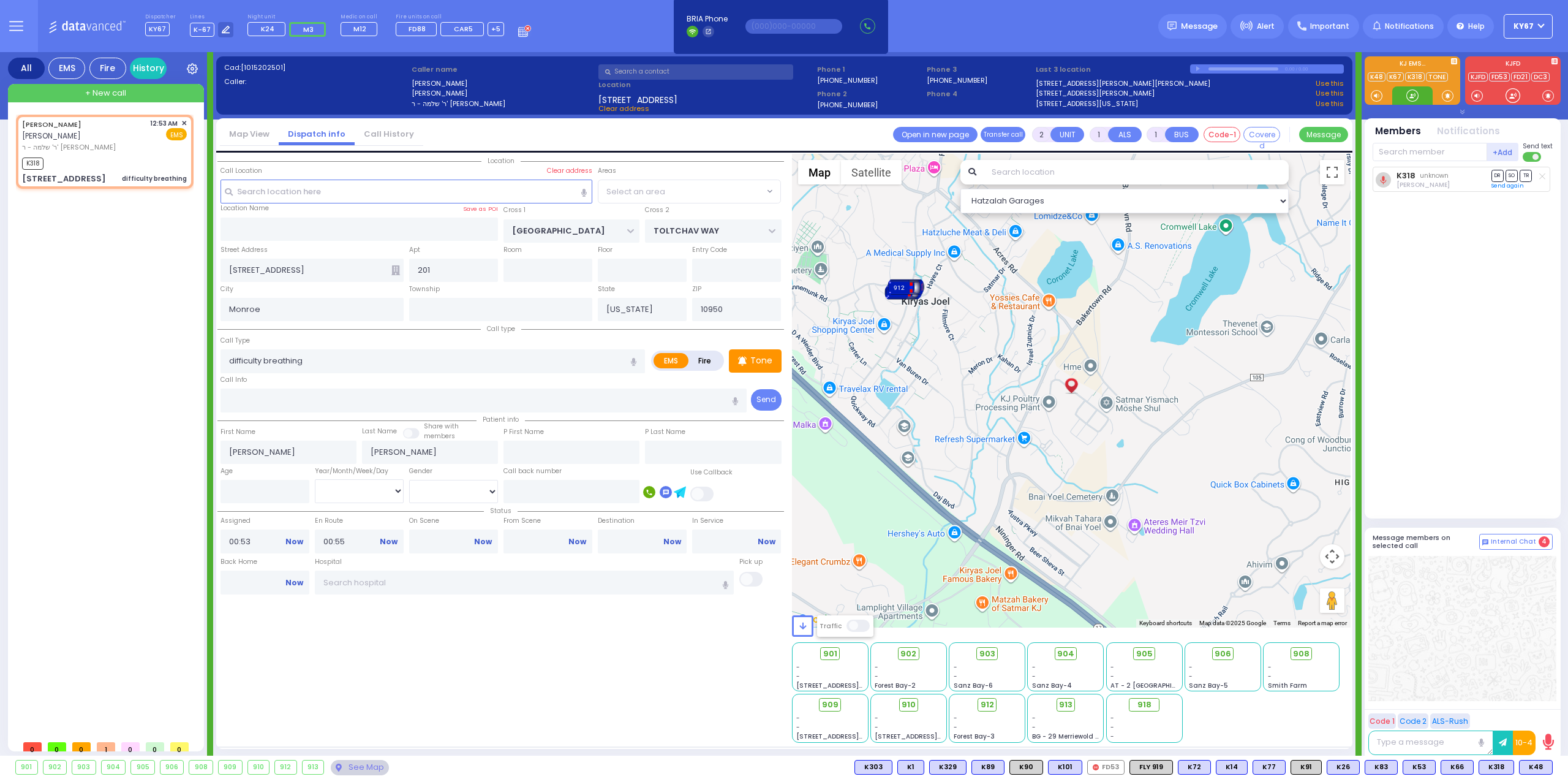
select select "BEIRECH MOSHE"
click at [1529, 765] on span "K48" at bounding box center [1536, 767] width 32 height 13
select select
radio input "true"
select select
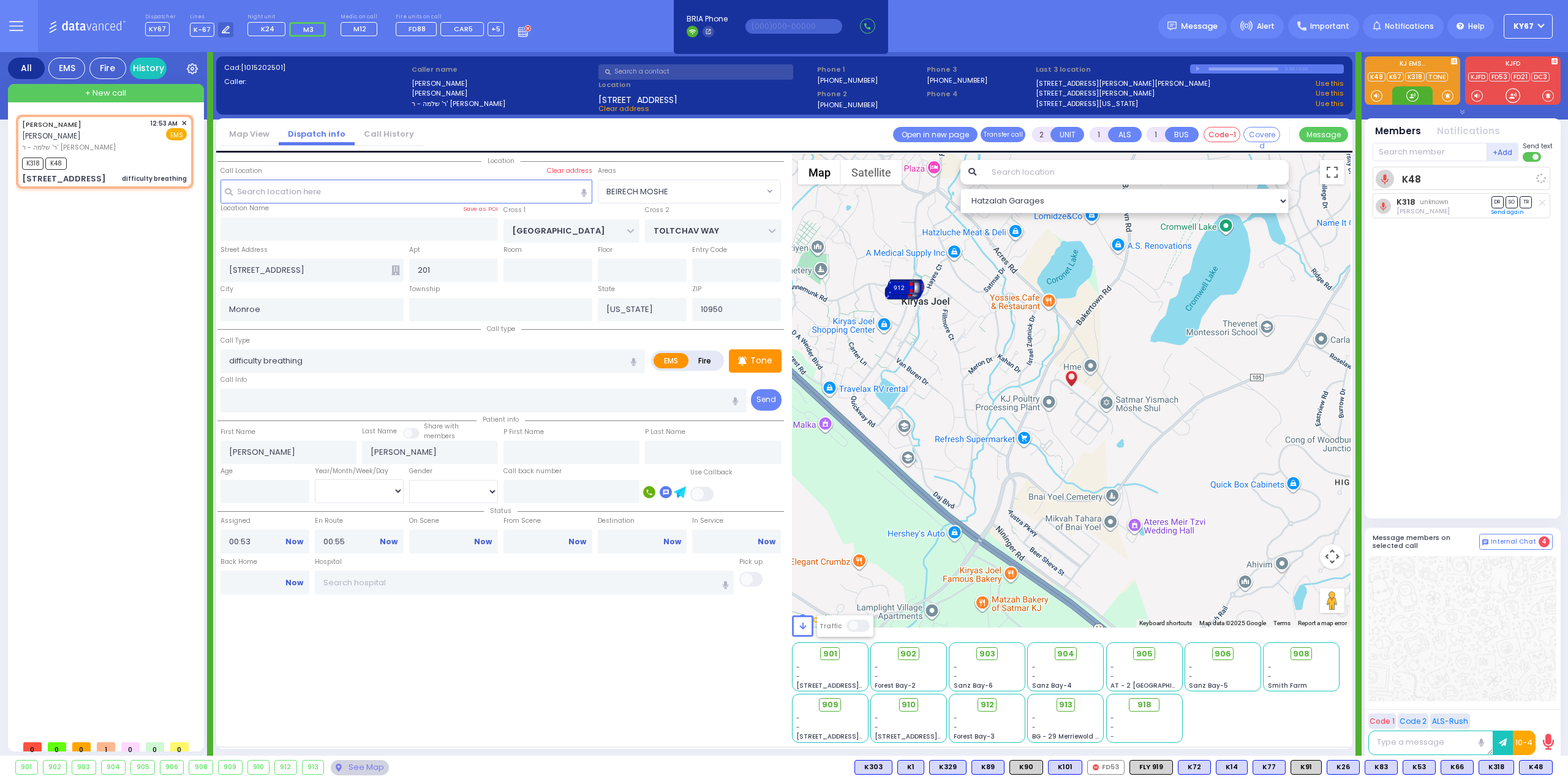
select select "Hatzalah Garages"
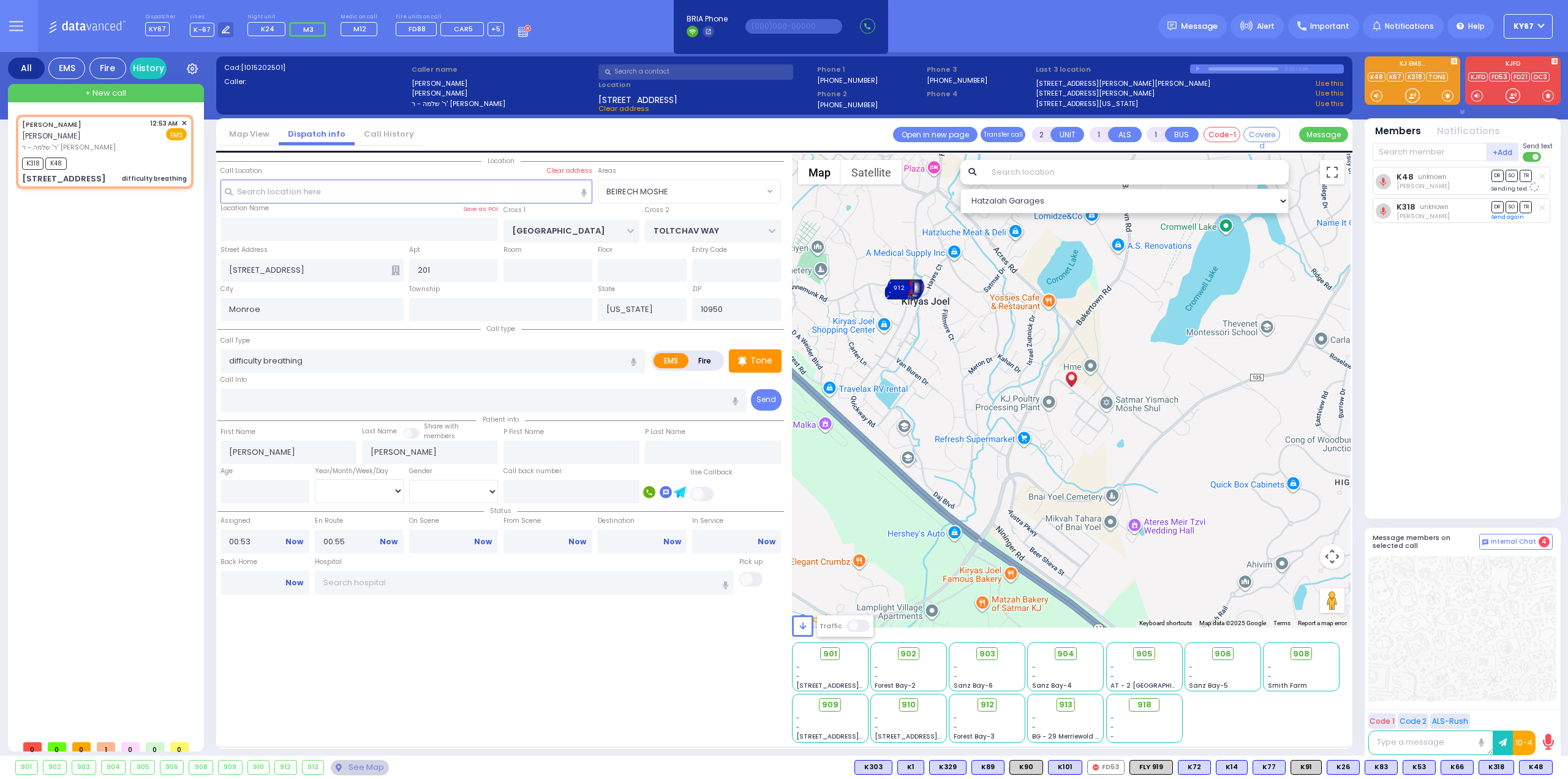
select select "BEIRECH MOSHE"
click at [1539, 768] on span "K91" at bounding box center [1537, 767] width 30 height 13
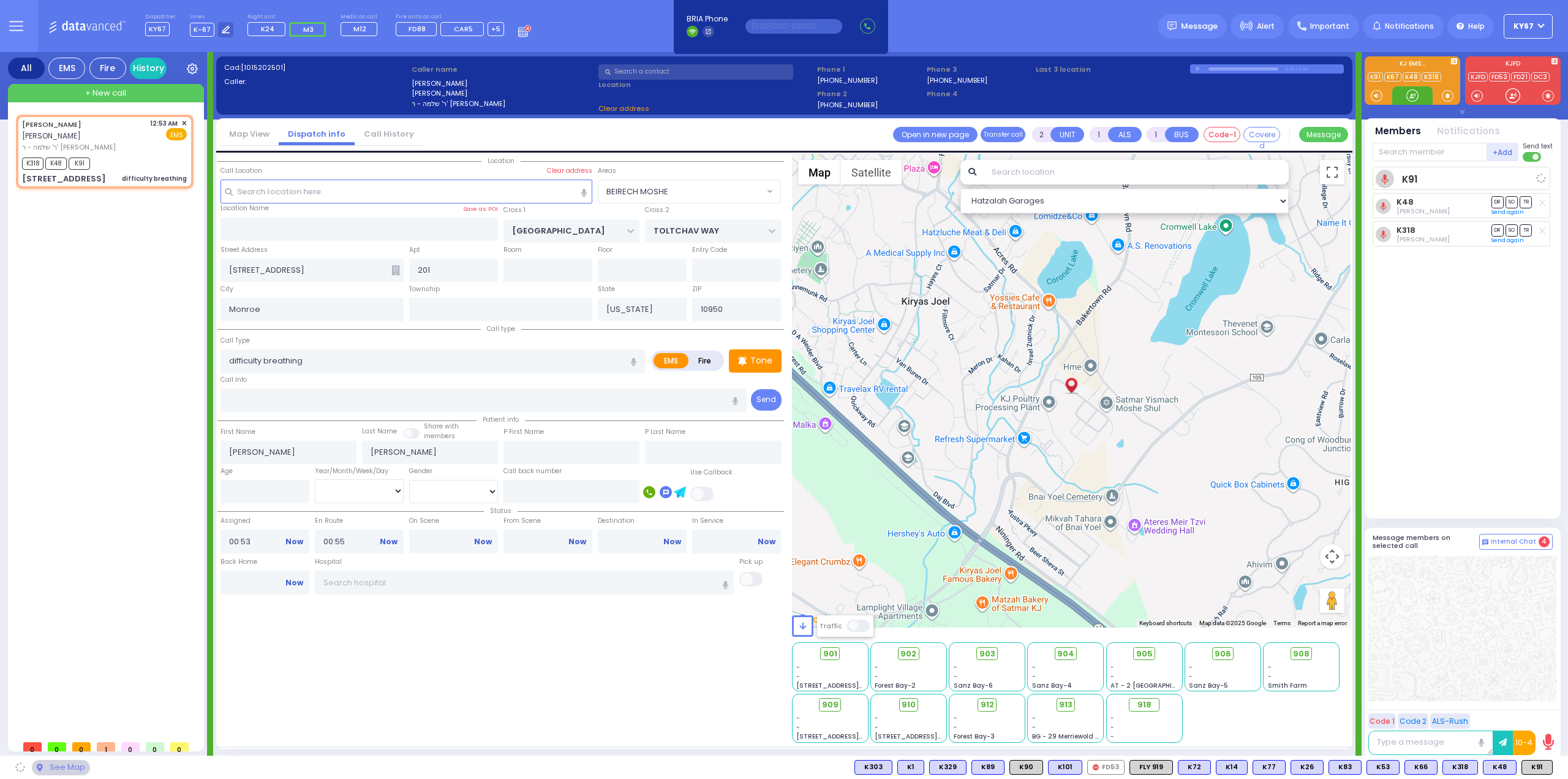
select select
radio input "true"
select select
select select "Hatzalah Garages"
select select "BEIRECH MOSHE"
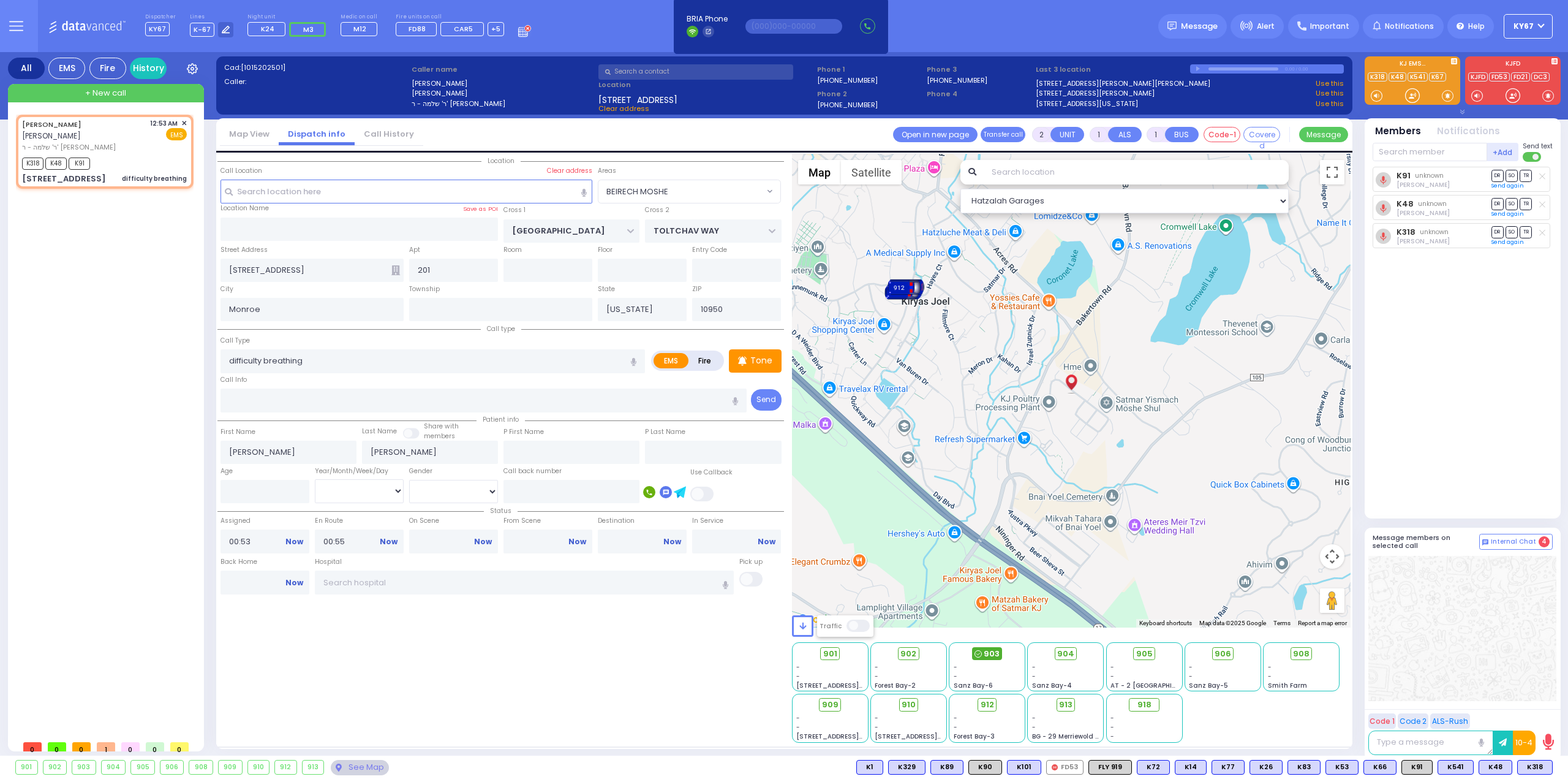
click at [986, 655] on span "903" at bounding box center [992, 654] width 16 height 12
select select
radio input "true"
select select
select select "Hatzalah Garages"
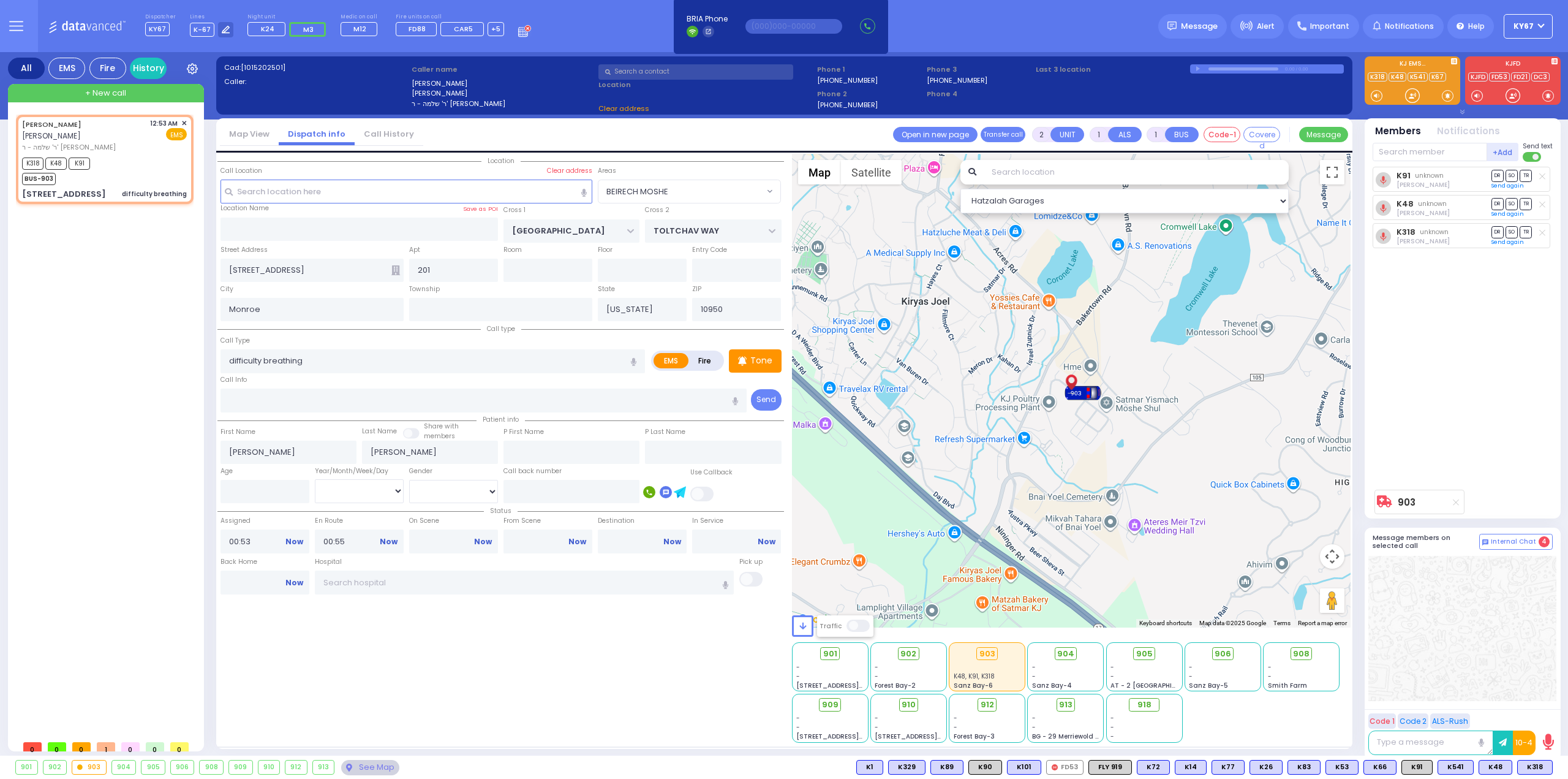
select select "BEIRECH MOSHE"
